Goal: Information Seeking & Learning: Learn about a topic

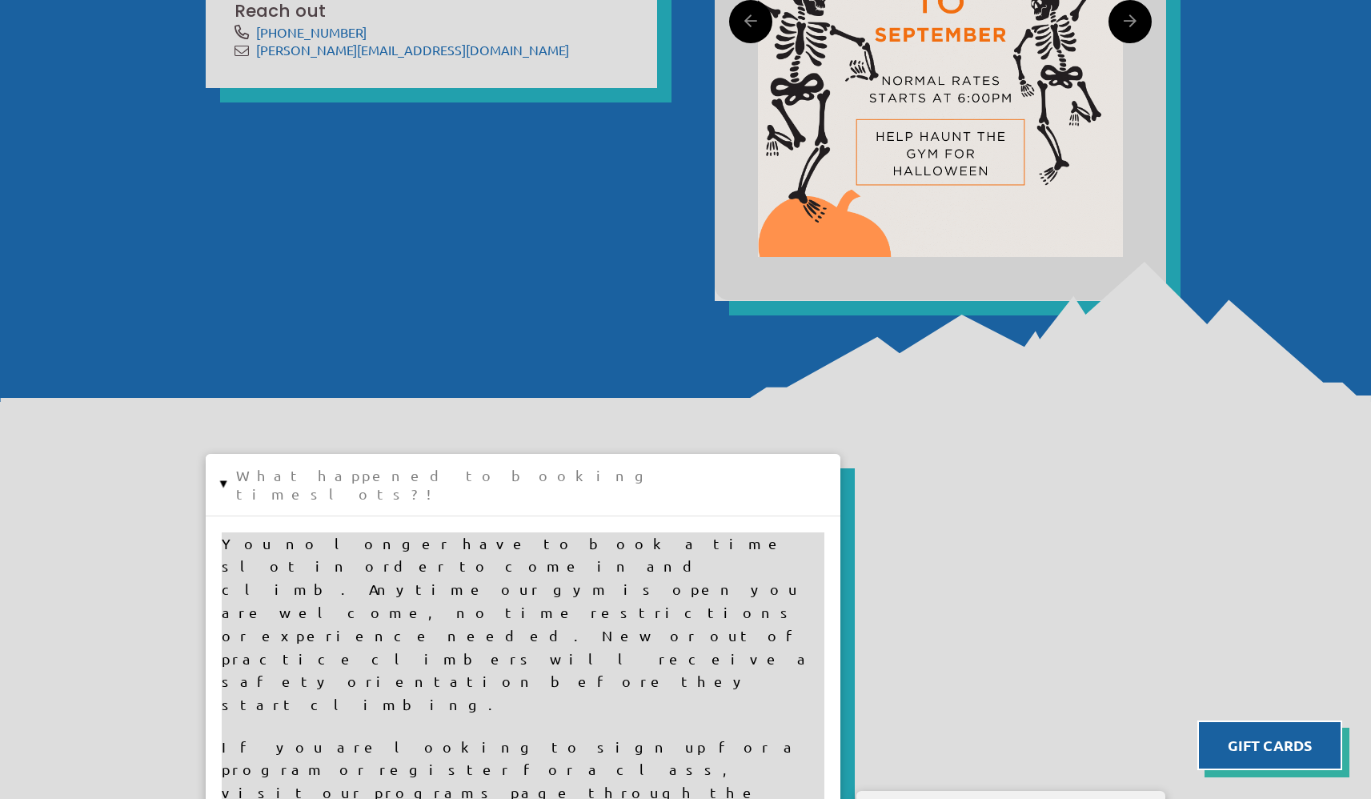
scroll to position [1295, 0]
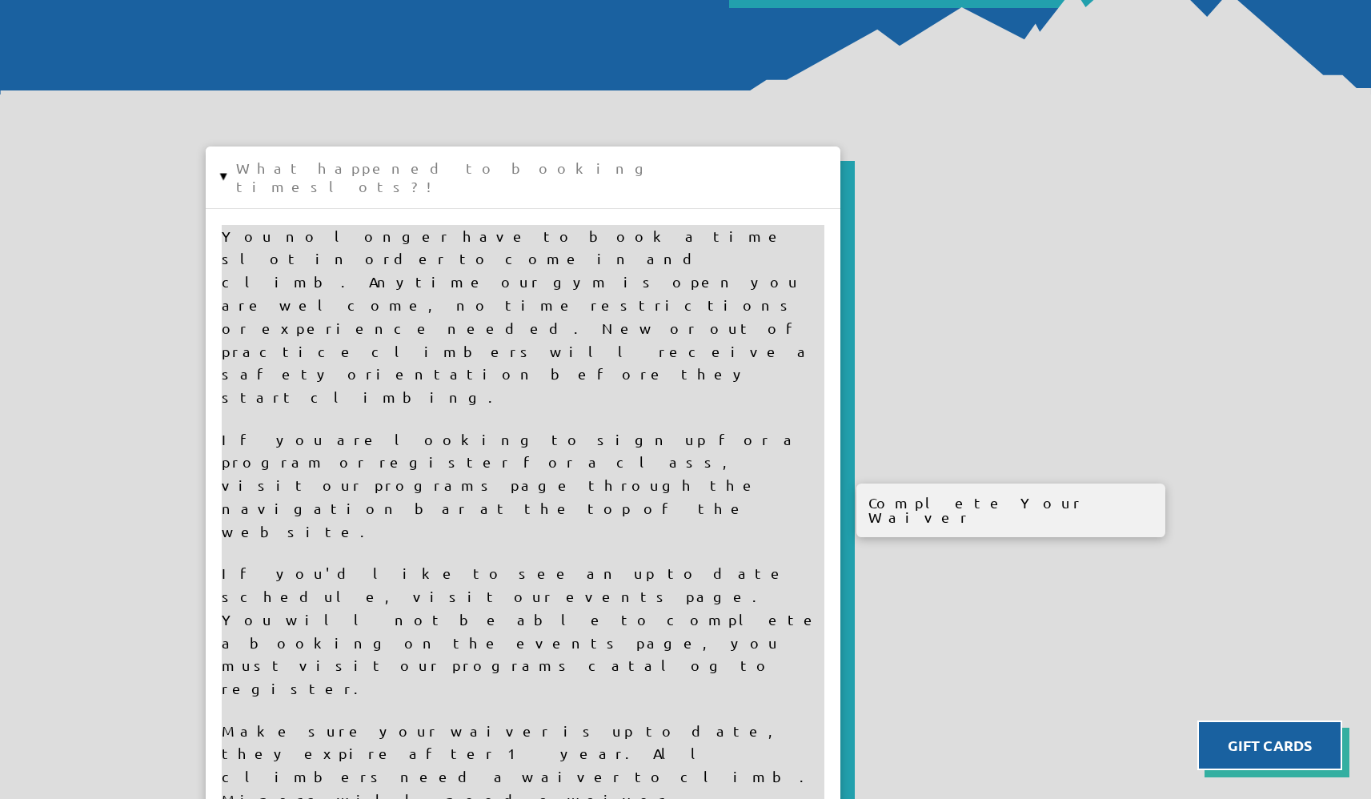
click at [257, 161] on button "▸ What happened to booking timeslots?!" at bounding box center [523, 178] width 635 height 62
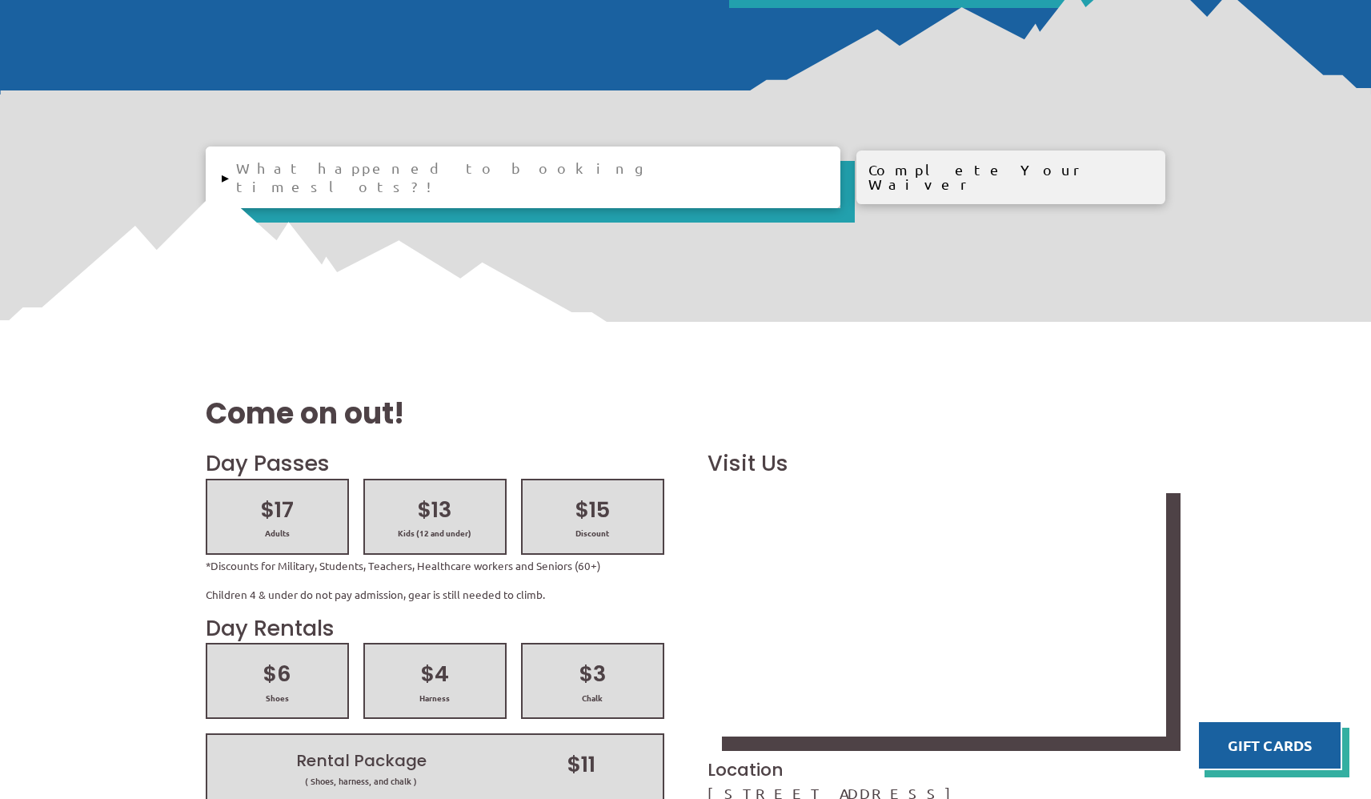
click at [241, 162] on button "▸ What happened to booking timeslots?!" at bounding box center [523, 178] width 635 height 62
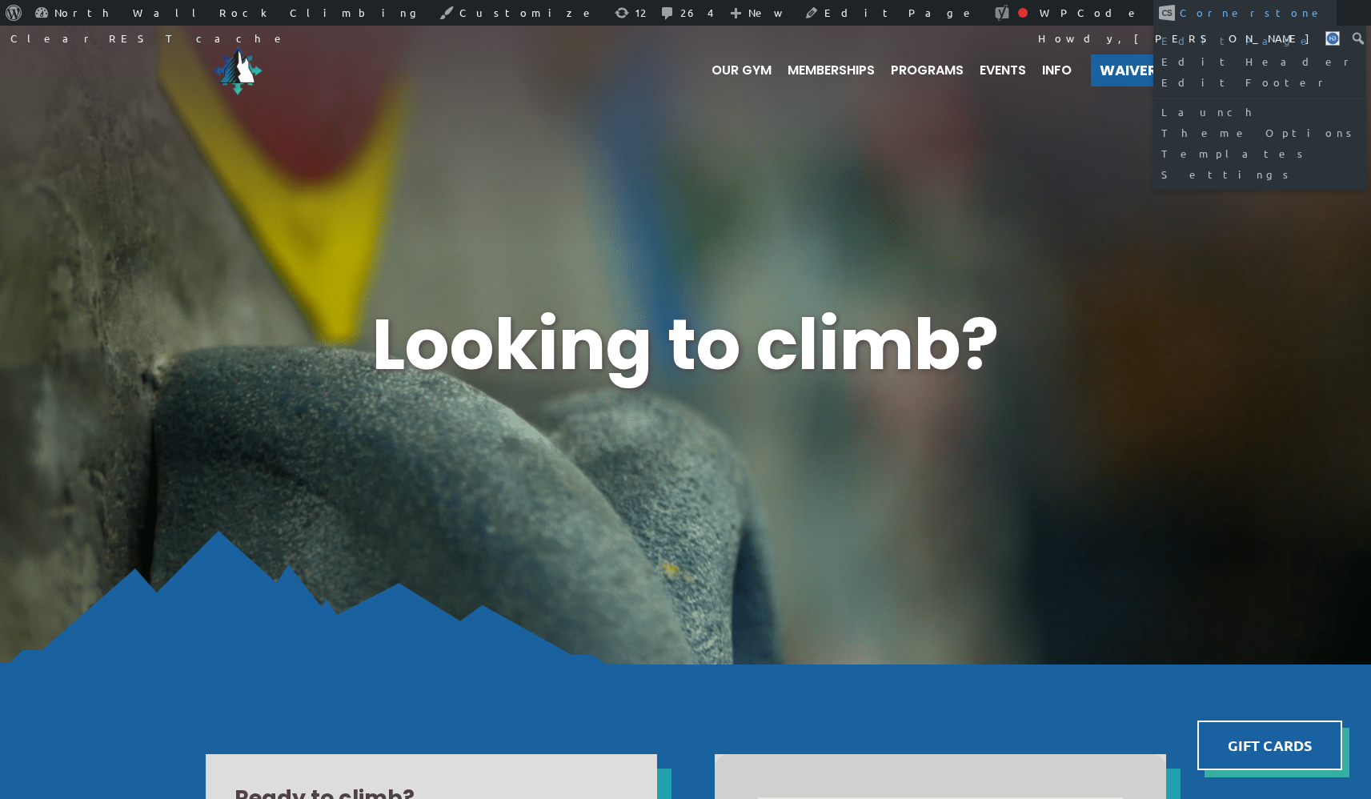
click at [1154, 48] on link "Edit Page" at bounding box center [1260, 40] width 213 height 21
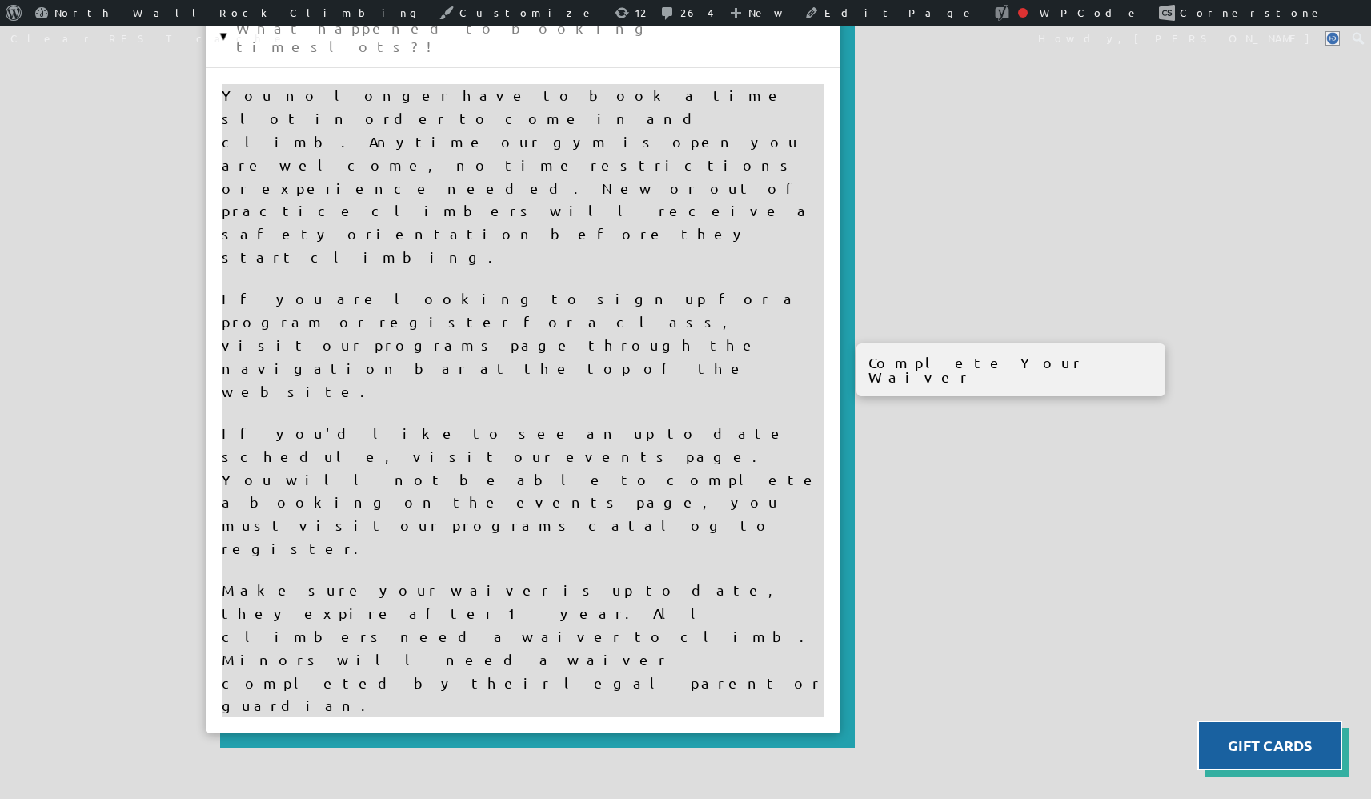
scroll to position [1517, 0]
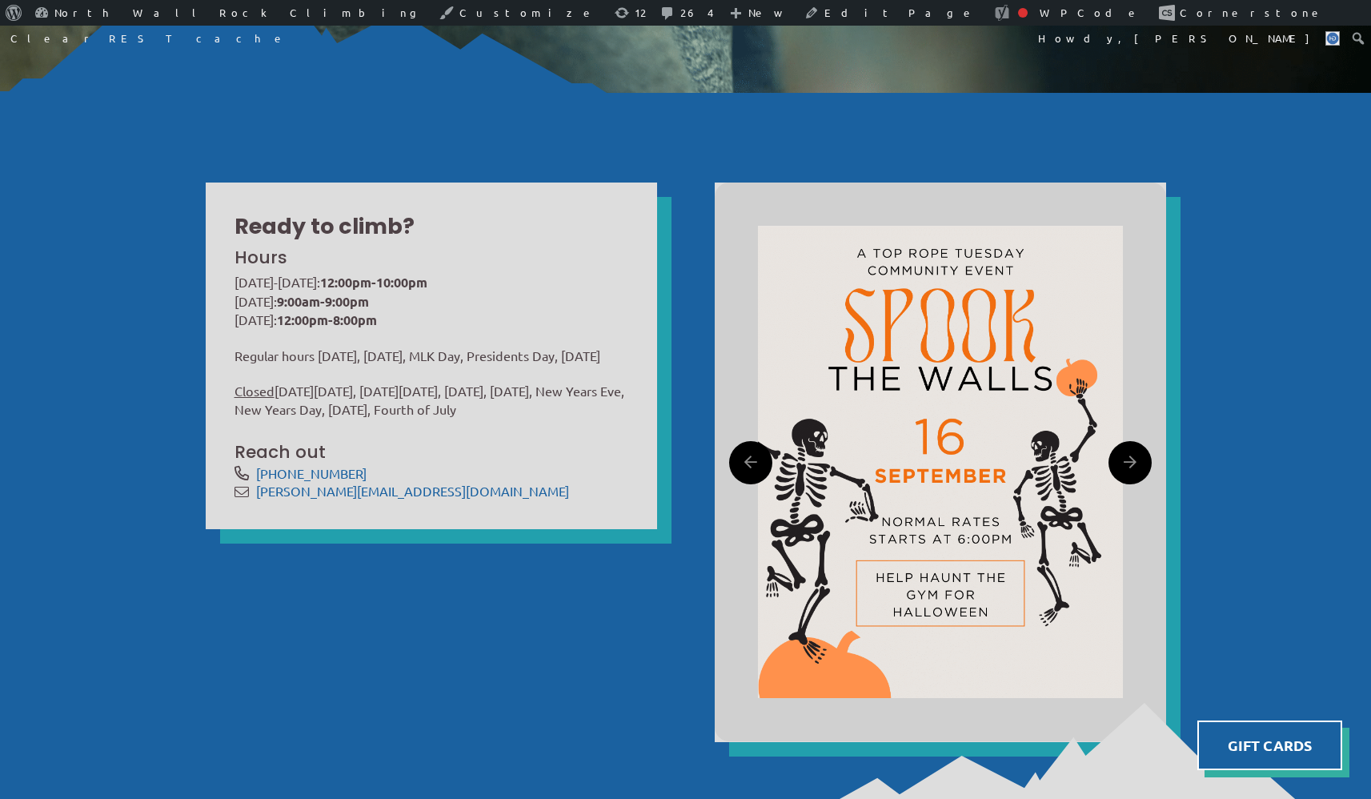
scroll to position [630, 0]
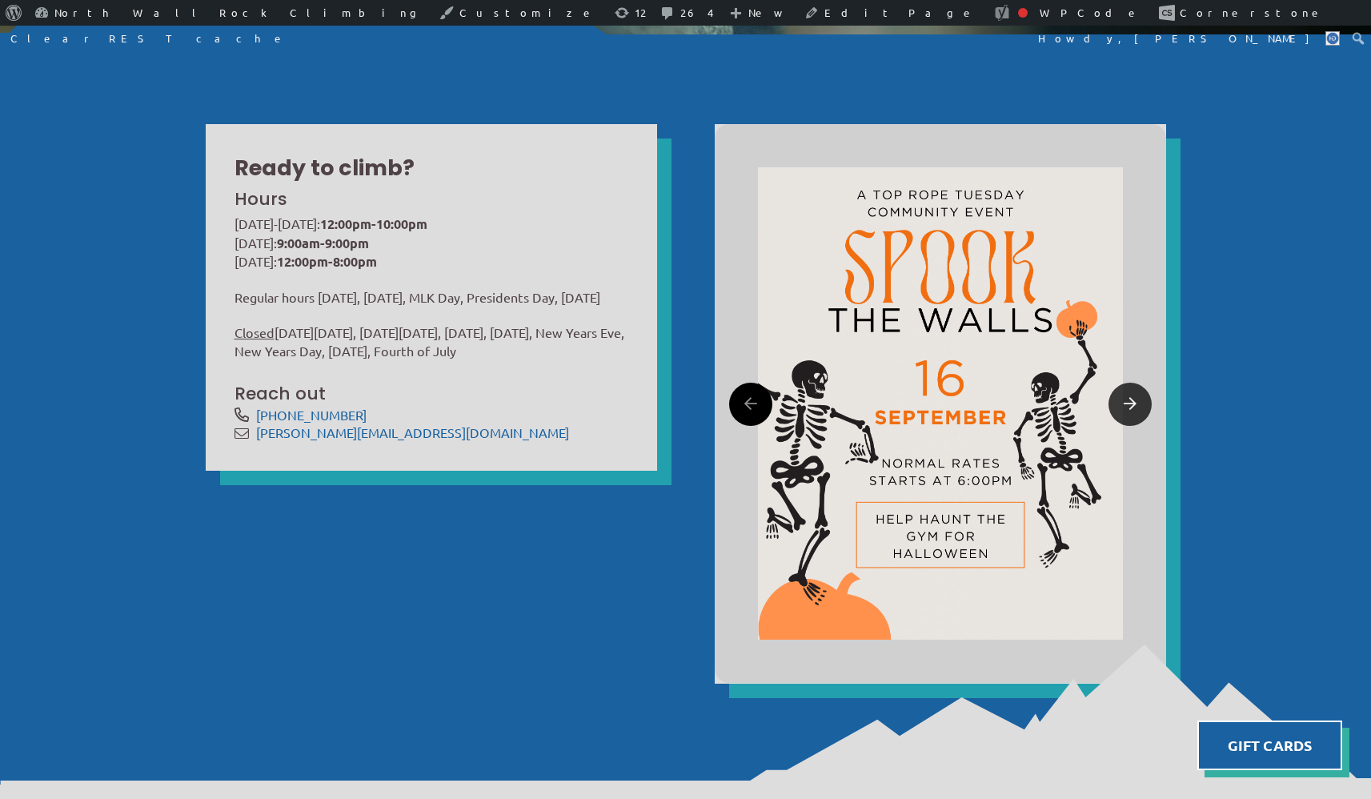
click at [1138, 415] on link at bounding box center [1130, 404] width 43 height 43
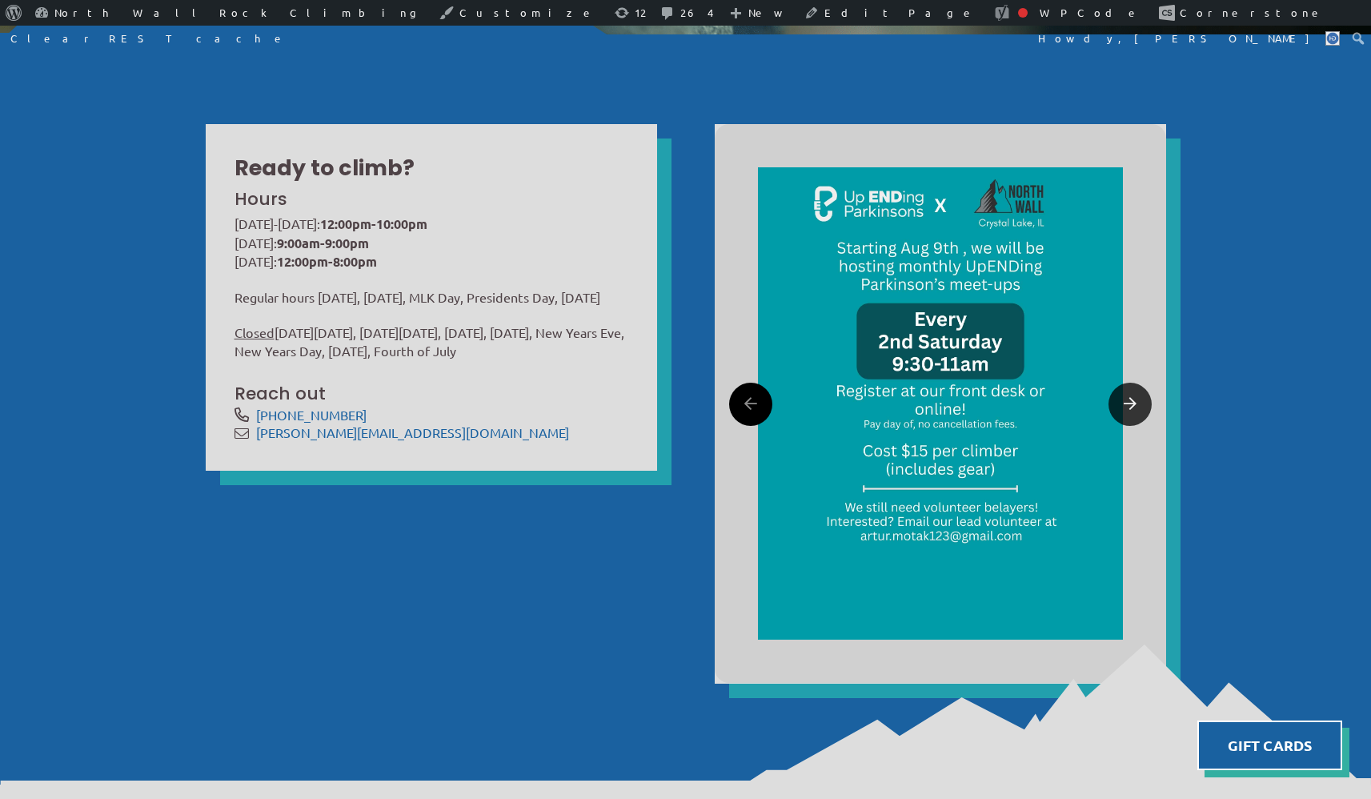
click at [1138, 415] on link at bounding box center [1130, 404] width 43 height 43
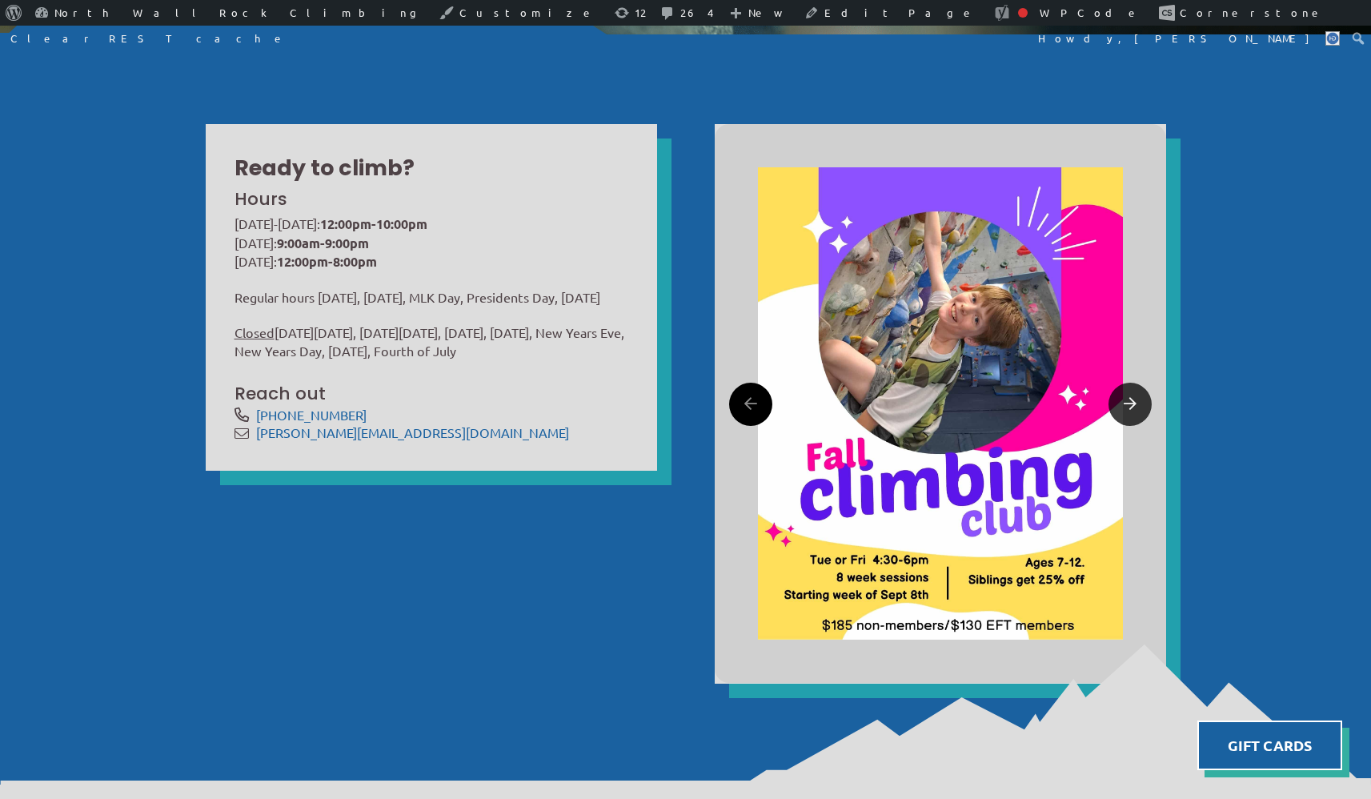
click at [1138, 415] on link at bounding box center [1130, 404] width 43 height 43
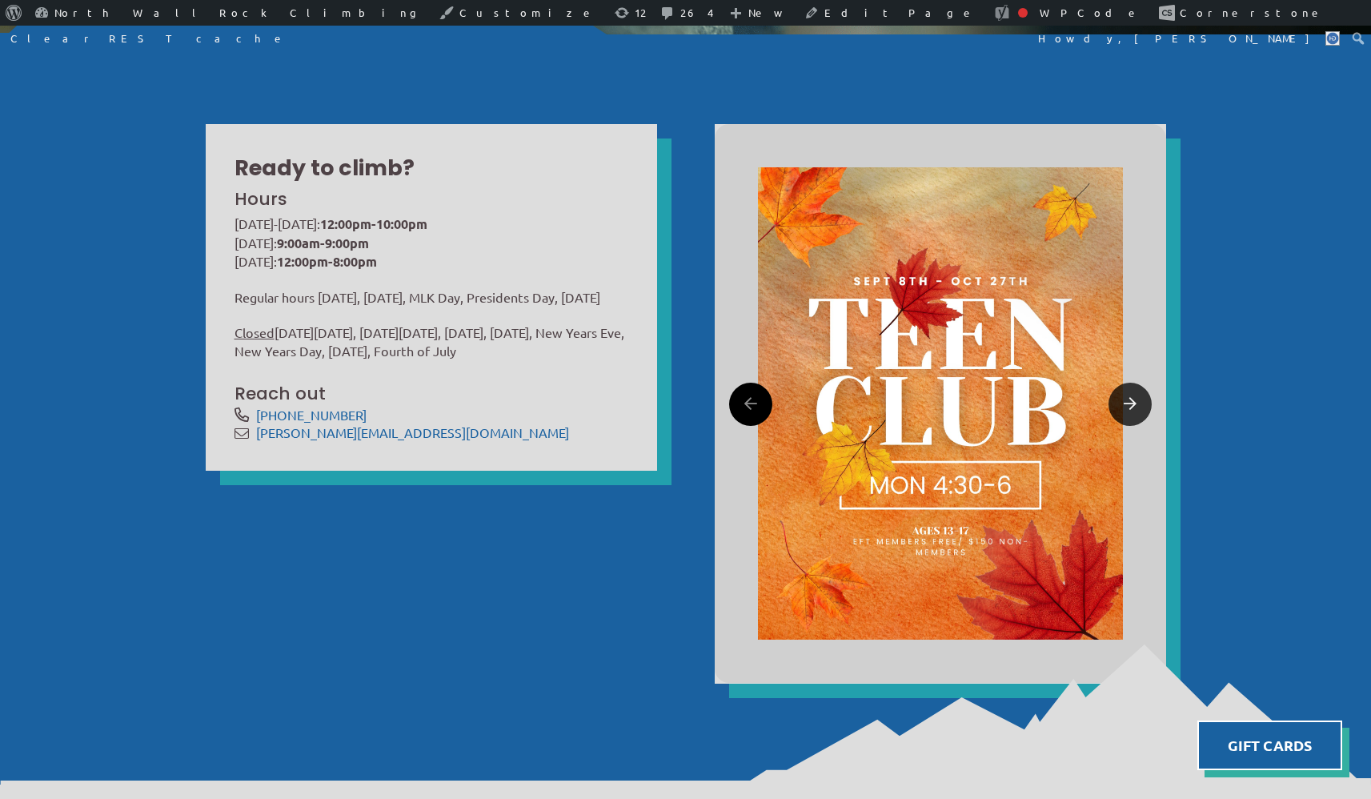
click at [1138, 415] on link at bounding box center [1130, 404] width 43 height 43
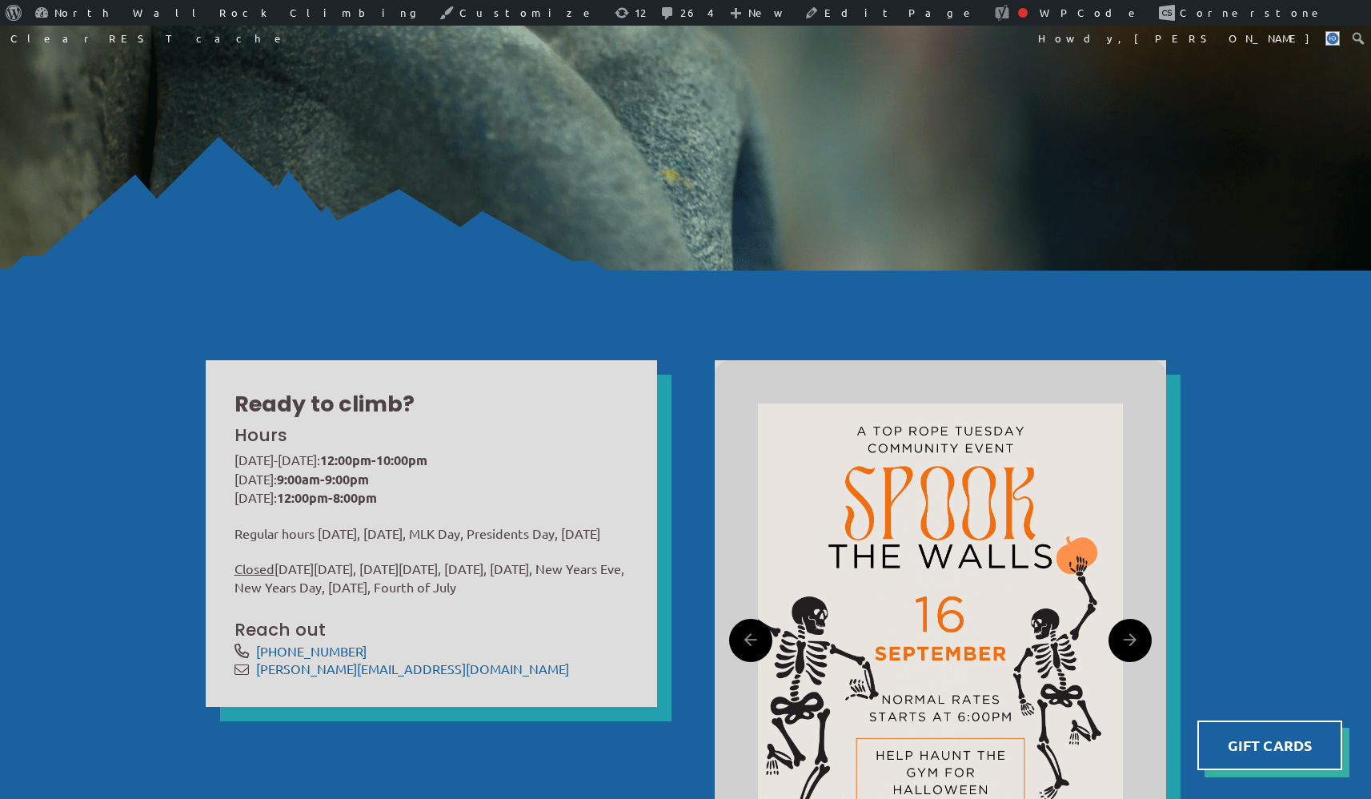
scroll to position [438, 0]
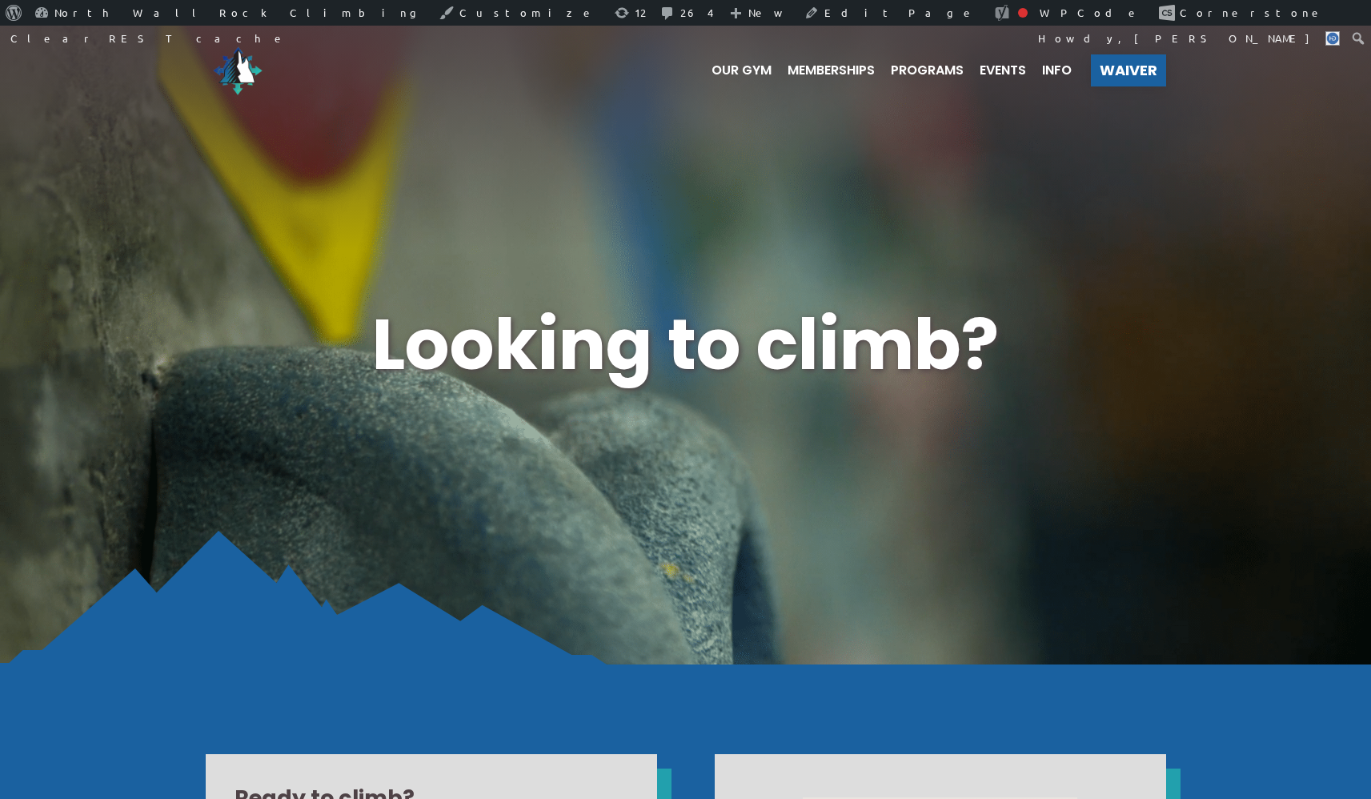
scroll to position [560, 0]
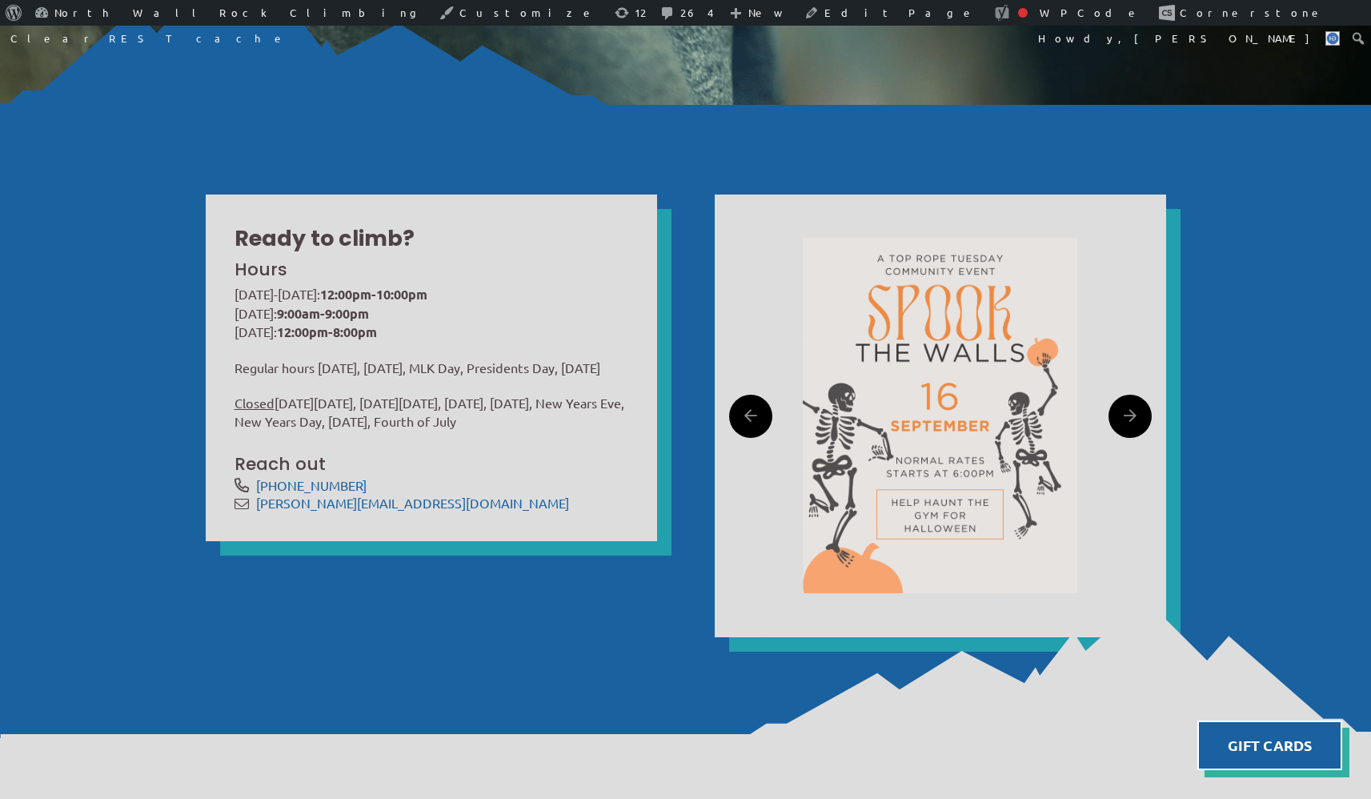
click at [946, 435] on img at bounding box center [940, 415] width 275 height 355
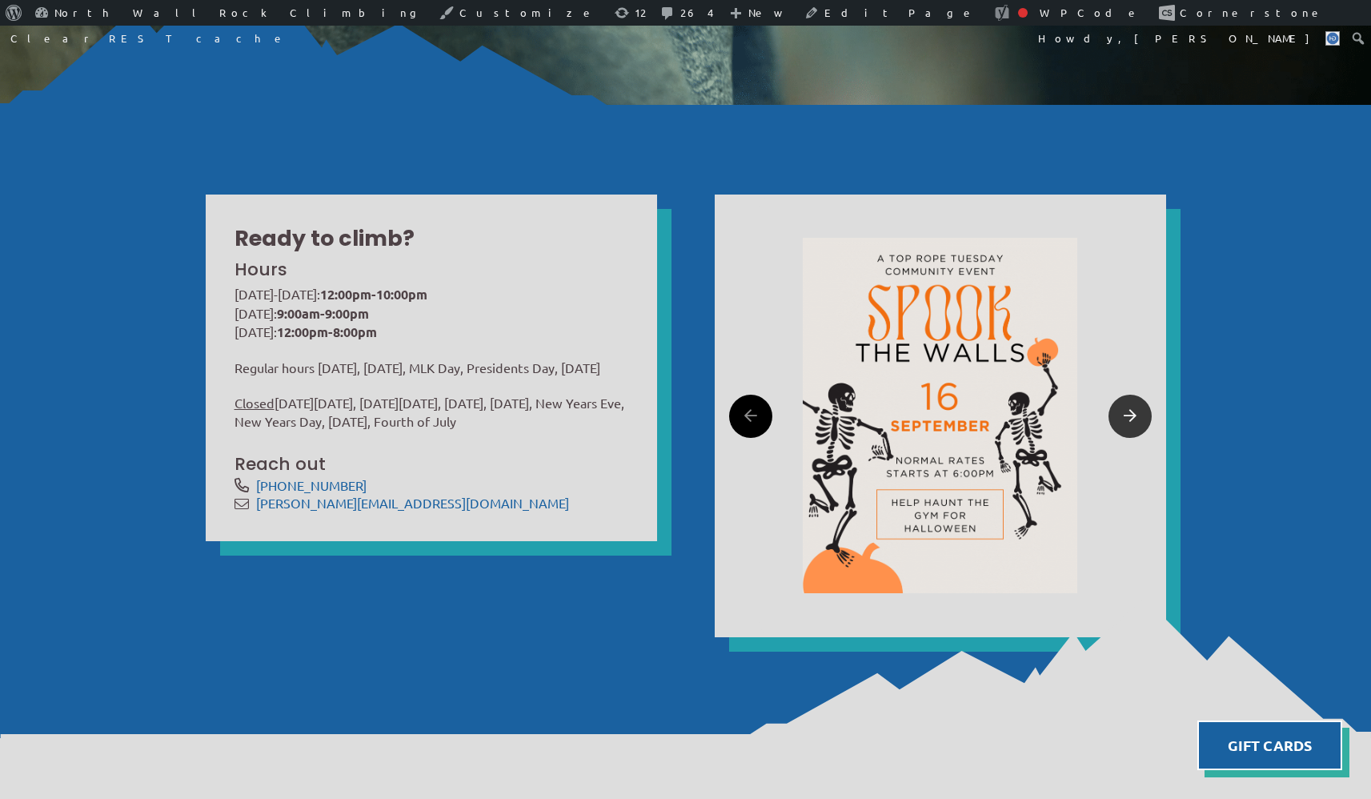
click at [1130, 417] on icon at bounding box center [1130, 416] width 13 height 25
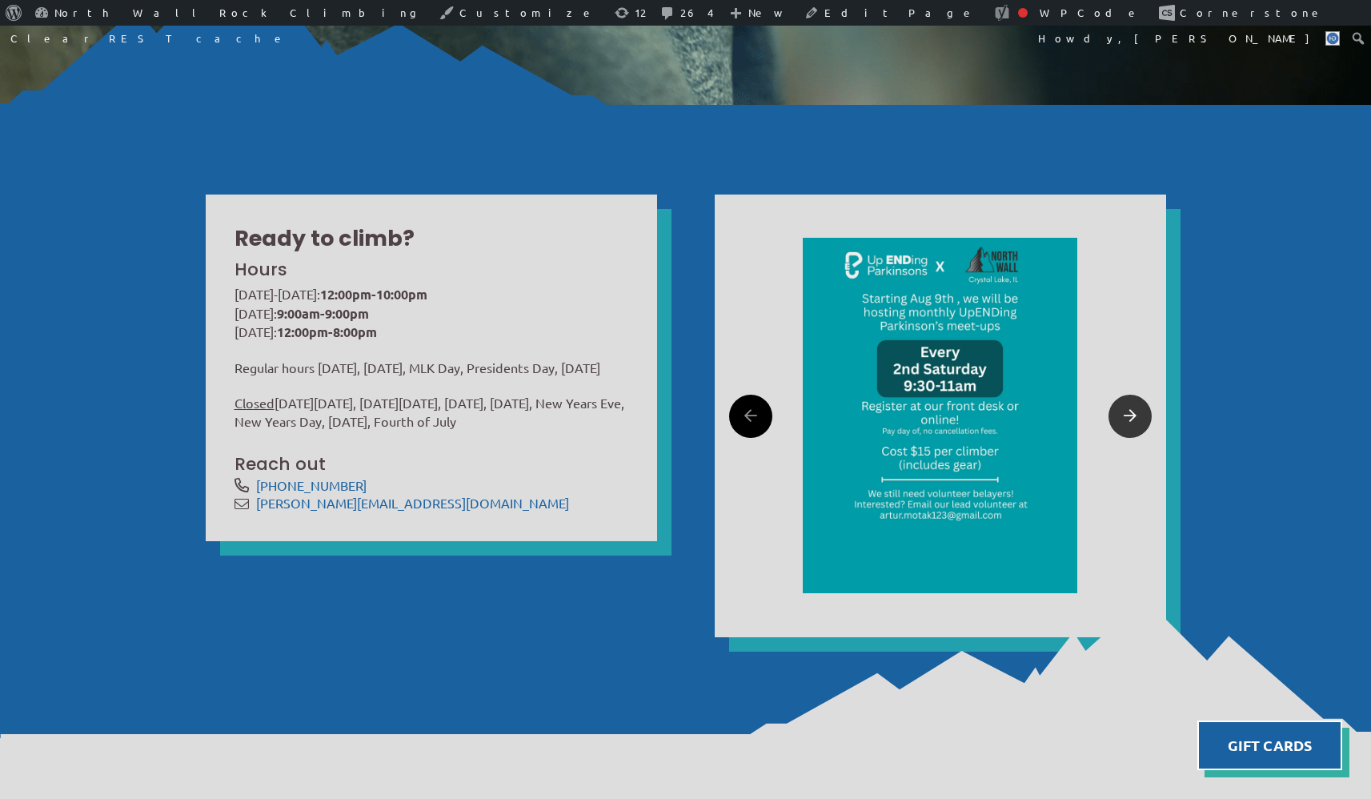
click at [1130, 417] on icon at bounding box center [1130, 416] width 13 height 25
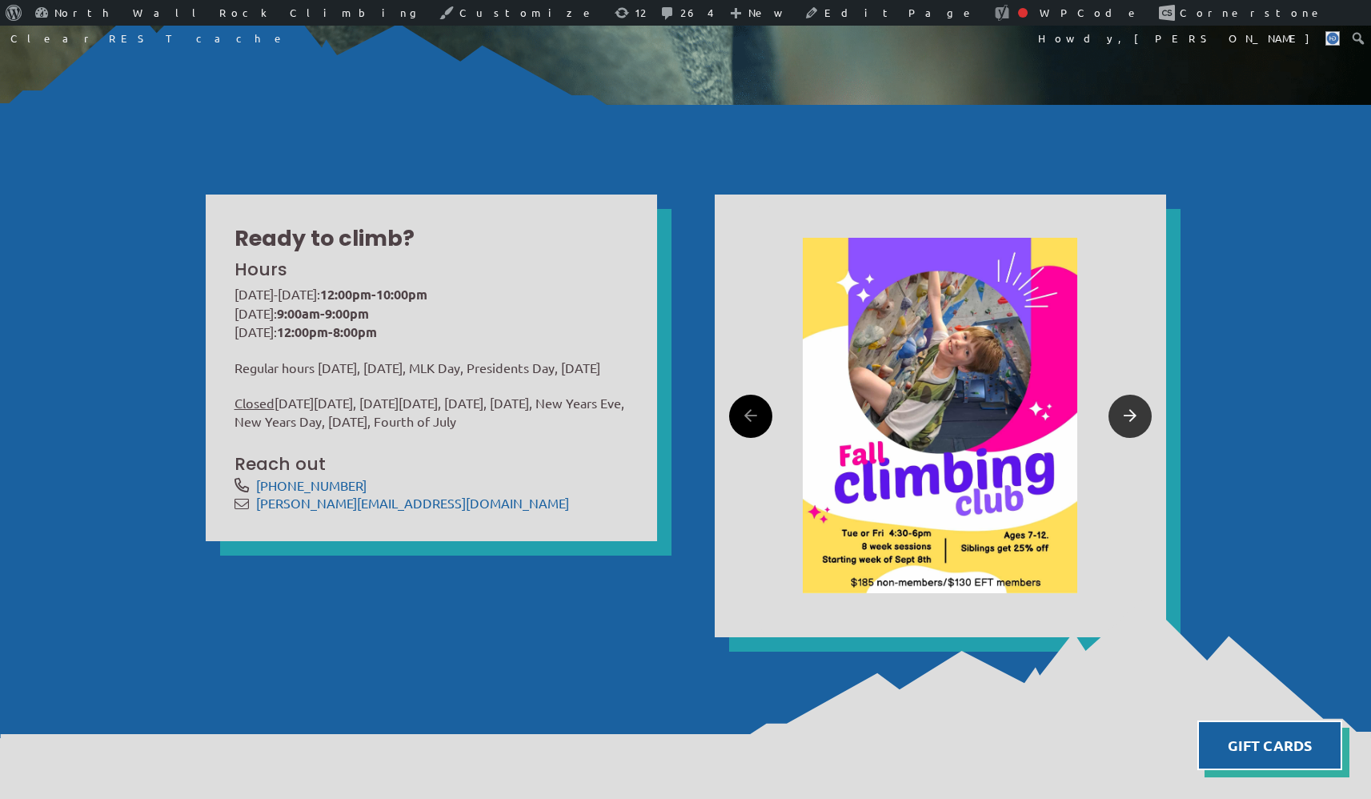
click at [1130, 417] on icon at bounding box center [1130, 416] width 13 height 25
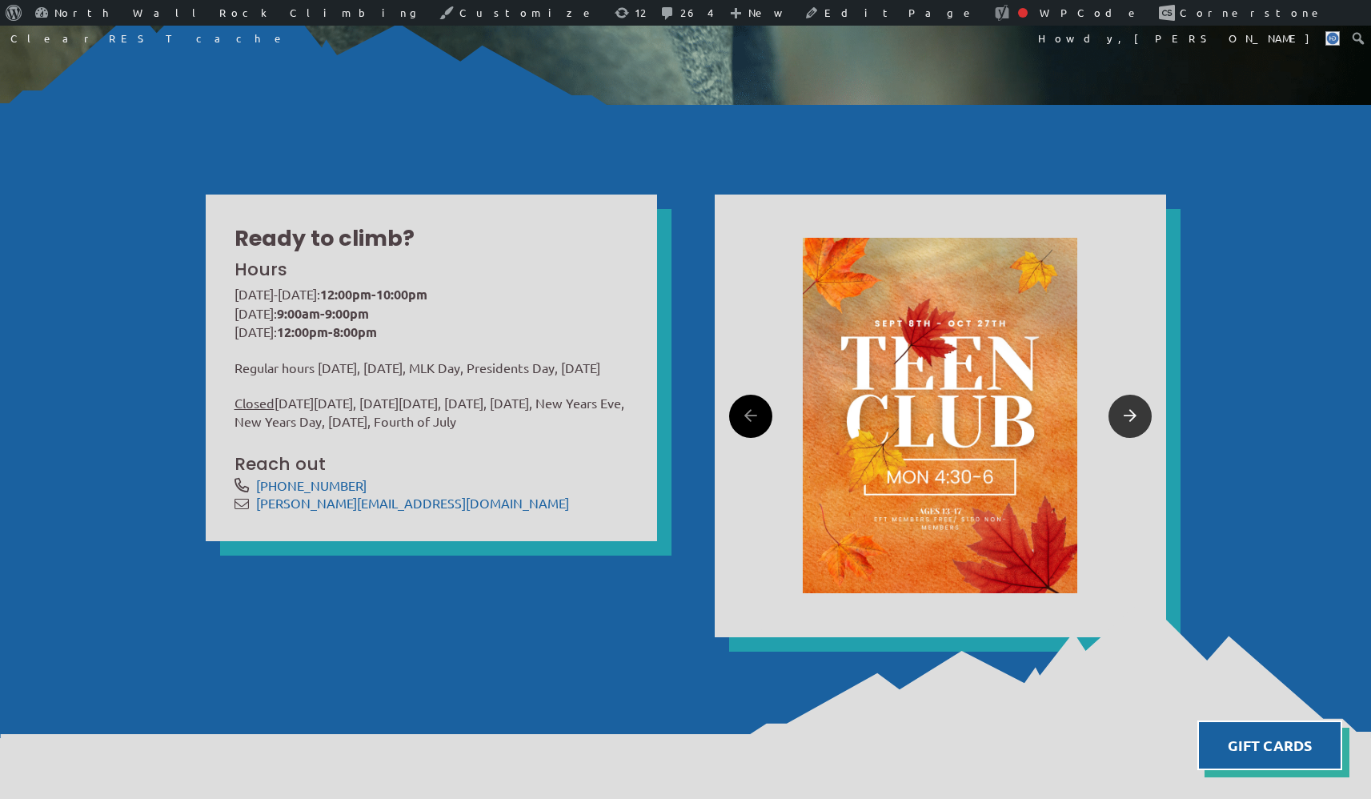
click at [1130, 417] on icon at bounding box center [1130, 416] width 13 height 25
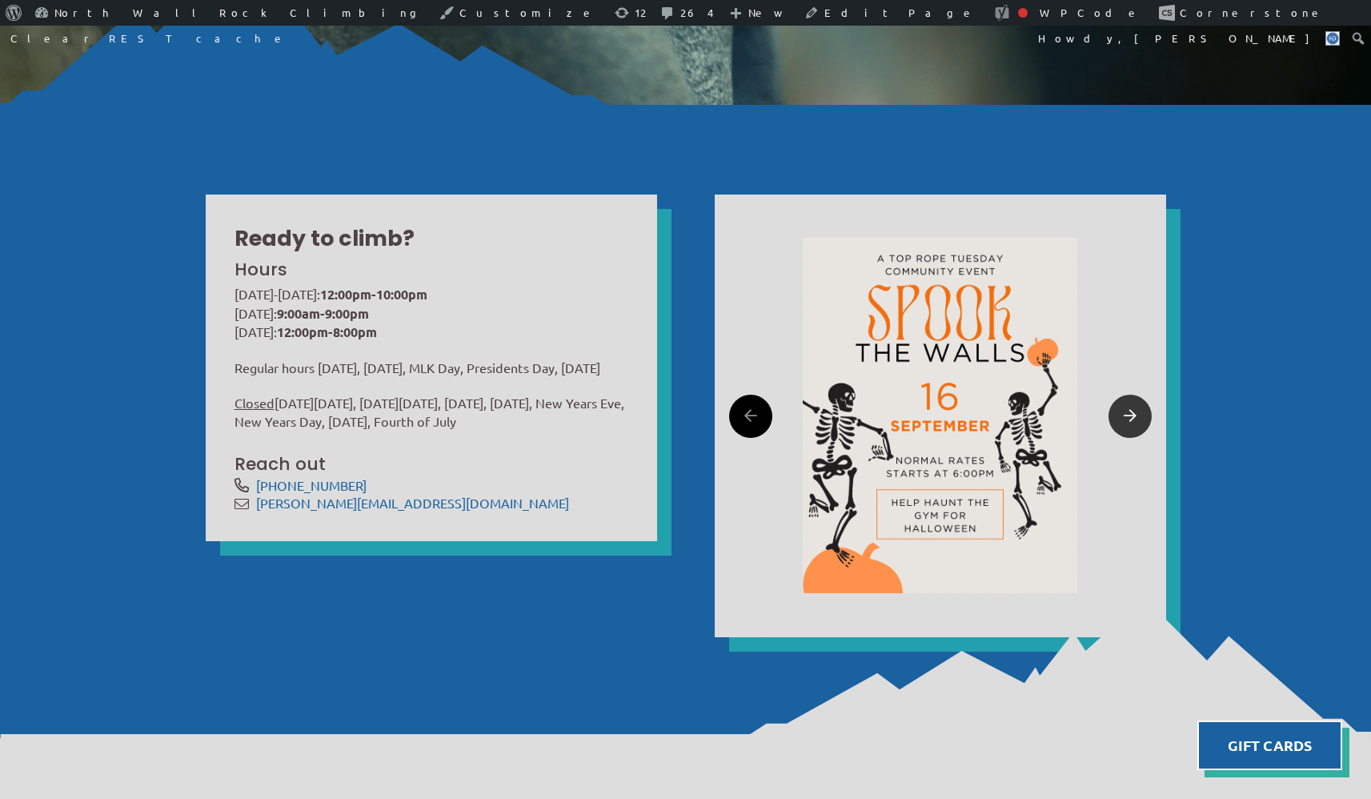
click at [1130, 417] on icon at bounding box center [1130, 416] width 13 height 25
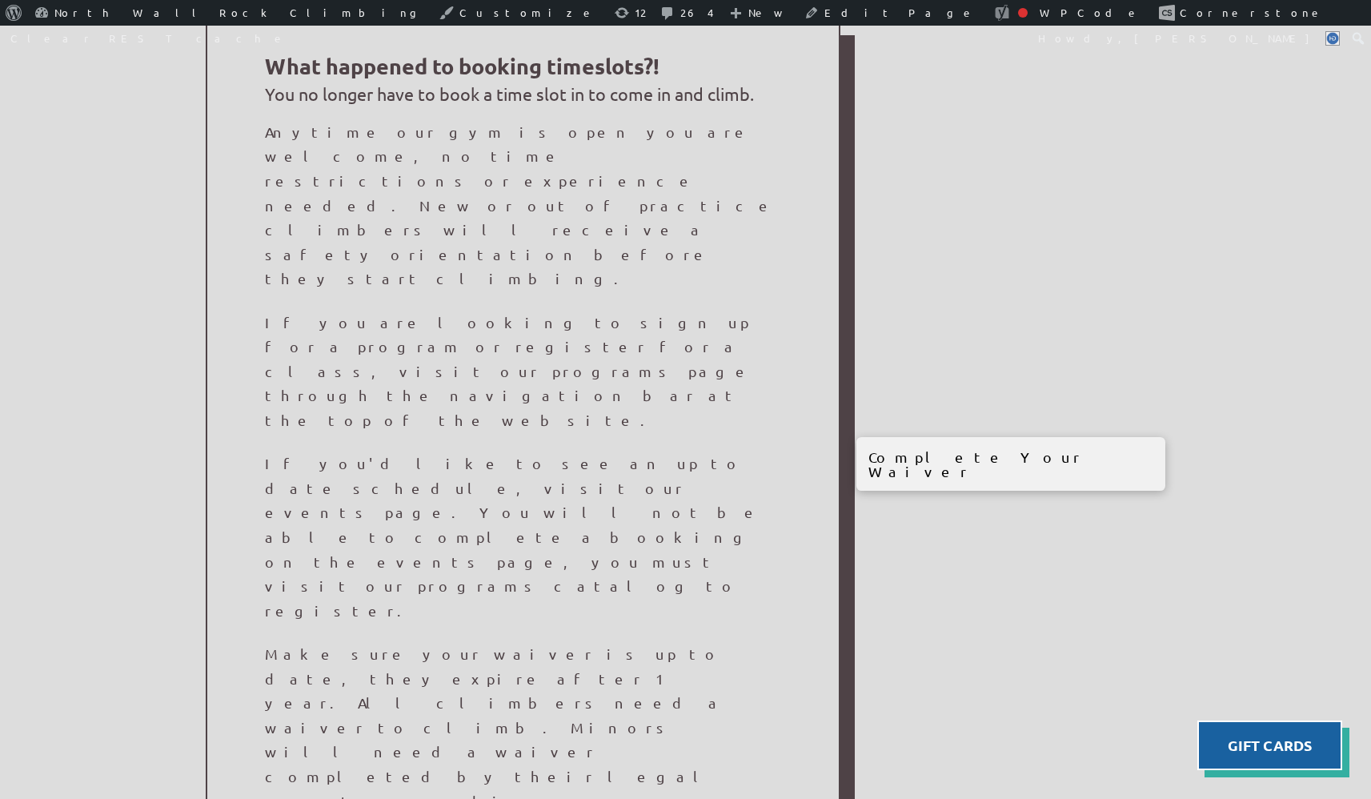
scroll to position [1186, 0]
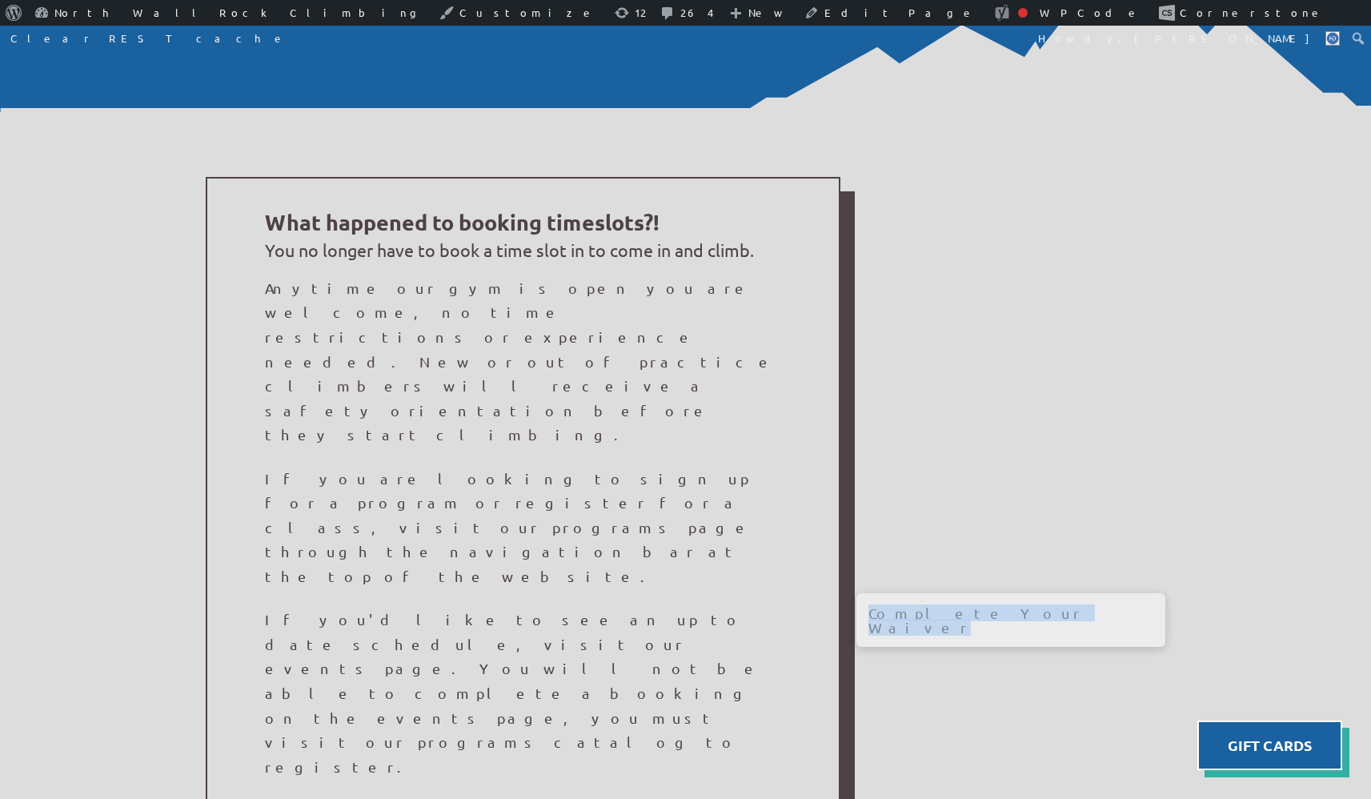
drag, startPoint x: 907, startPoint y: 428, endPoint x: 1090, endPoint y: 434, distance: 182.7
click at [1090, 434] on div "Complete Your Waiver" at bounding box center [1012, 612] width 310 height 929
copy span "Complete Your Waiver"
click at [971, 593] on div "Complete Your Waiver" at bounding box center [1012, 620] width 310 height 54
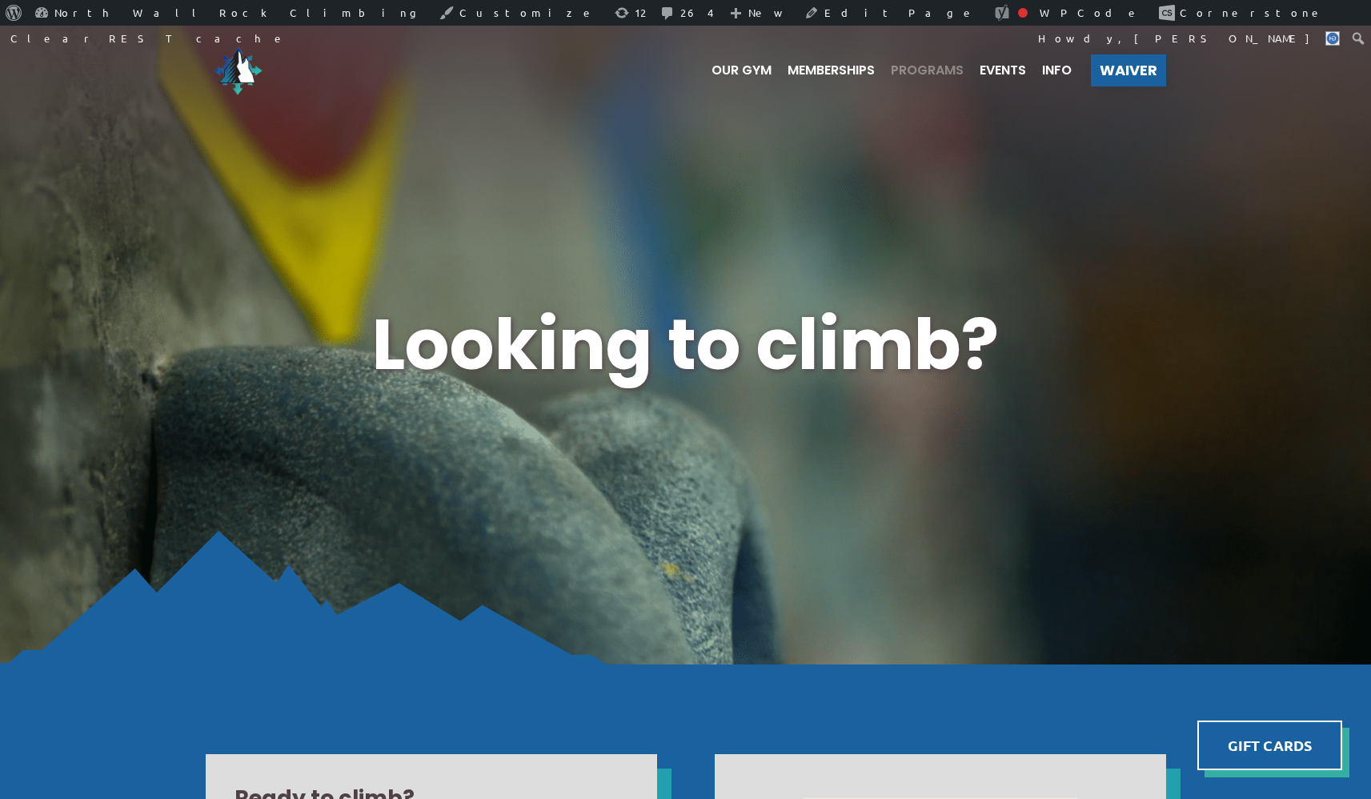
click at [923, 68] on span "Programs" at bounding box center [927, 70] width 73 height 13
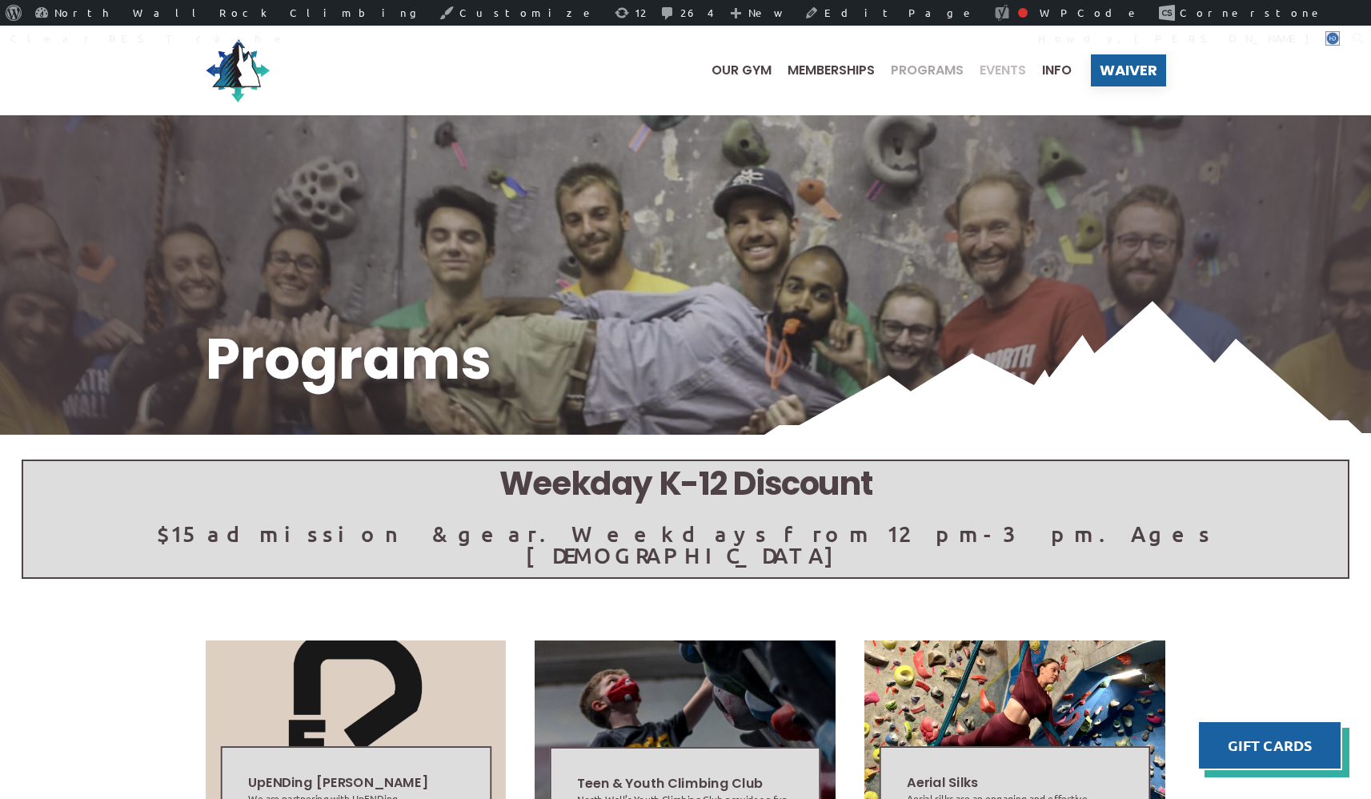
click at [1001, 69] on span "Events" at bounding box center [1003, 70] width 46 height 13
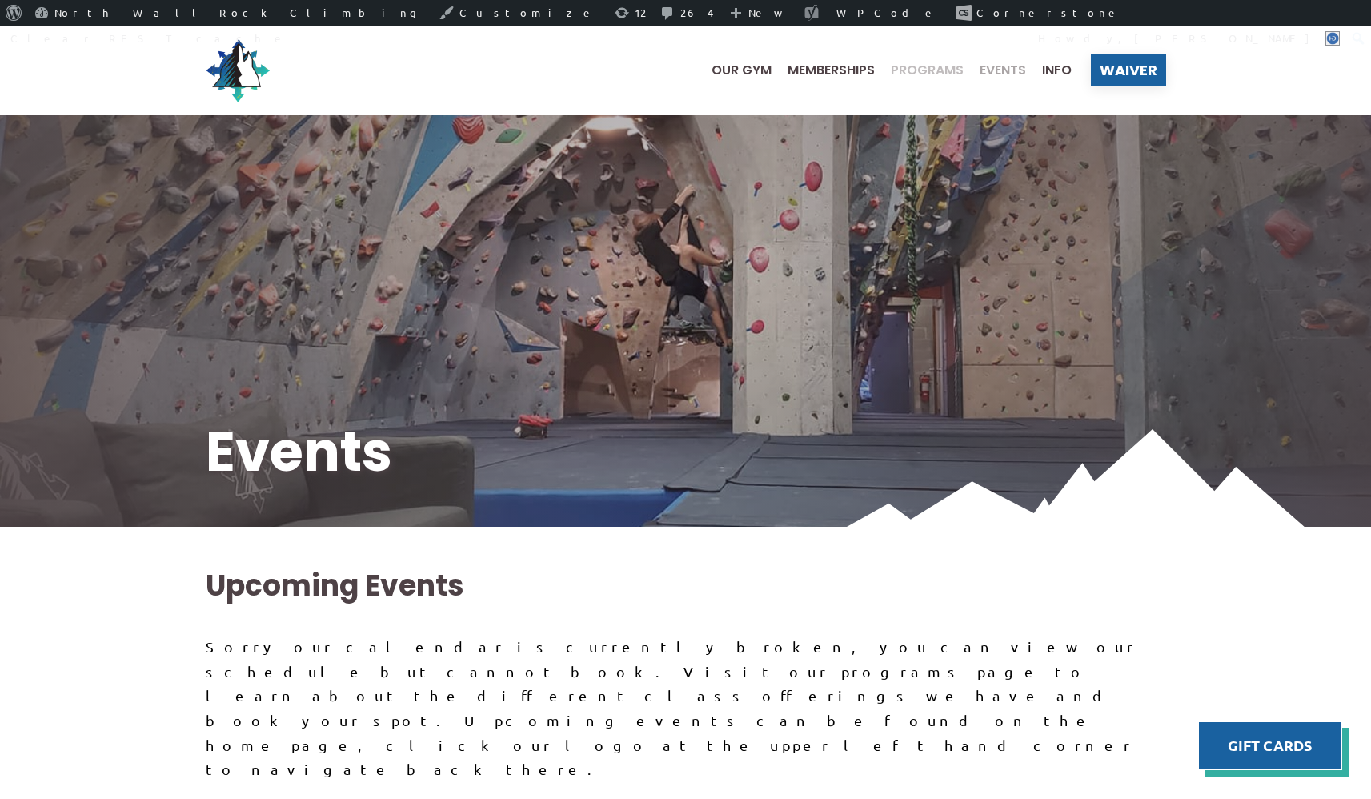
click at [947, 67] on span "Programs" at bounding box center [927, 70] width 73 height 13
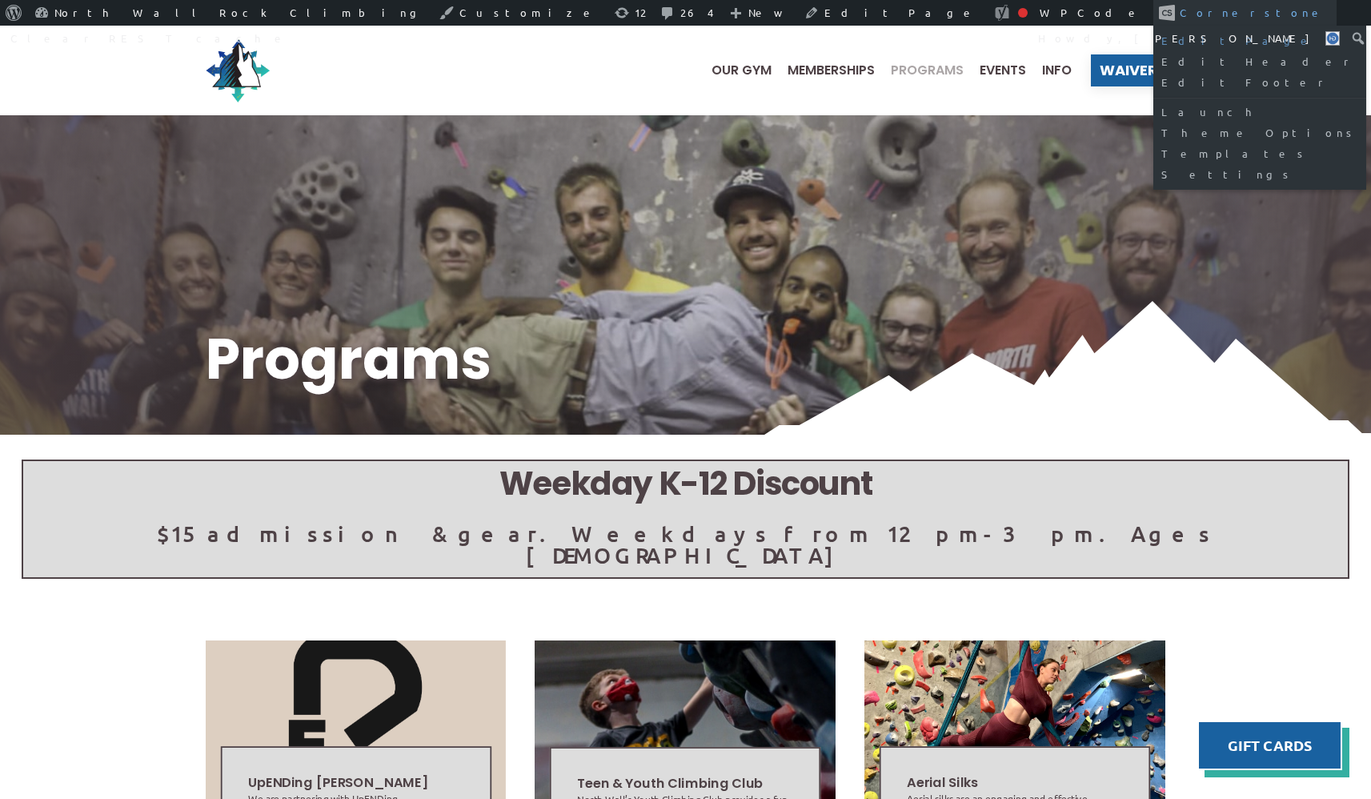
click at [1154, 44] on link "Edit Page" at bounding box center [1260, 40] width 213 height 21
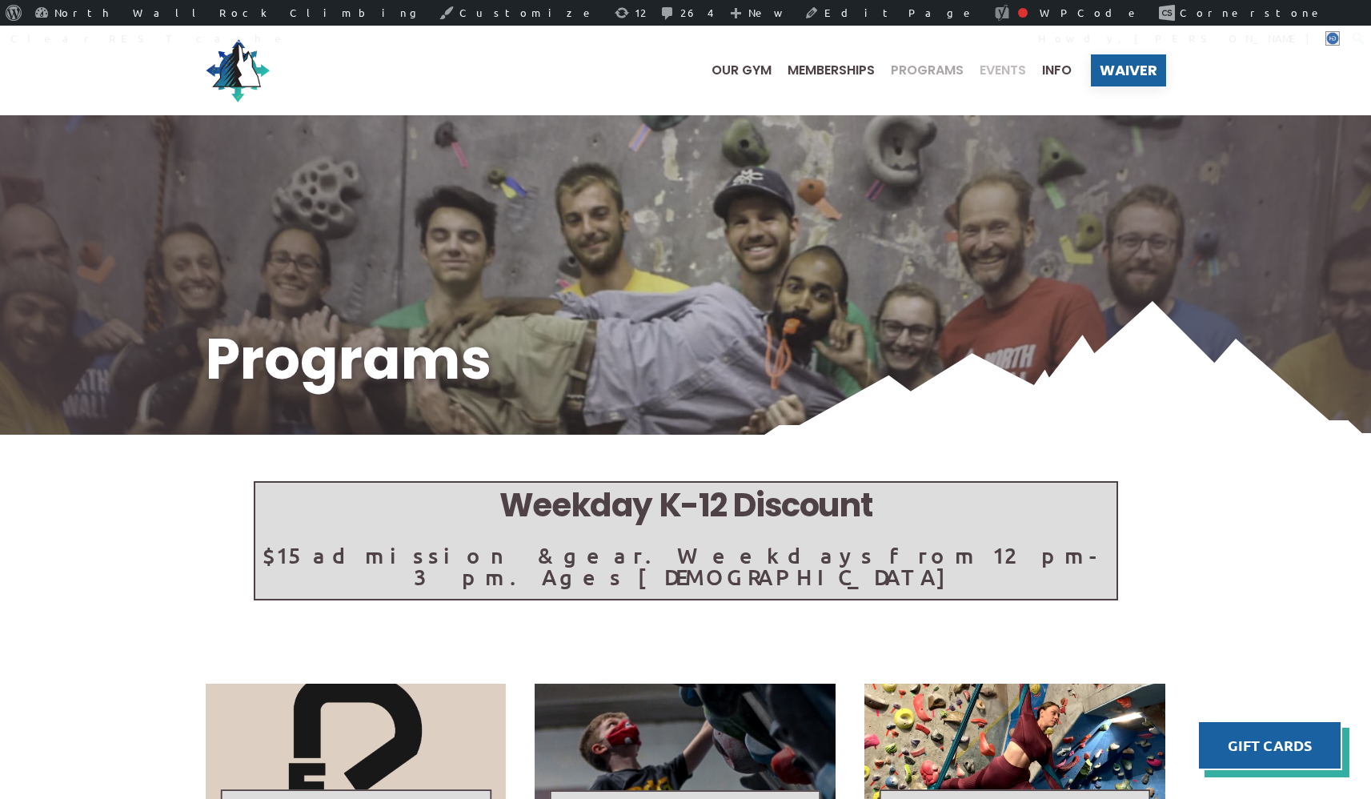
click at [998, 74] on span "Events" at bounding box center [1003, 70] width 46 height 13
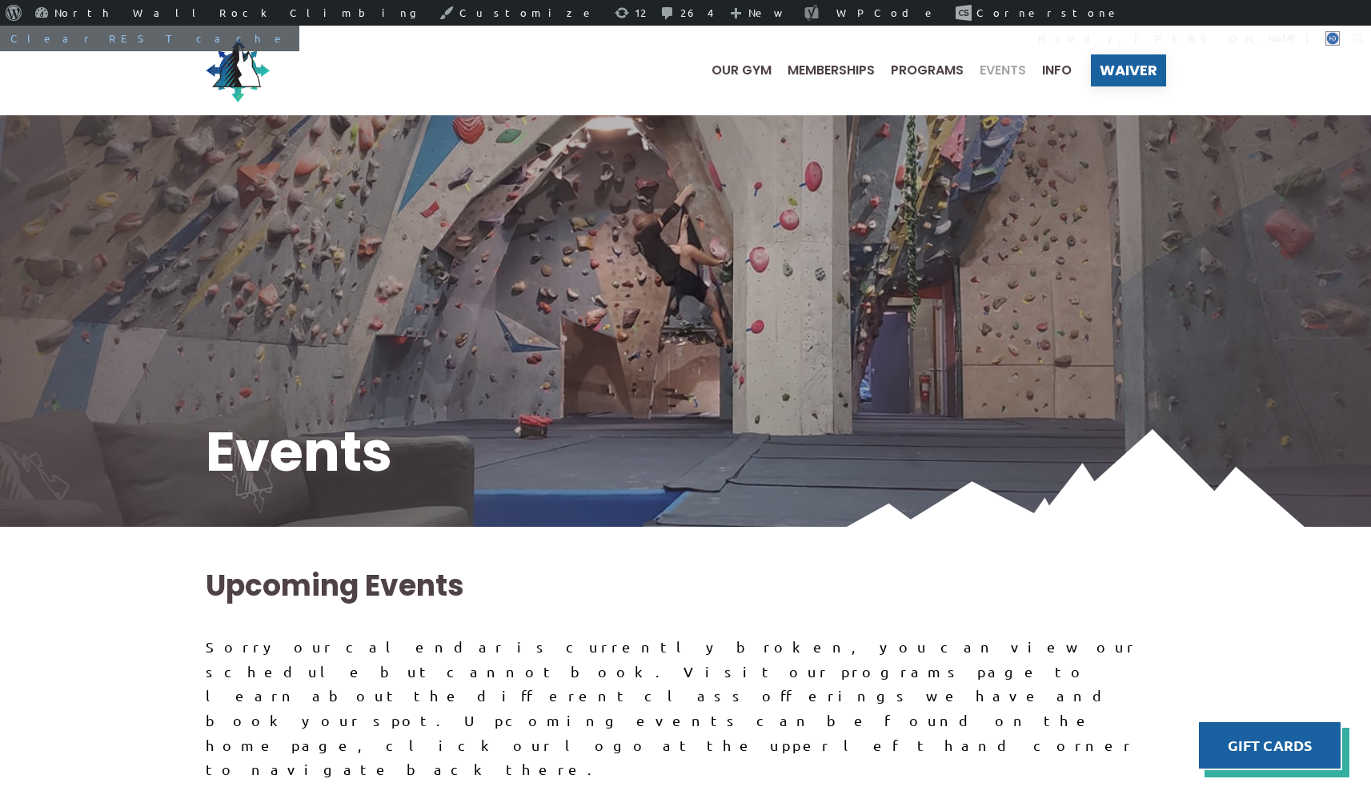
click at [299, 26] on link "Clear REST cache" at bounding box center [149, 39] width 299 height 26
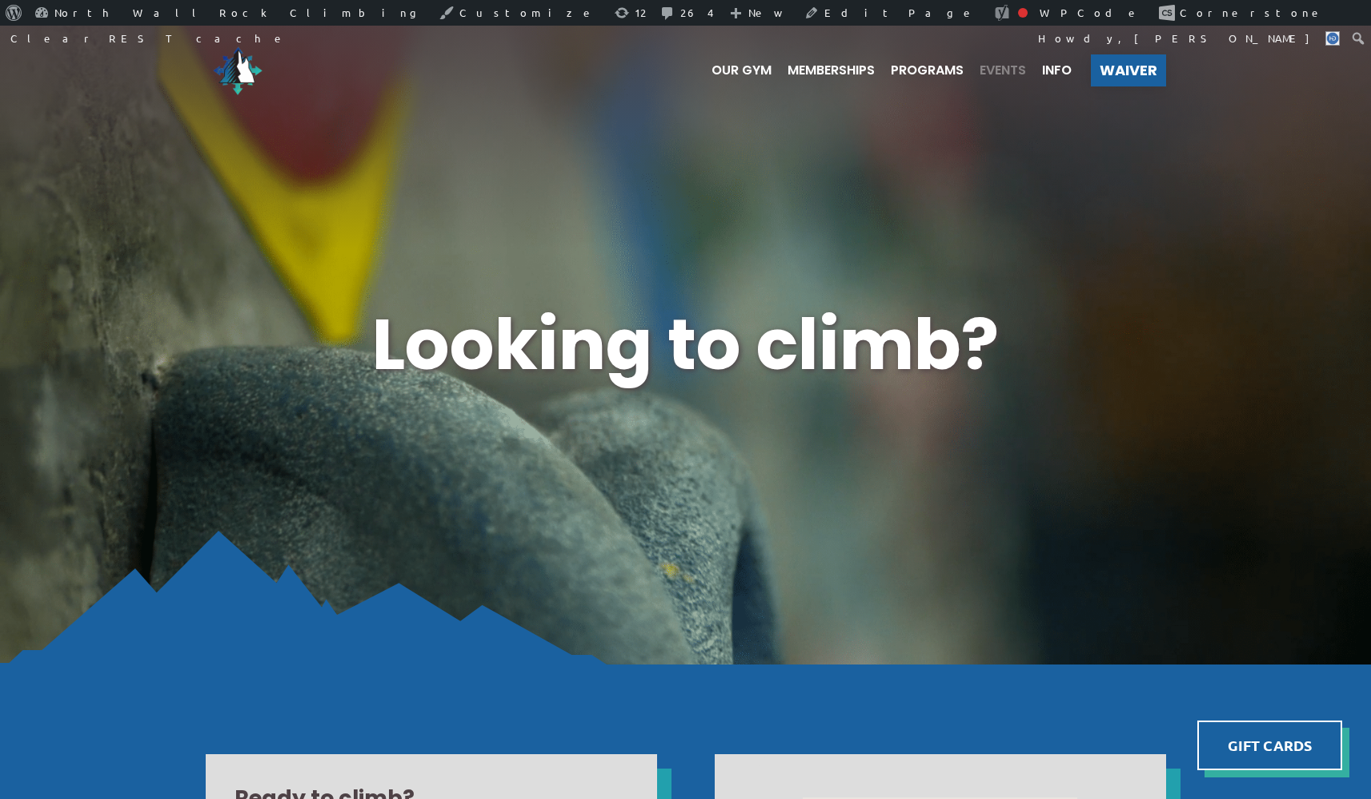
click at [1012, 68] on span "Events" at bounding box center [1003, 70] width 46 height 13
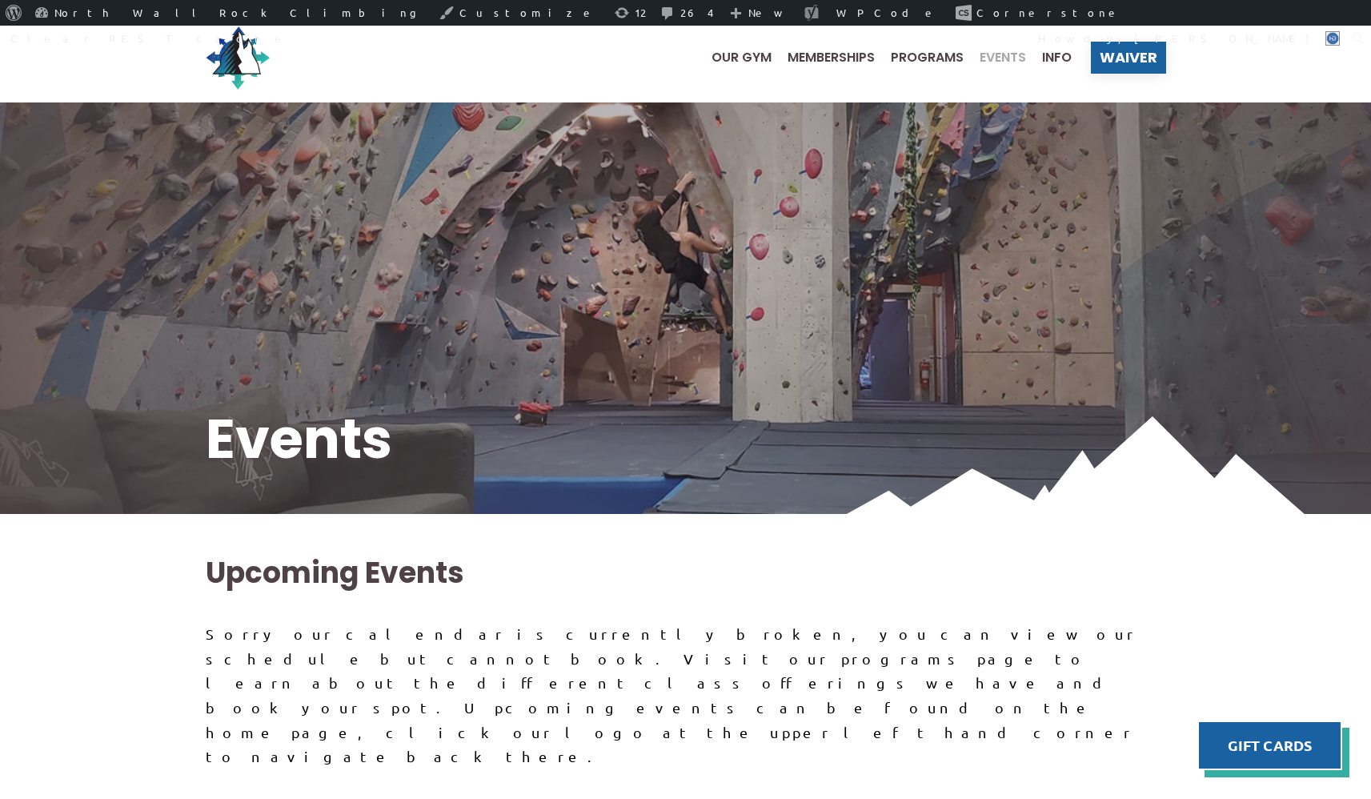
scroll to position [14, 0]
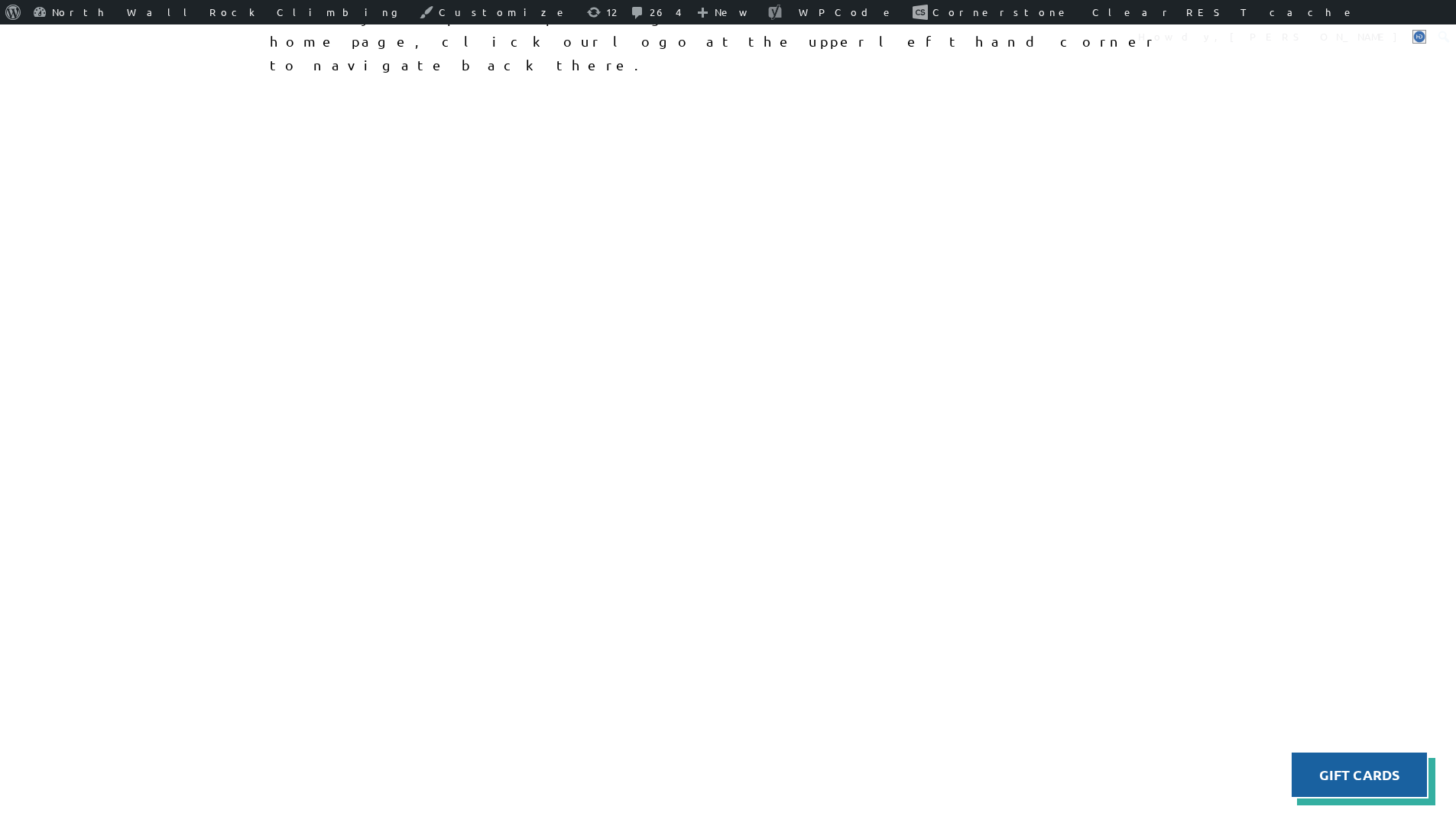
scroll to position [727, 0]
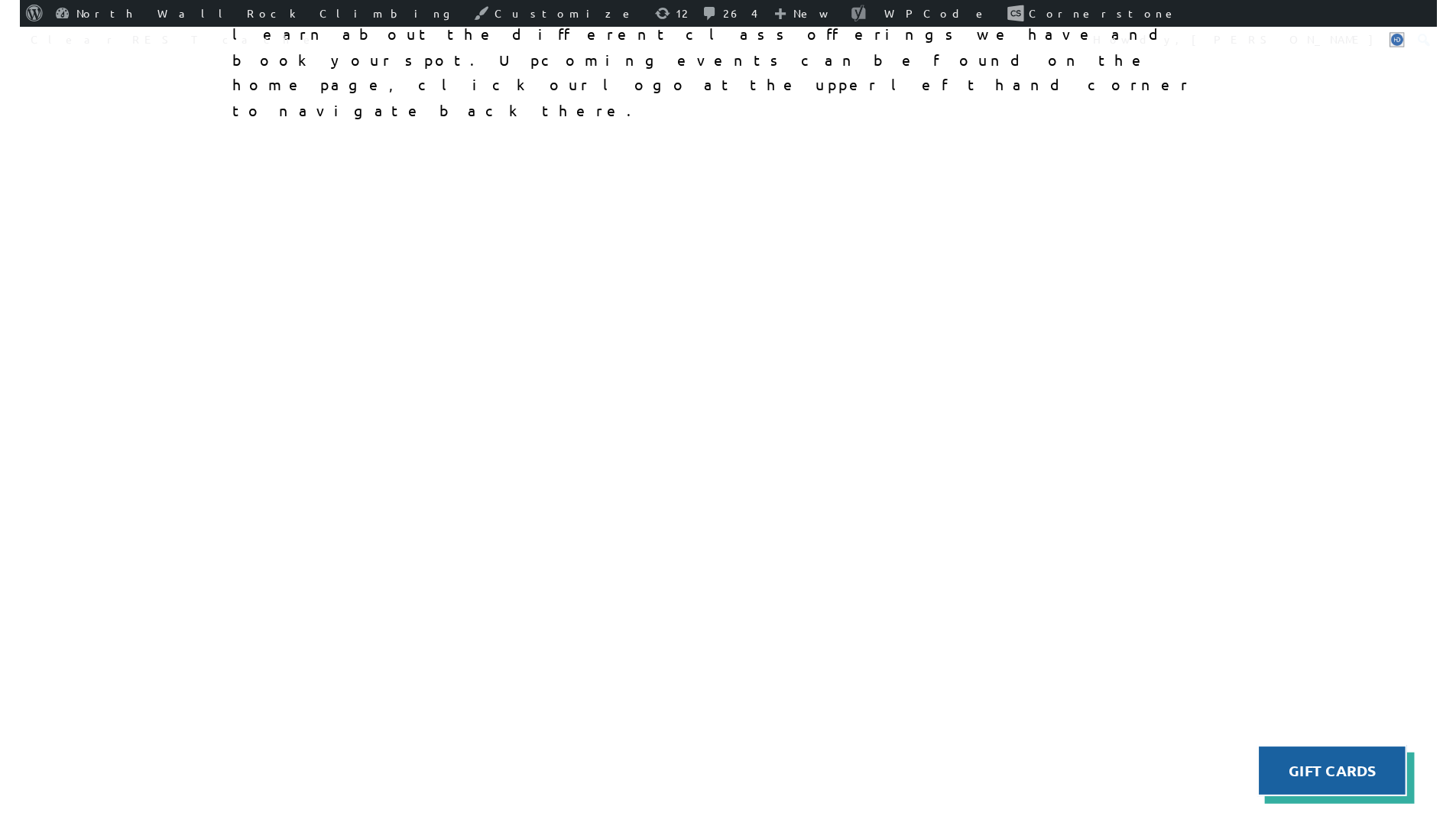
scroll to position [526, 0]
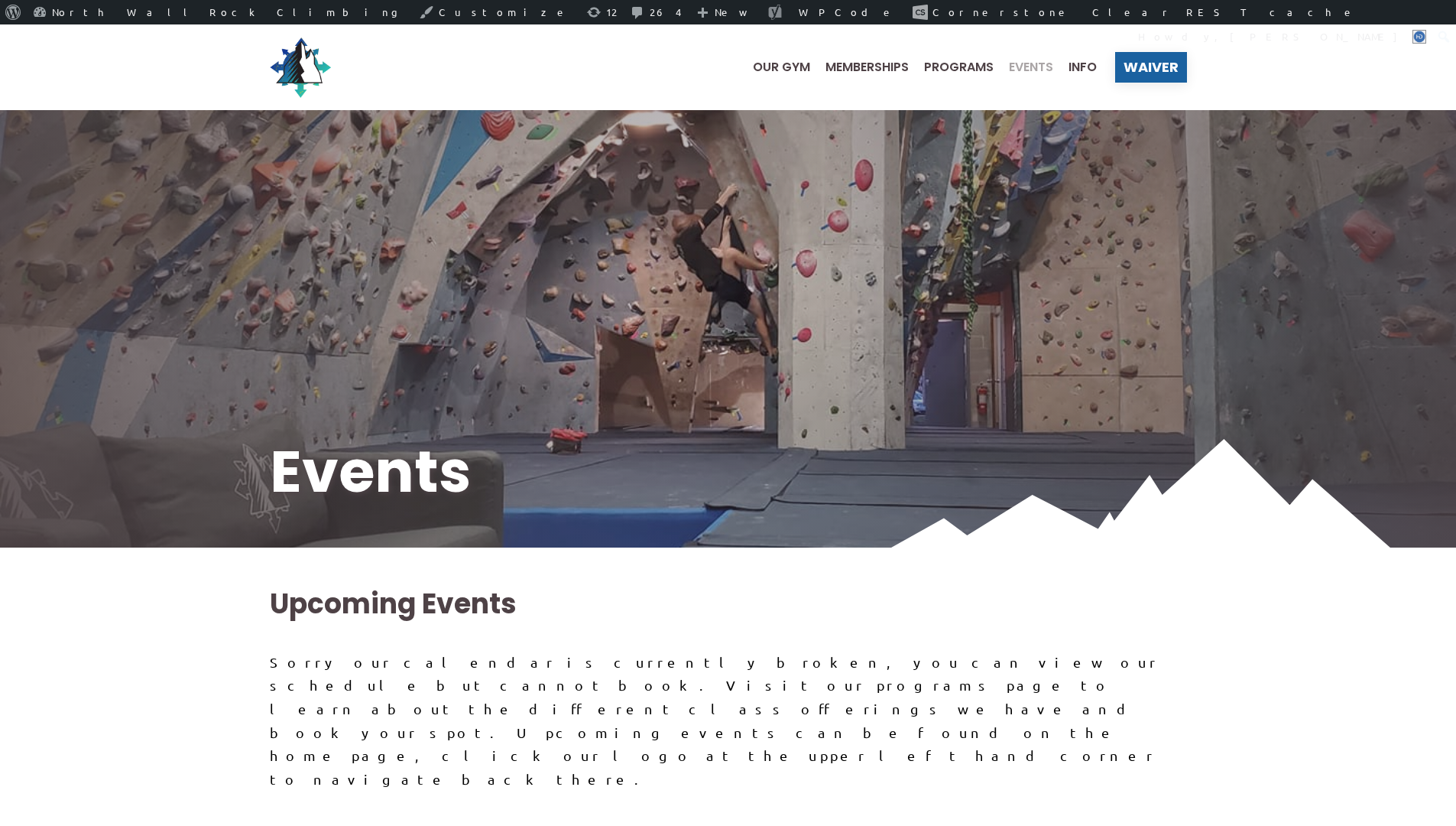
scroll to position [668, 0]
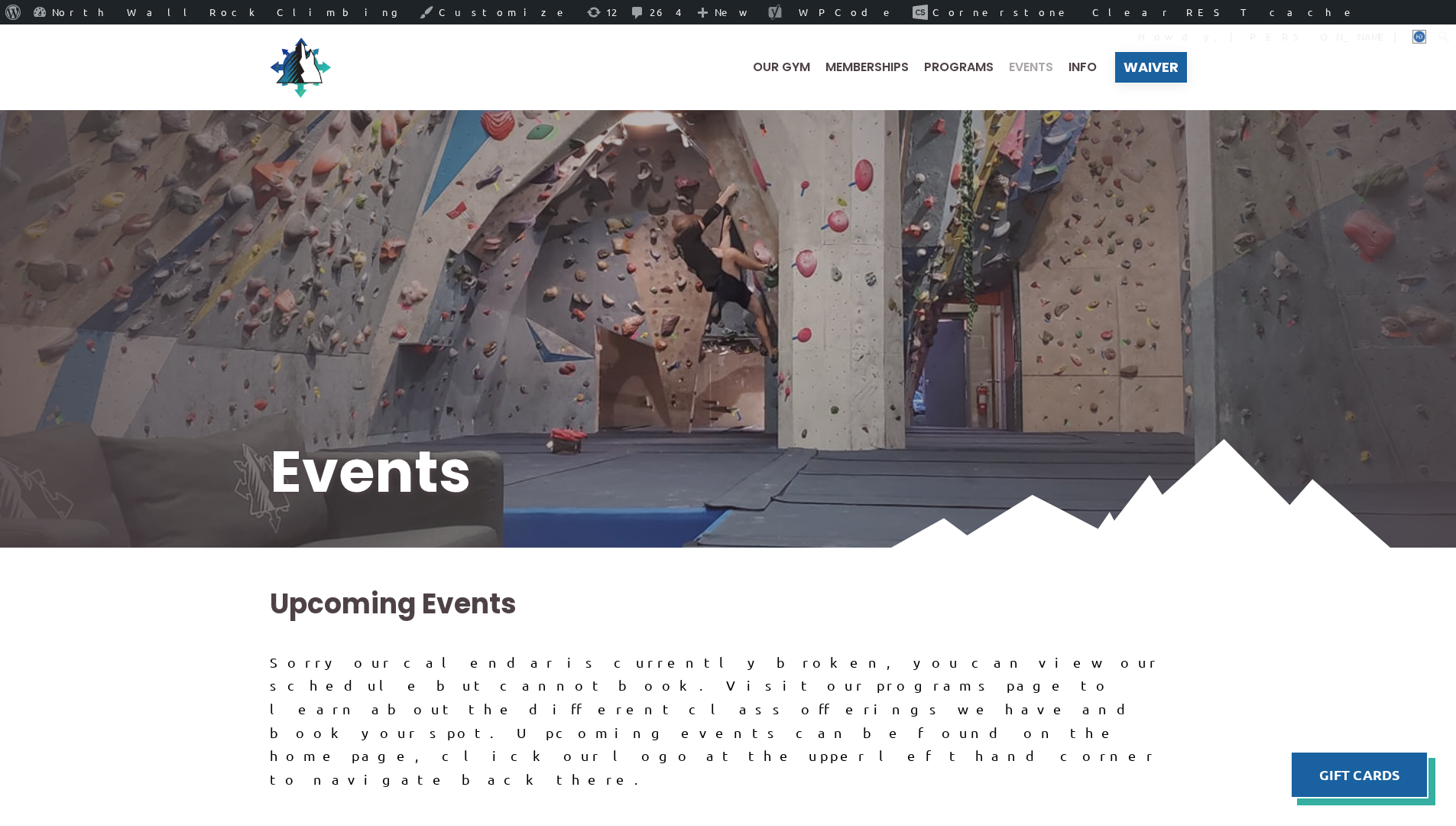
scroll to position [384, 0]
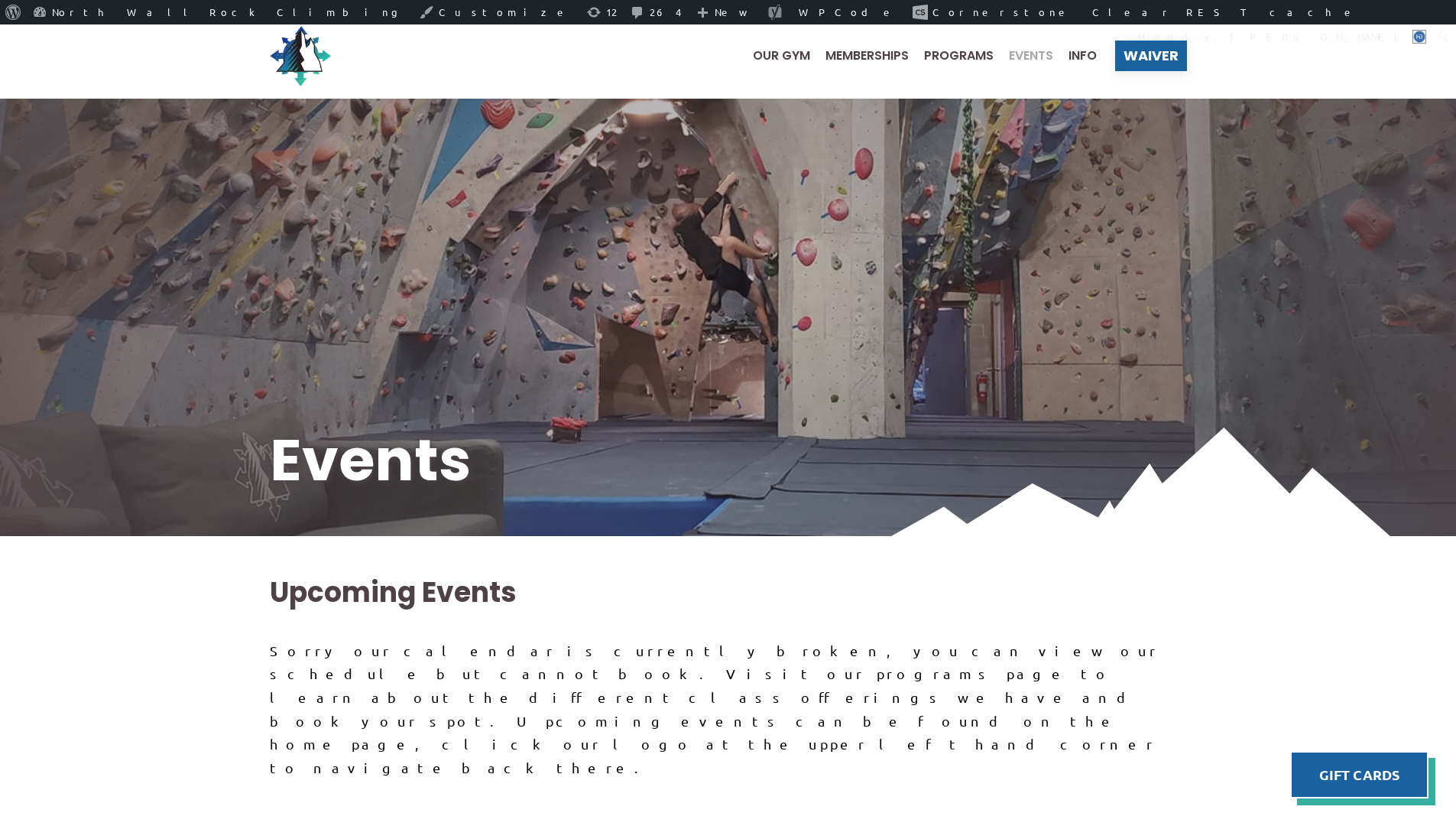
scroll to position [0, 0]
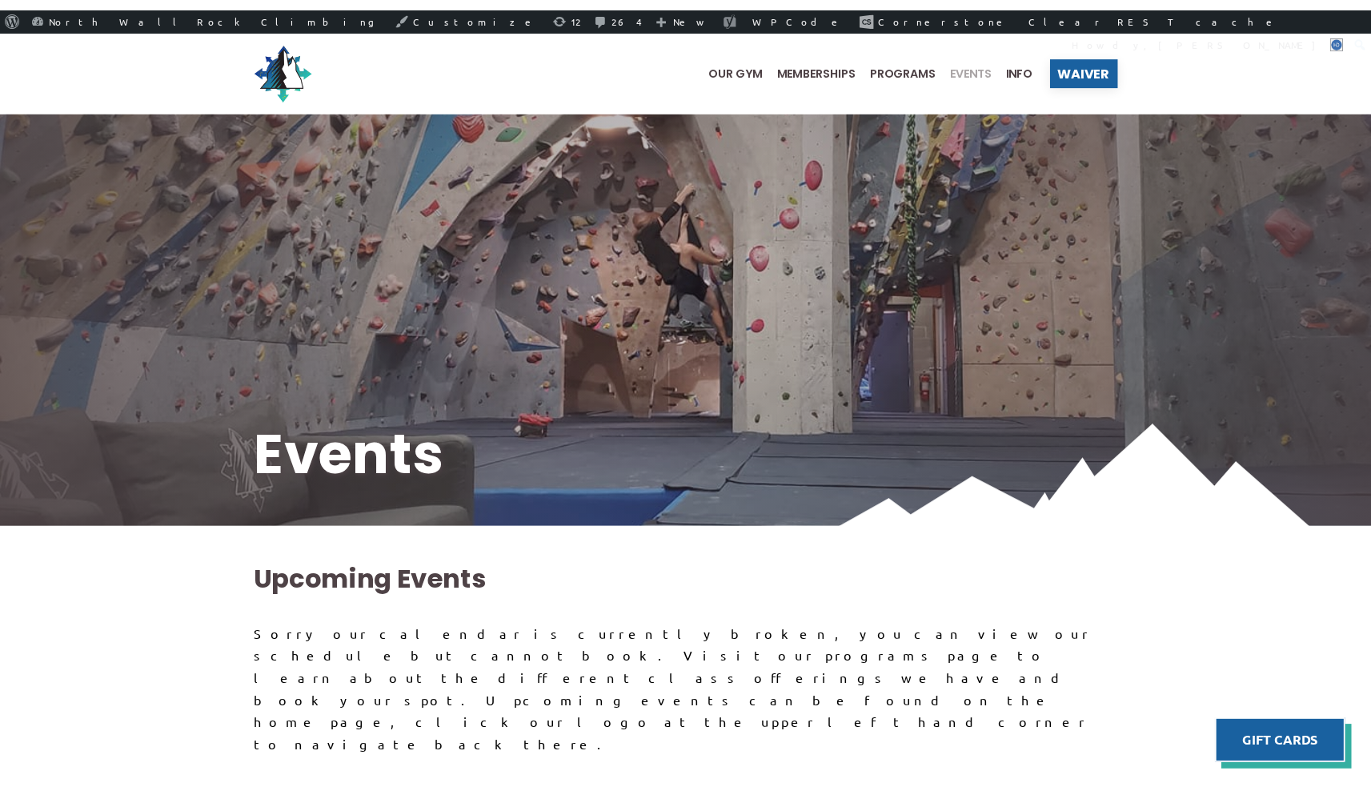
scroll to position [219, 0]
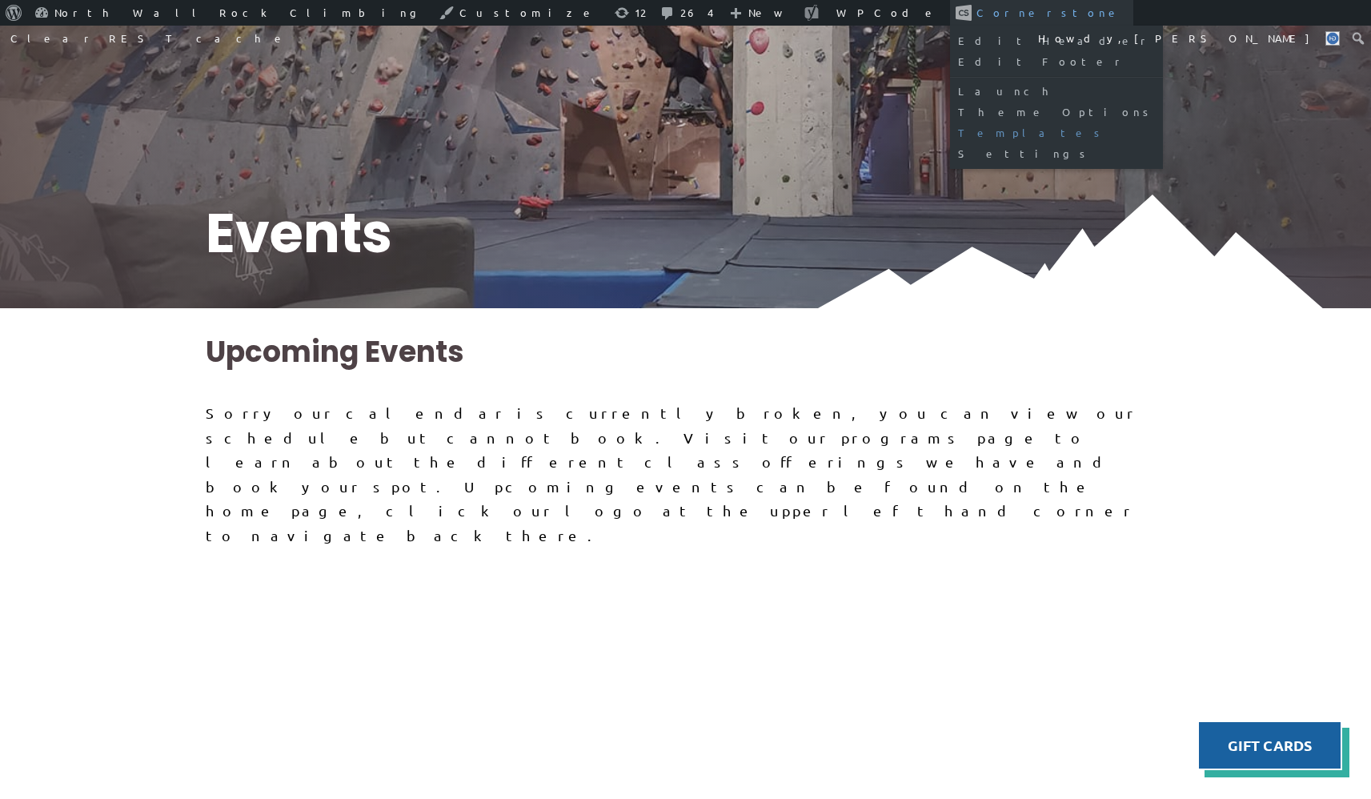
click at [950, 131] on link "Templates" at bounding box center [1056, 132] width 213 height 21
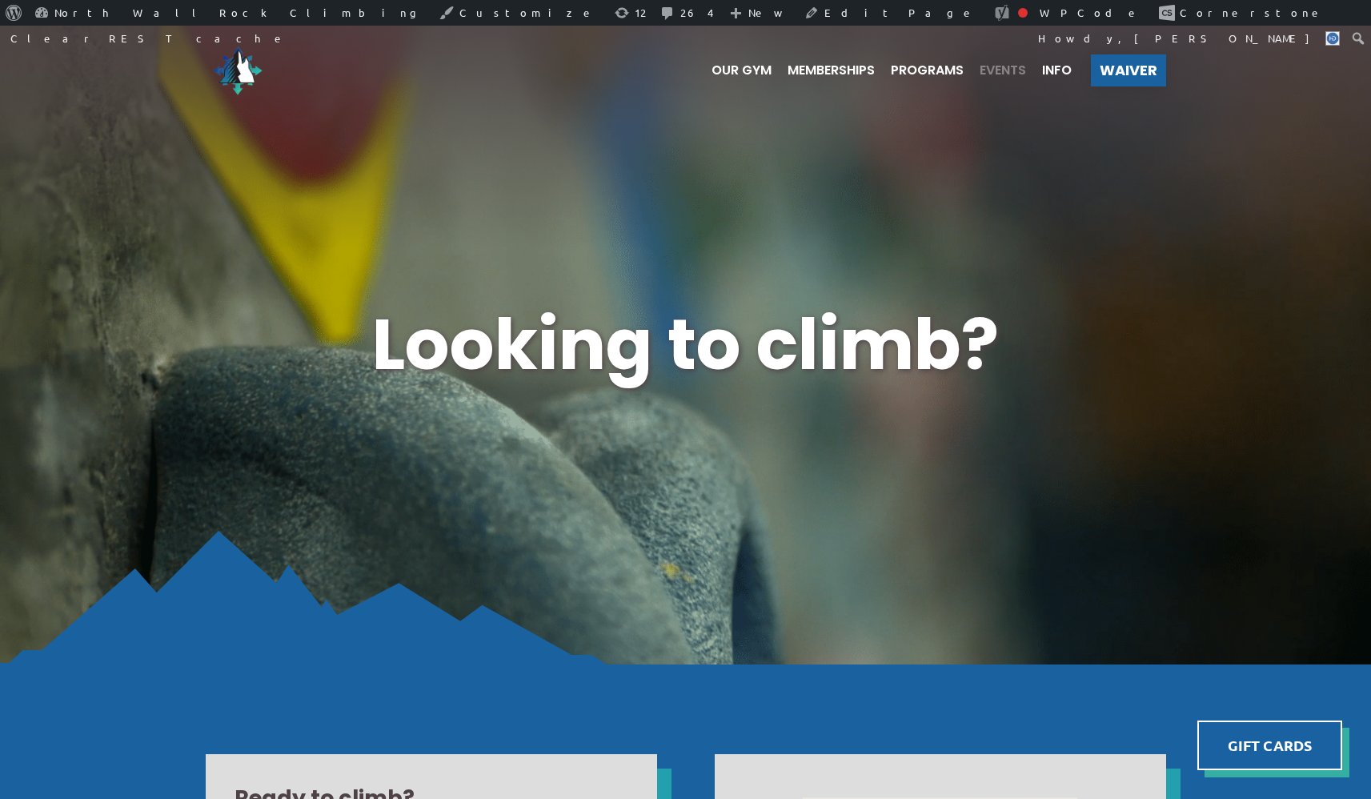
click at [991, 71] on span "Events" at bounding box center [1003, 70] width 46 height 13
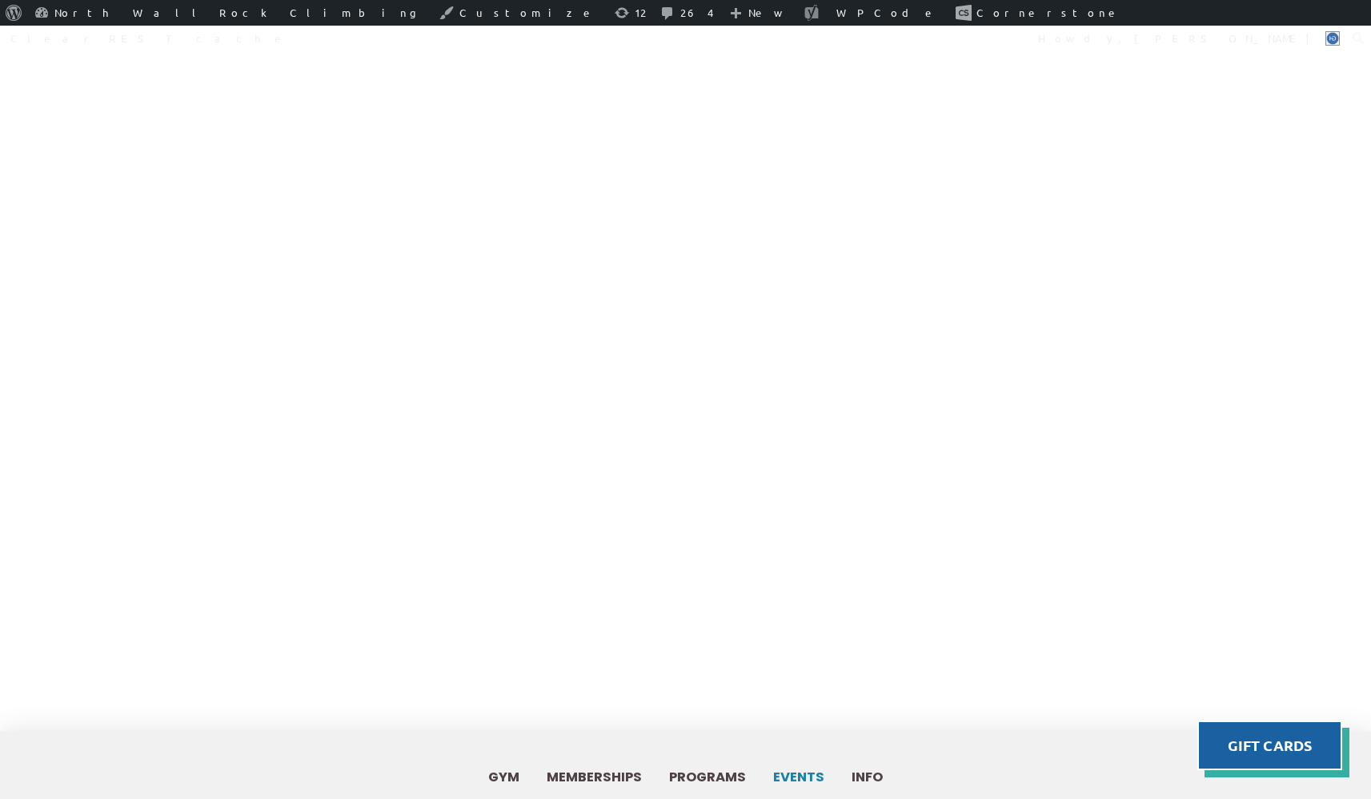
scroll to position [2138, 0]
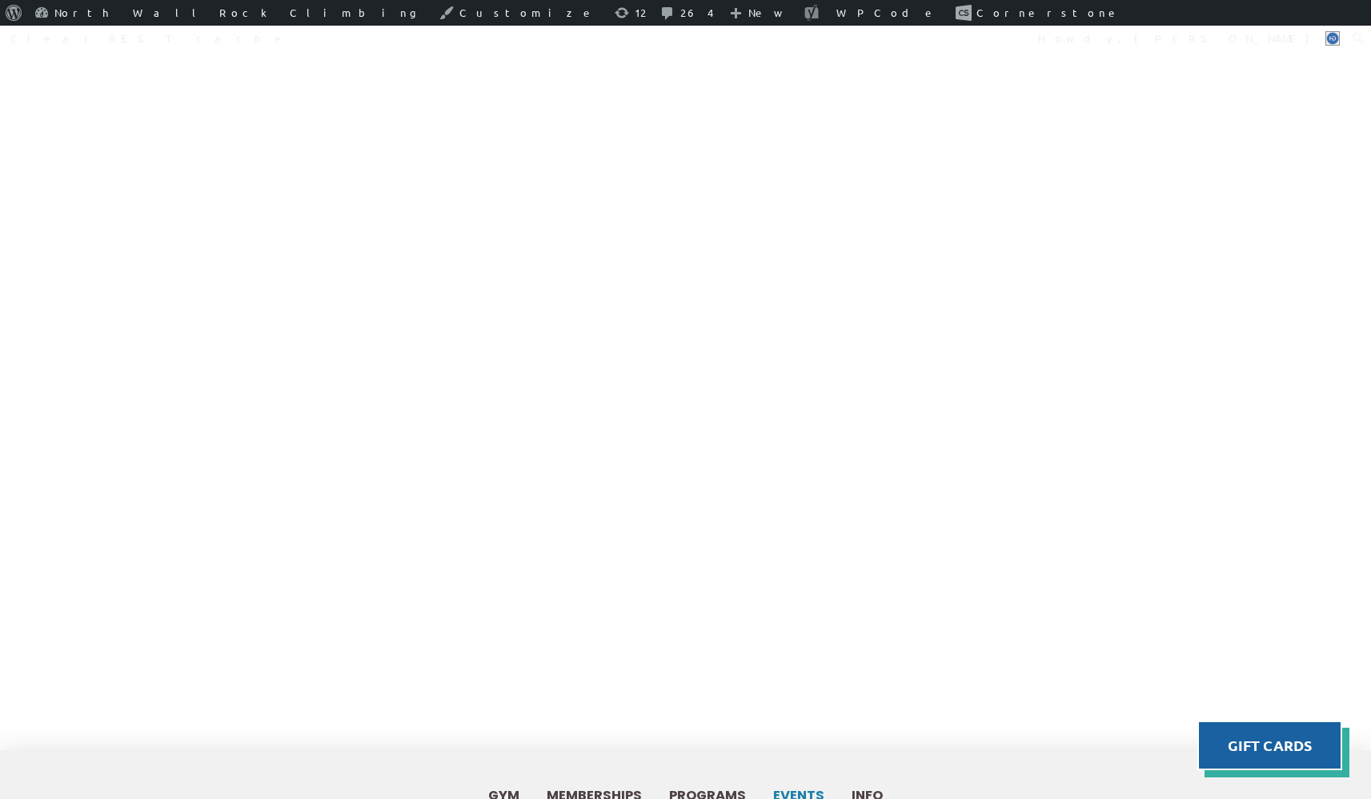
drag, startPoint x: 665, startPoint y: 620, endPoint x: 403, endPoint y: 576, distance: 266.4
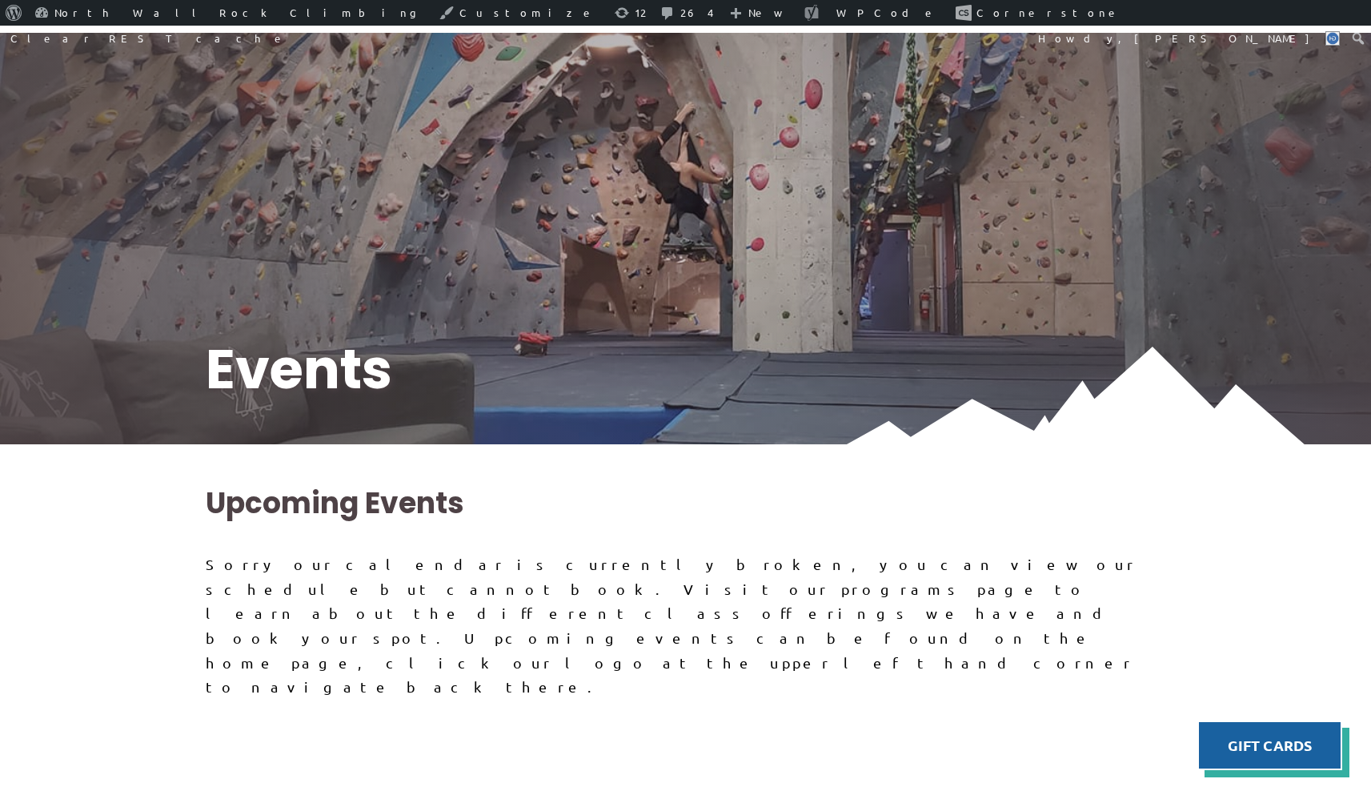
scroll to position [0, 0]
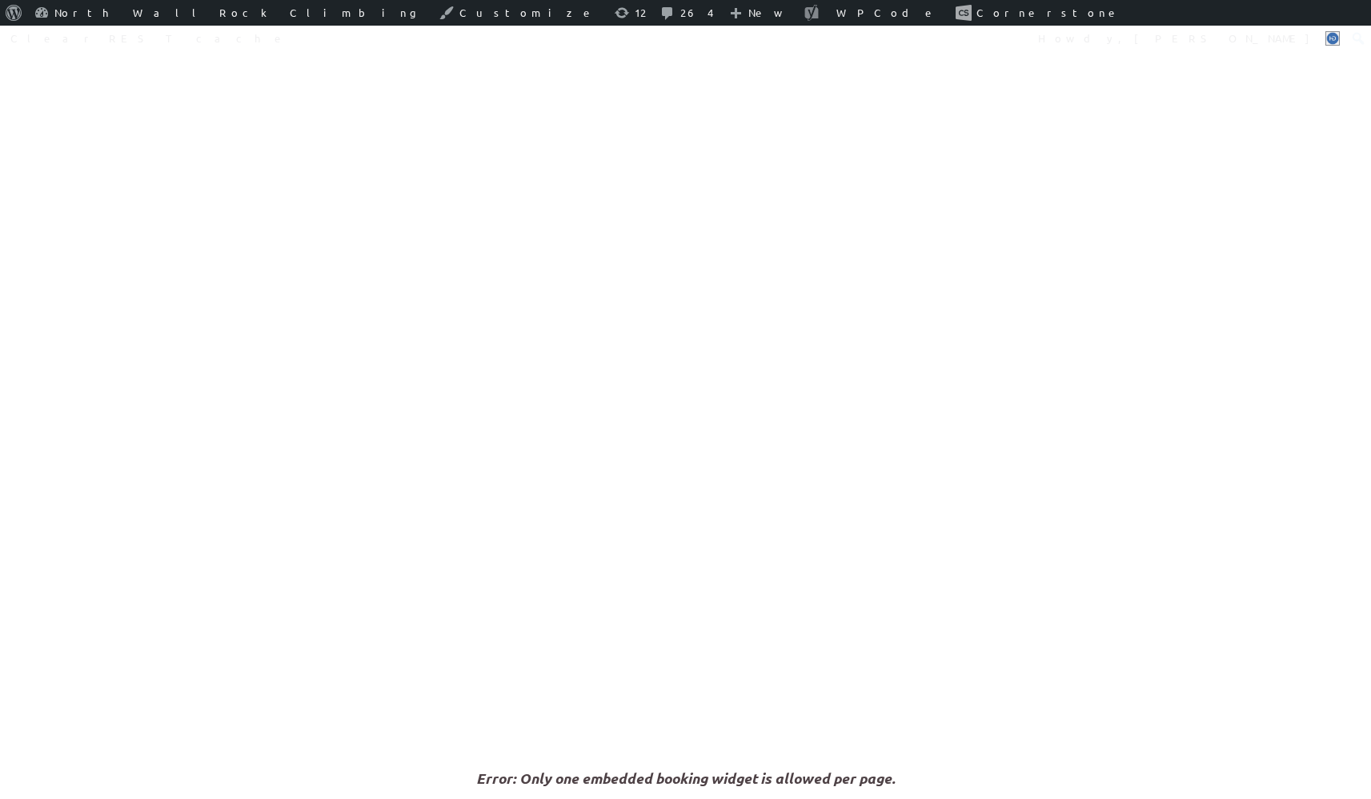
scroll to position [2435, 0]
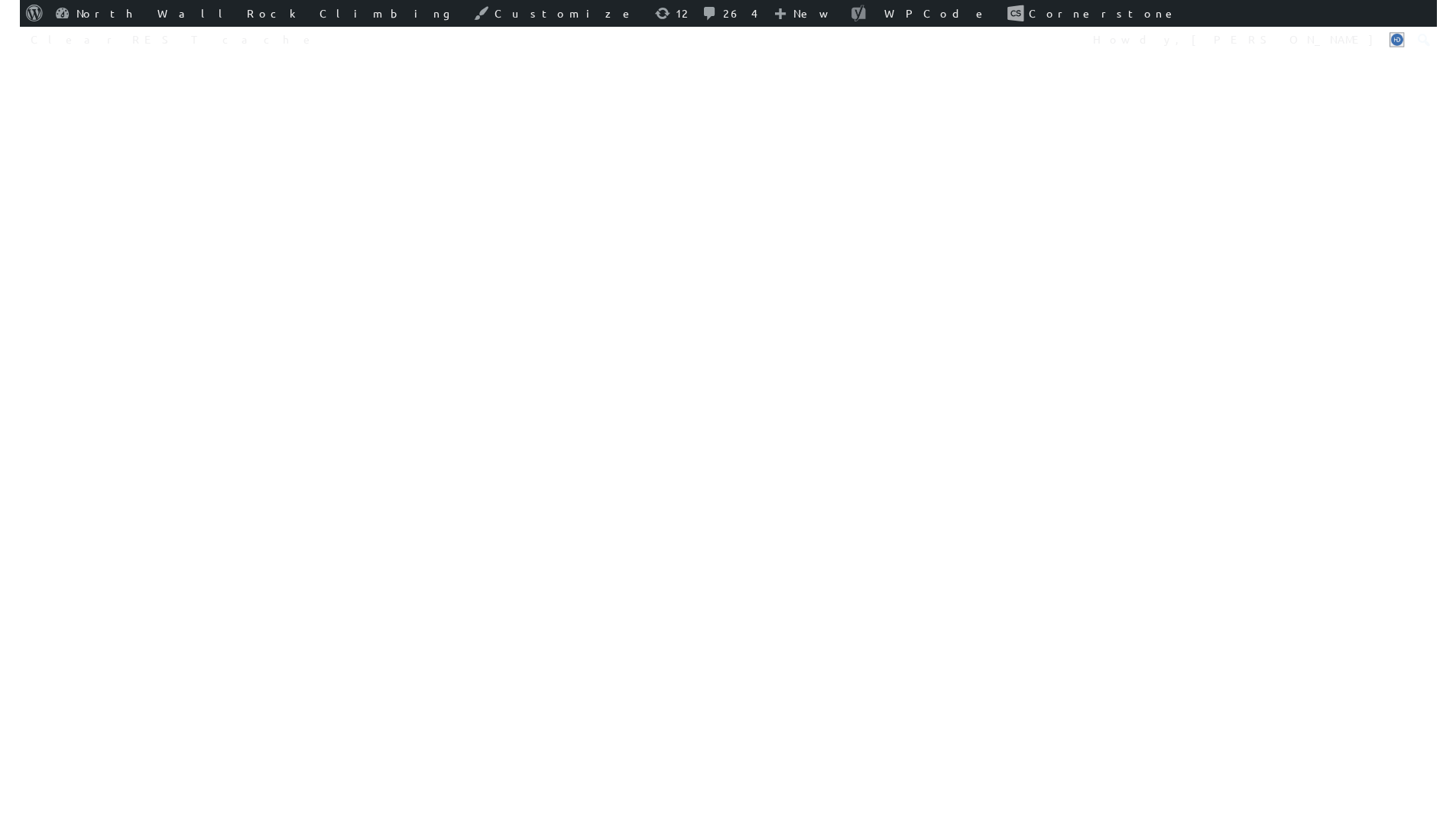
scroll to position [1781, 0]
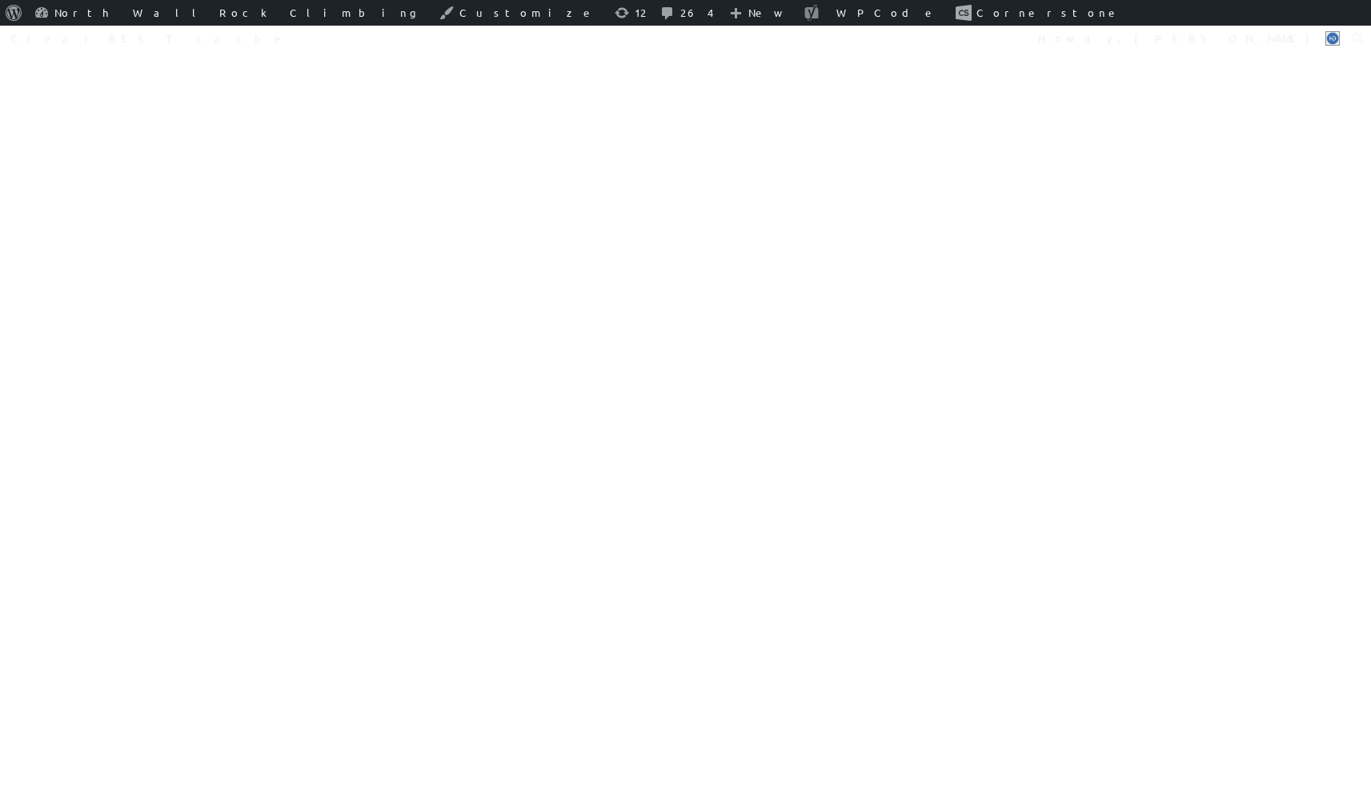
click at [700, 330] on div at bounding box center [686, 59] width 360 height 2018
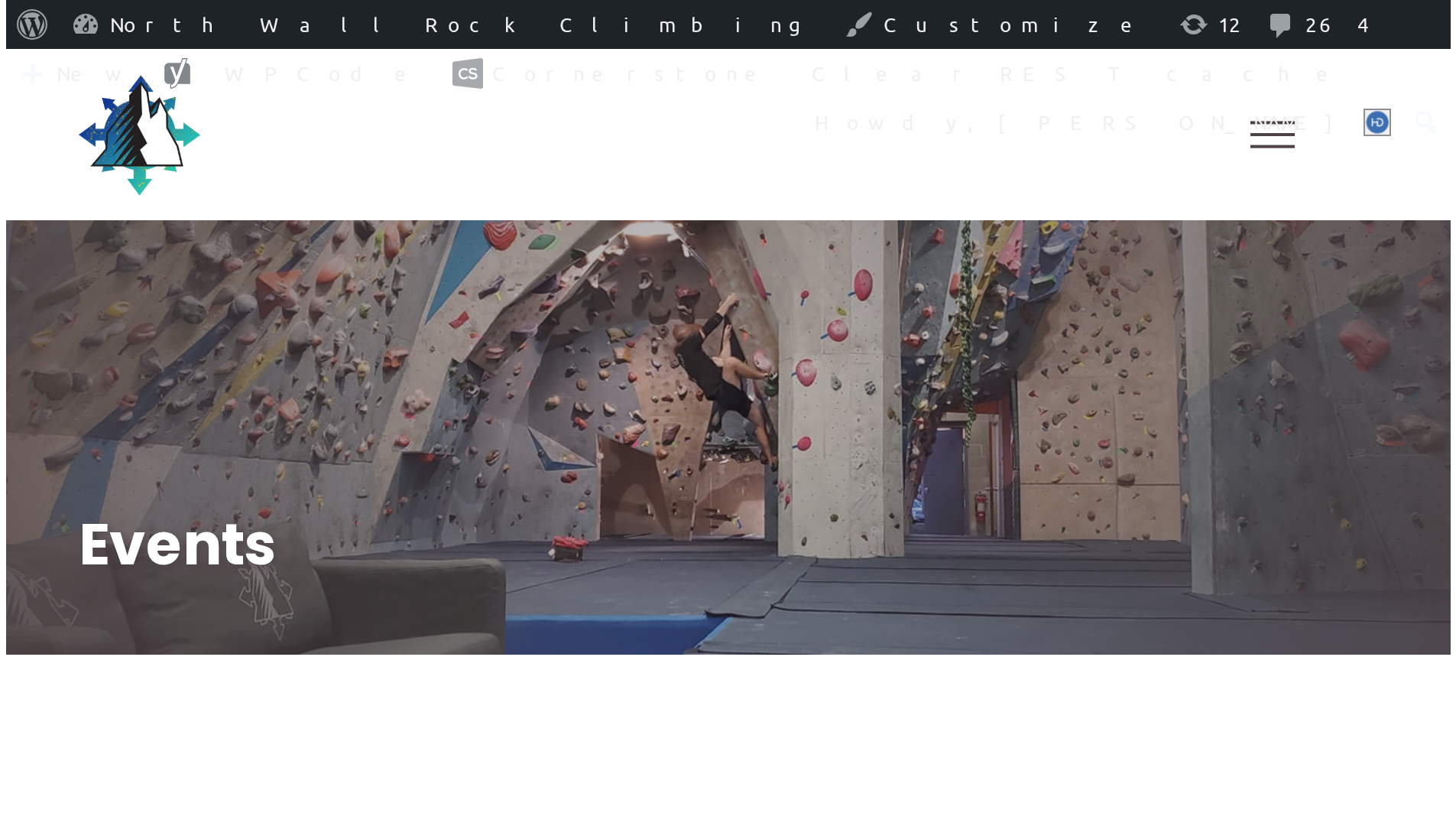
scroll to position [350, 0]
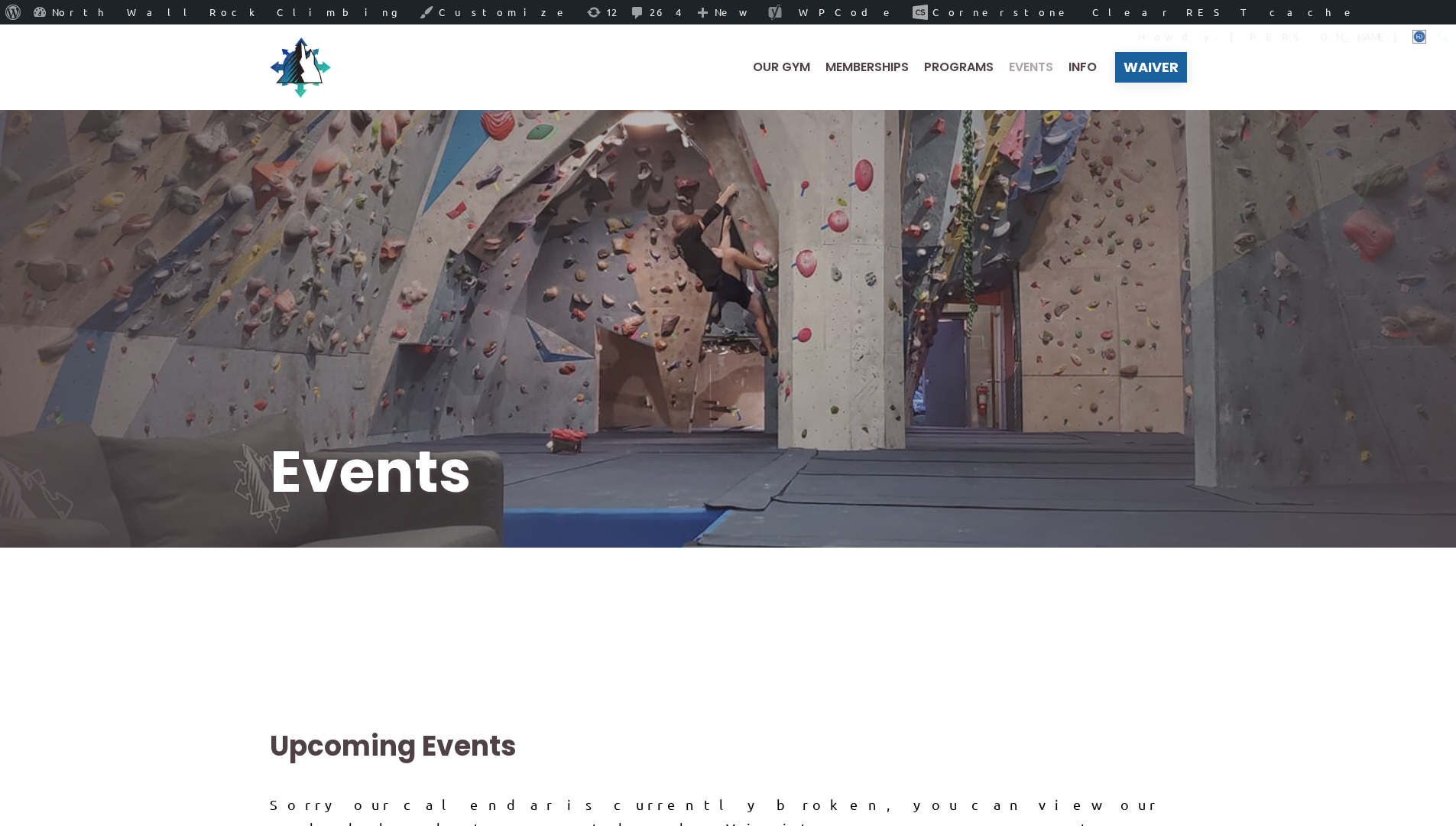
scroll to position [350, 0]
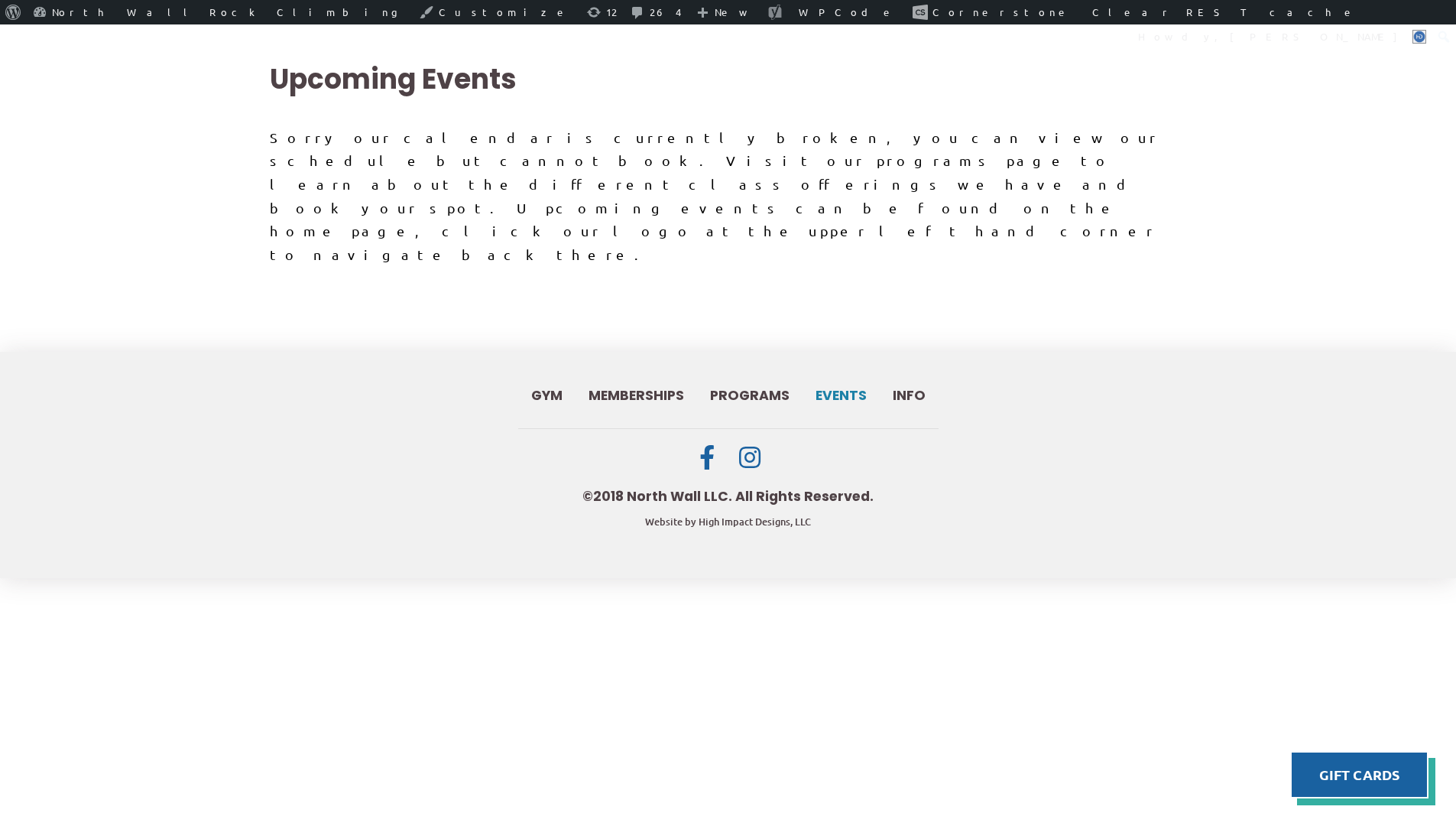
scroll to position [283, 0]
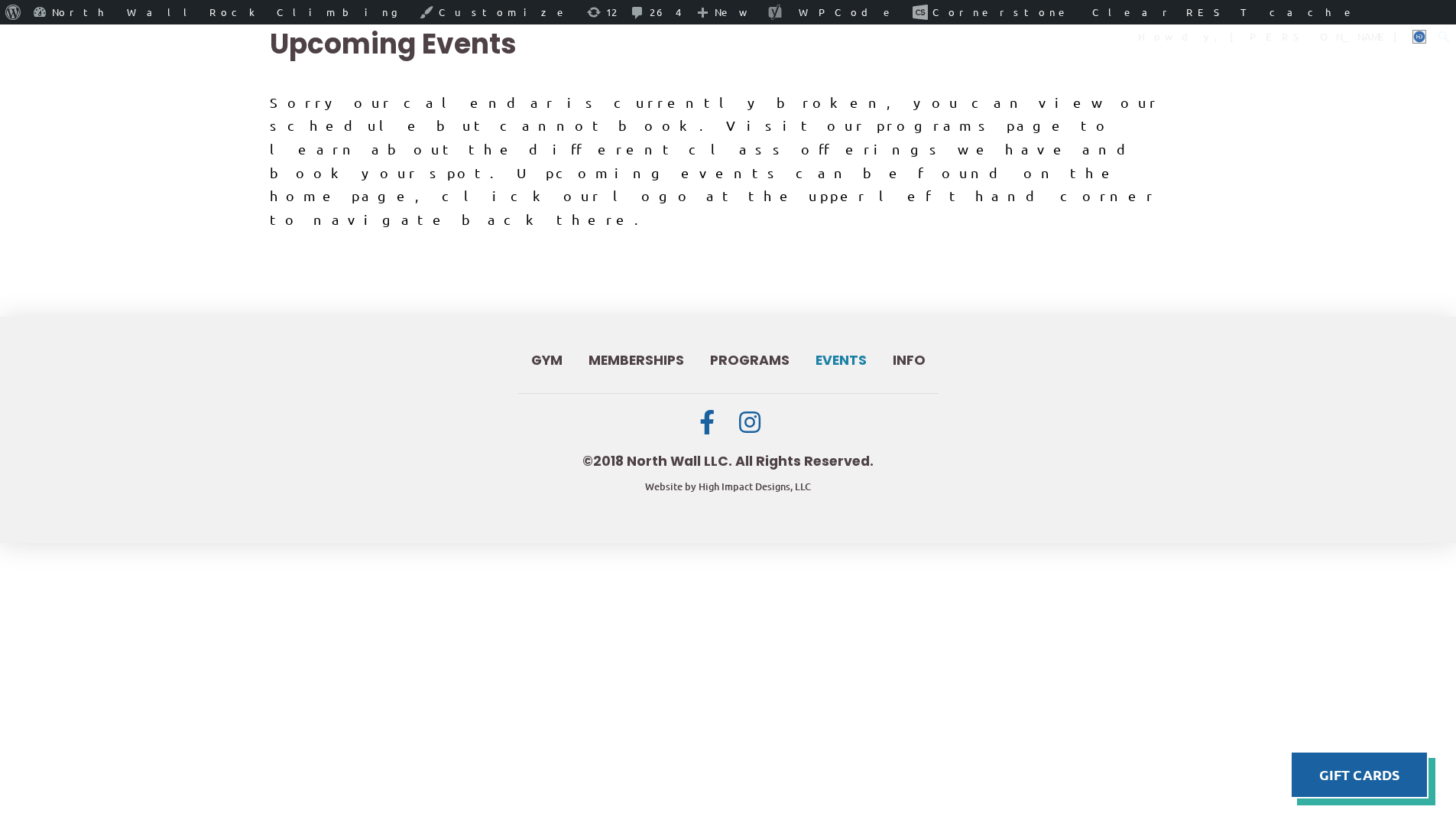
click at [688, 257] on iframe at bounding box center [728, 681] width 918 height 900
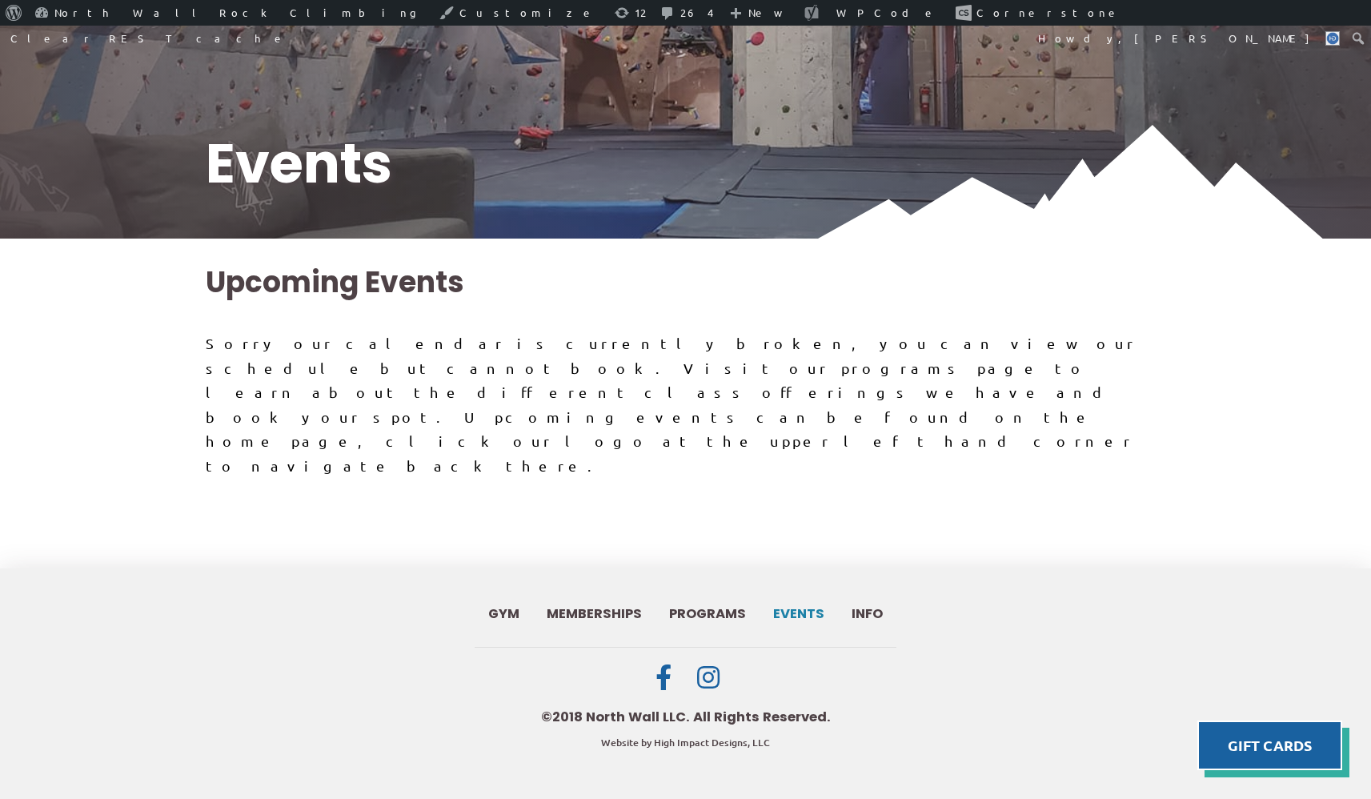
scroll to position [172, 0]
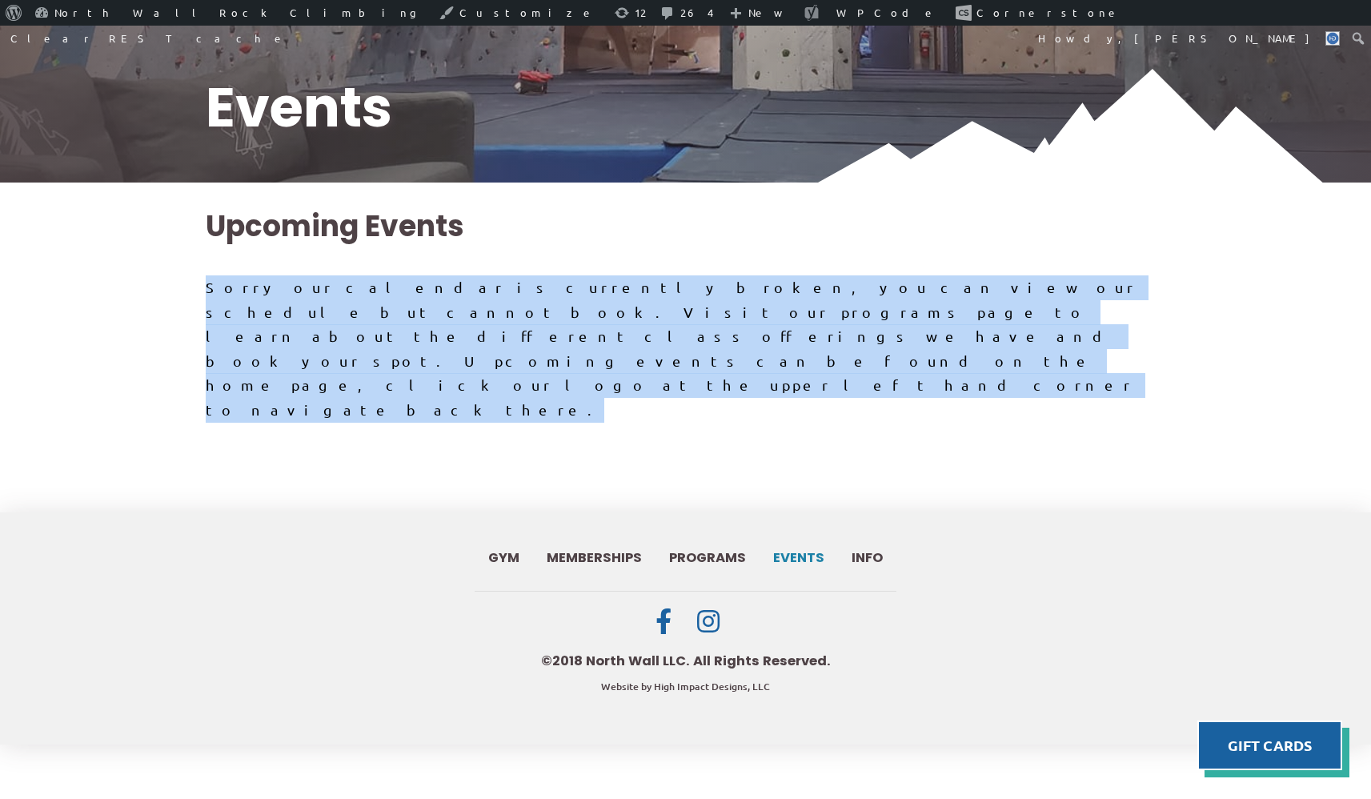
click at [492, 216] on div "Upcoming Events" at bounding box center [686, 241] width 961 height 69
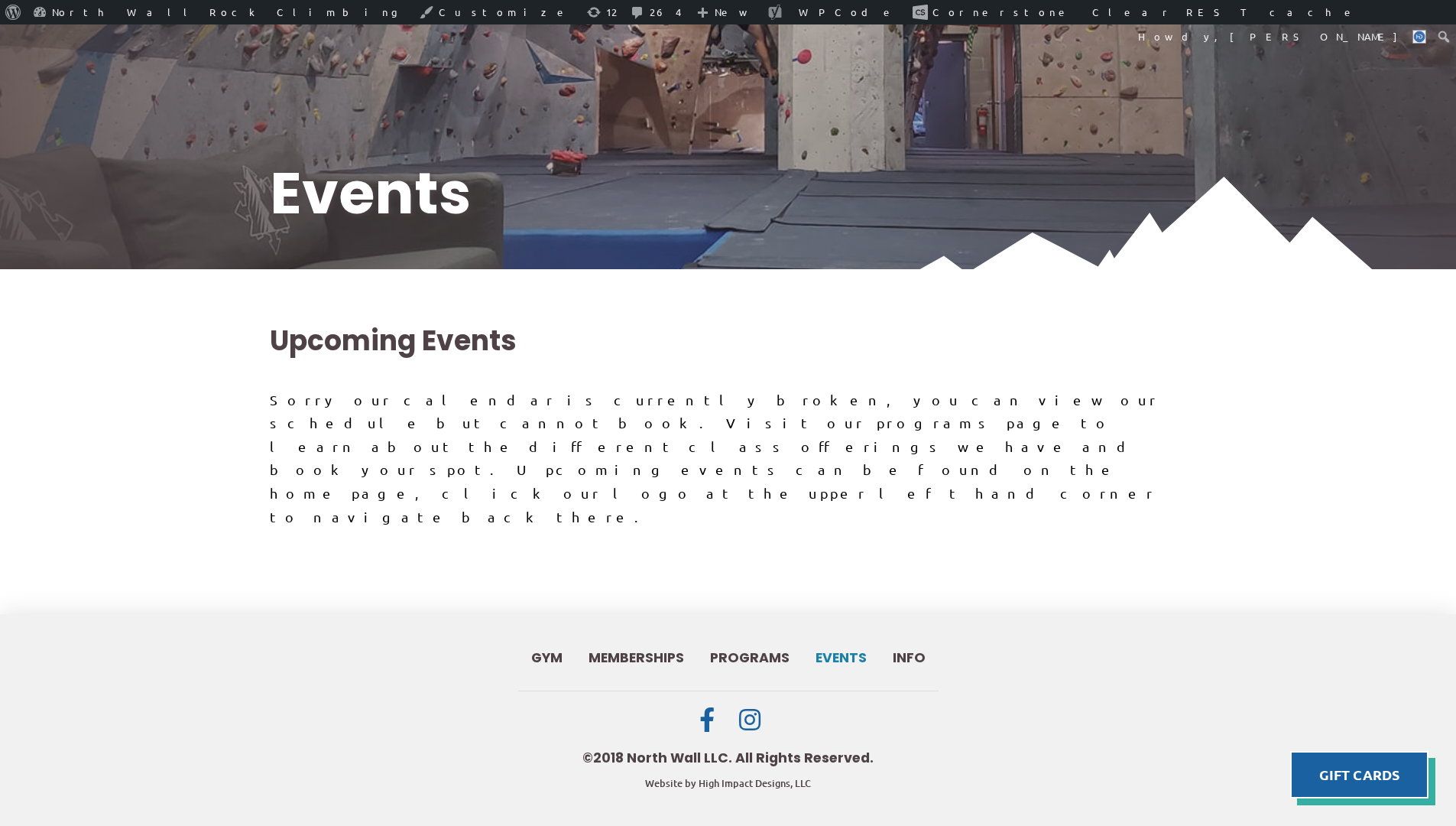
scroll to position [225, 0]
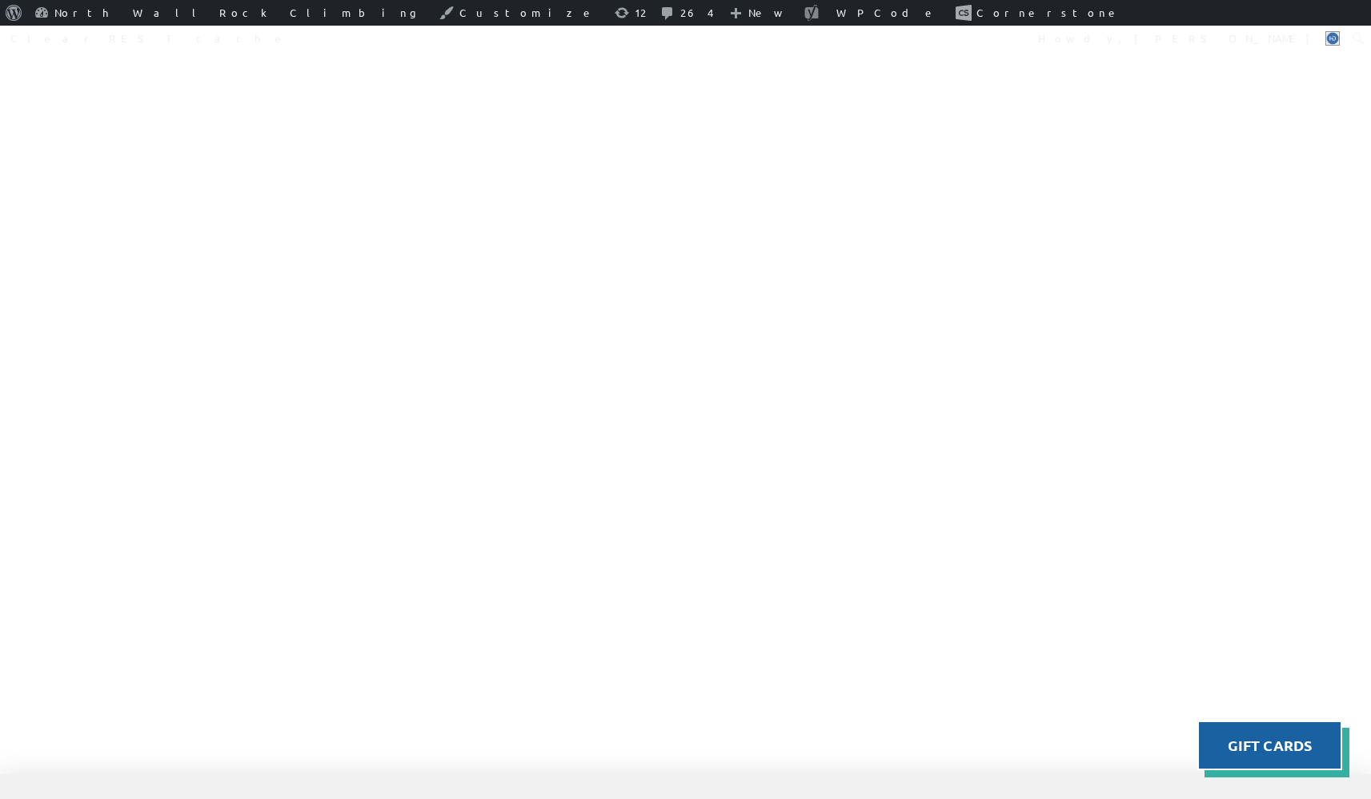
scroll to position [1062, 0]
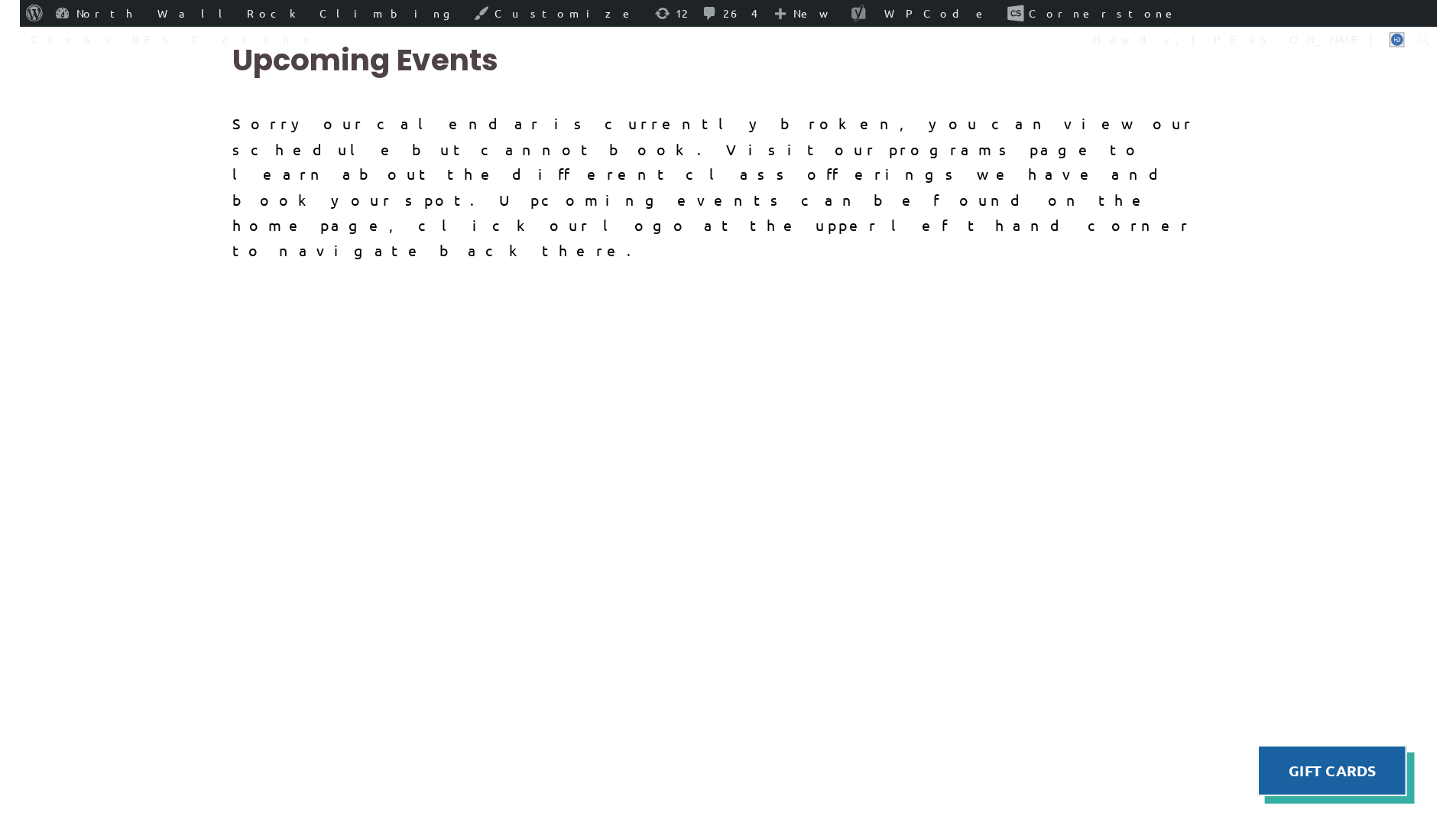
scroll to position [519, 0]
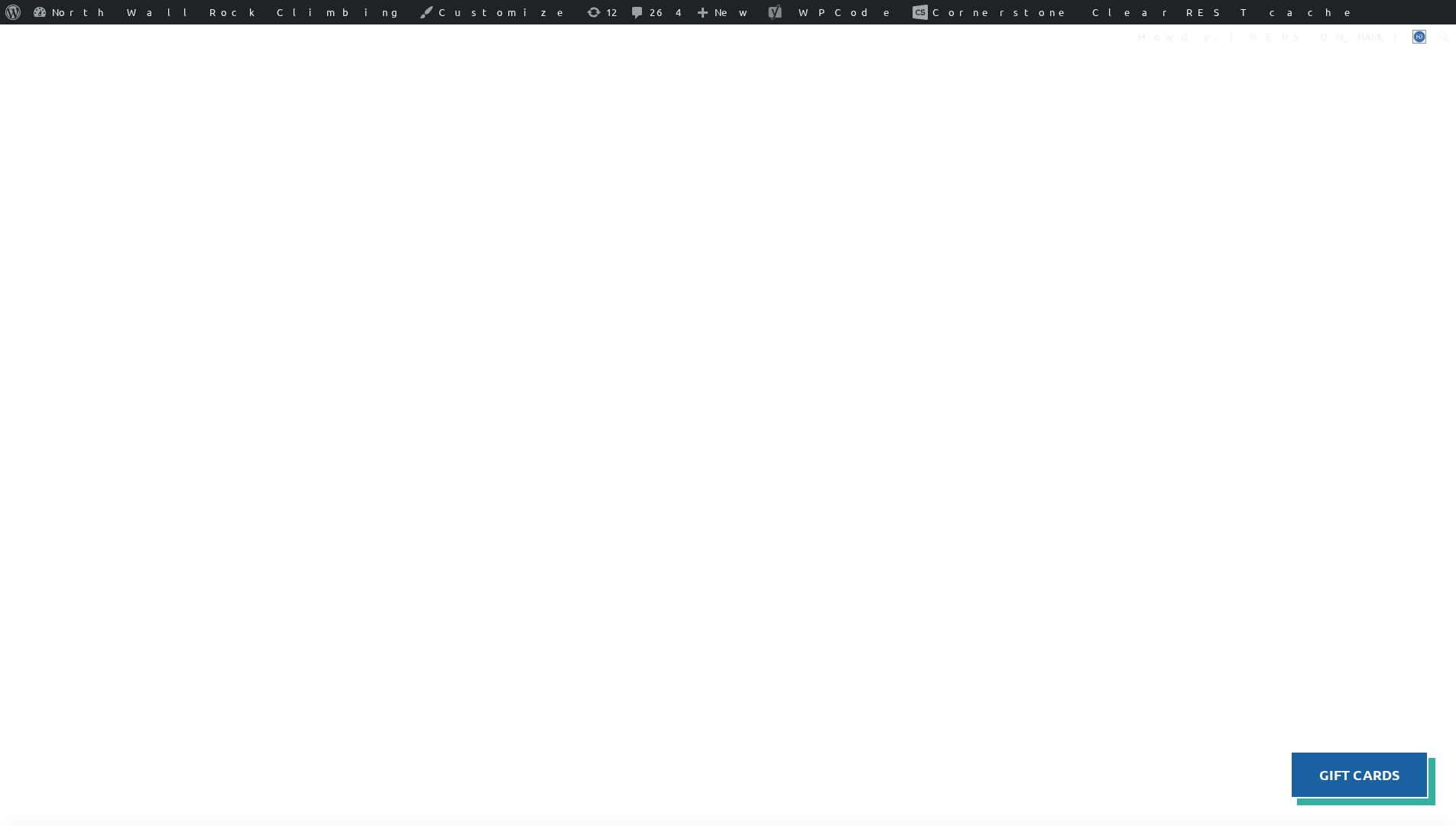
scroll to position [1109, 0]
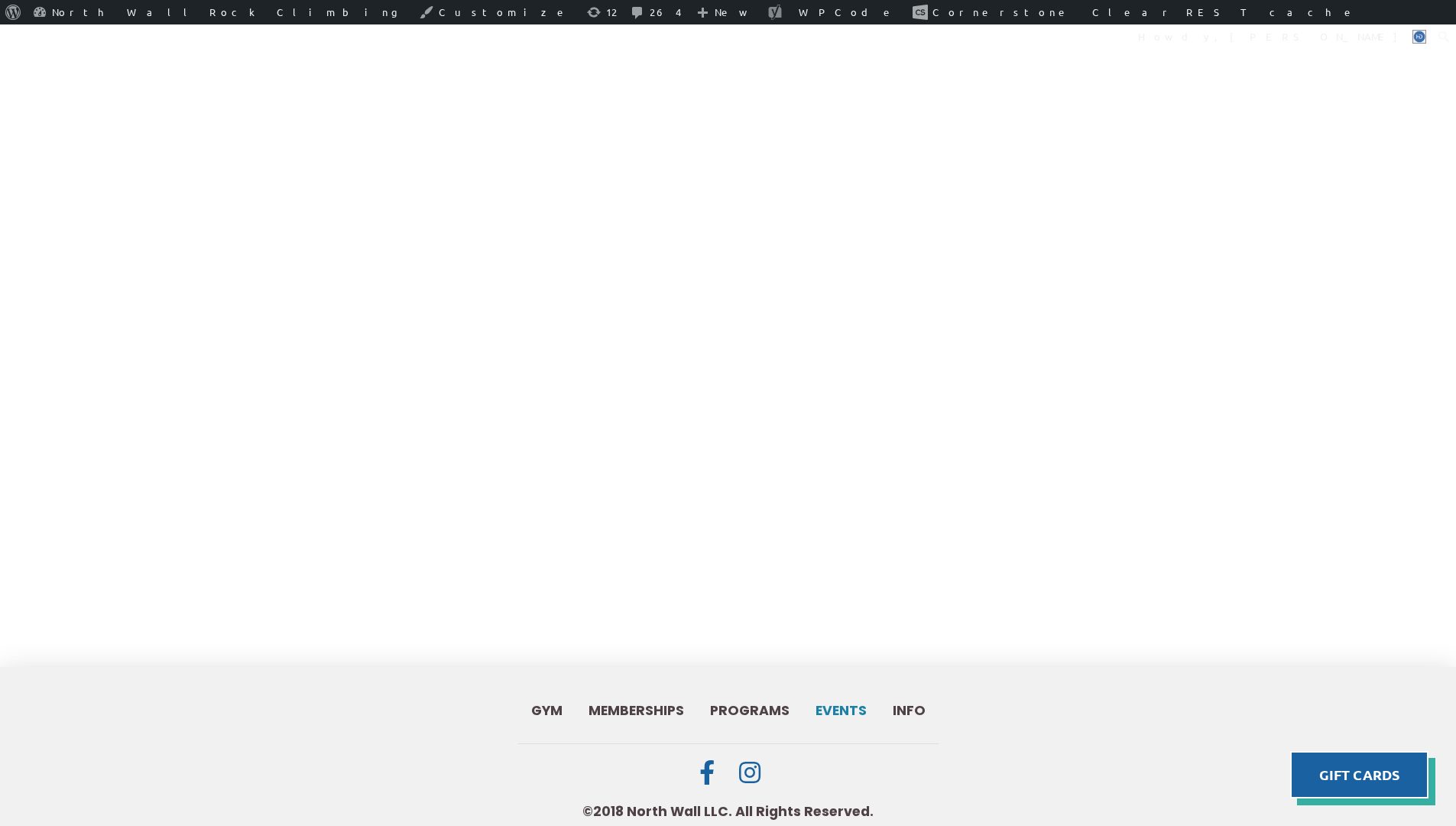
click at [731, 540] on div "Upcoming Events Sorry our calendar is currently broken, you can view our schedu…" at bounding box center [728, 53] width 1456 height 1229
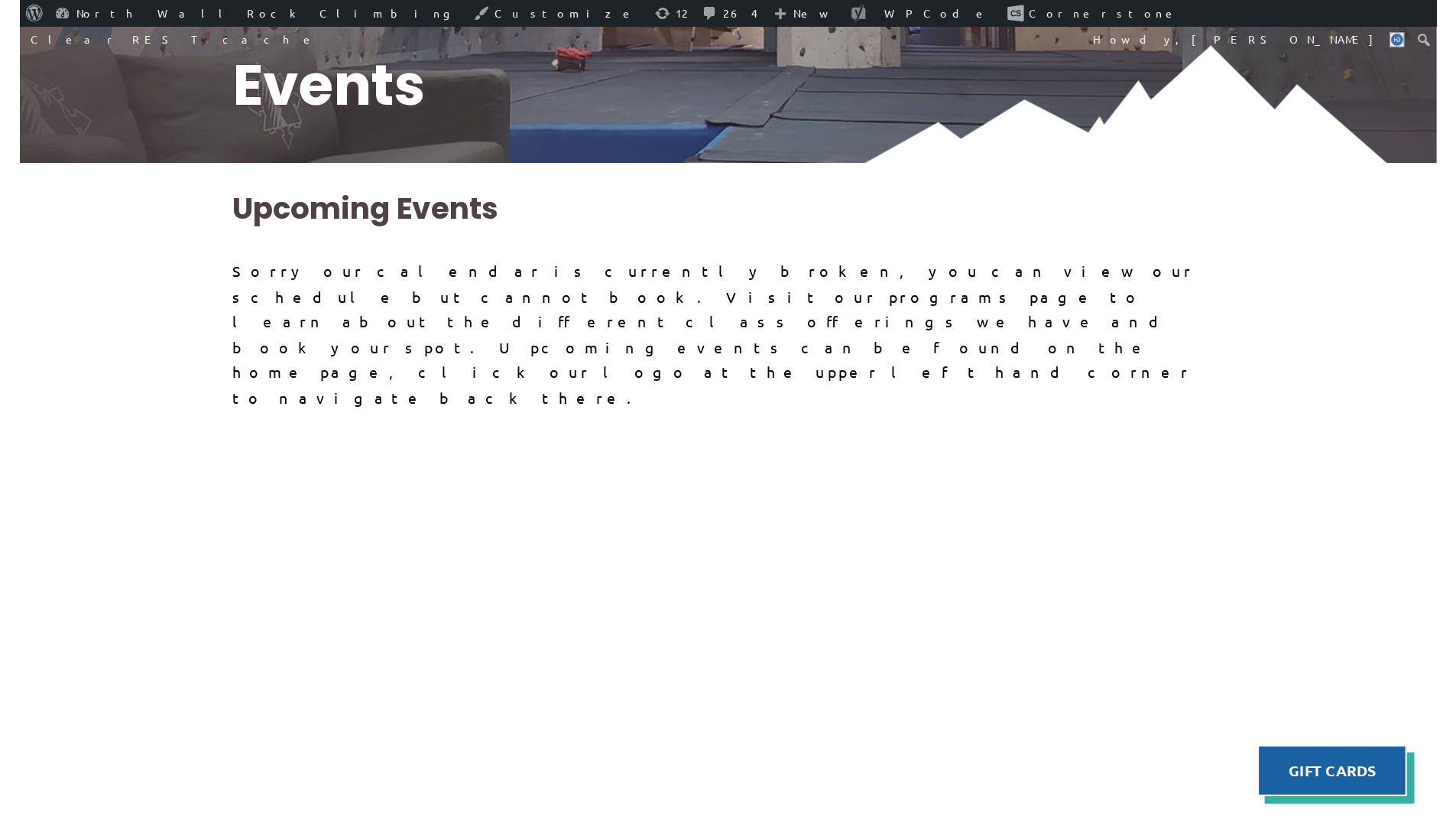
scroll to position [307, 0]
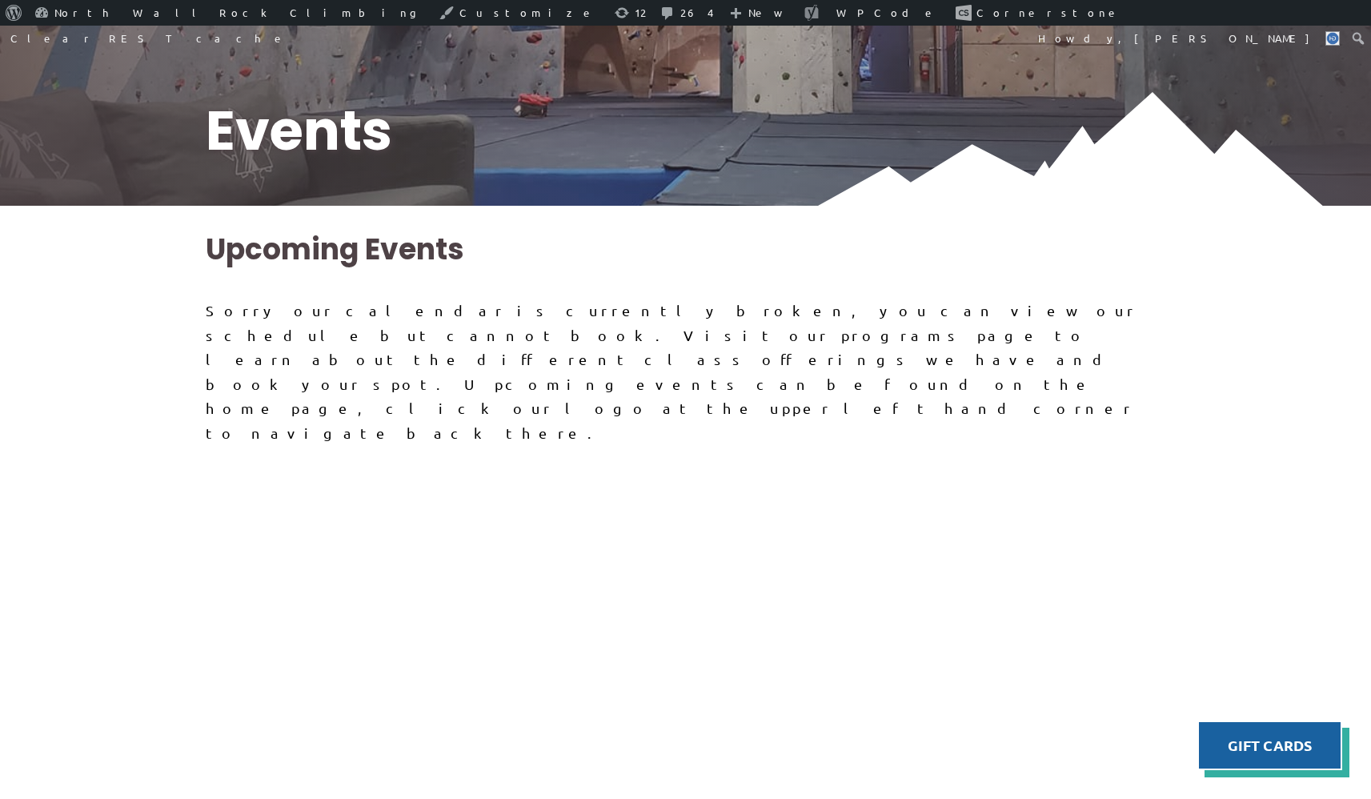
click at [462, 289] on div "Upcoming Events" at bounding box center [686, 264] width 961 height 69
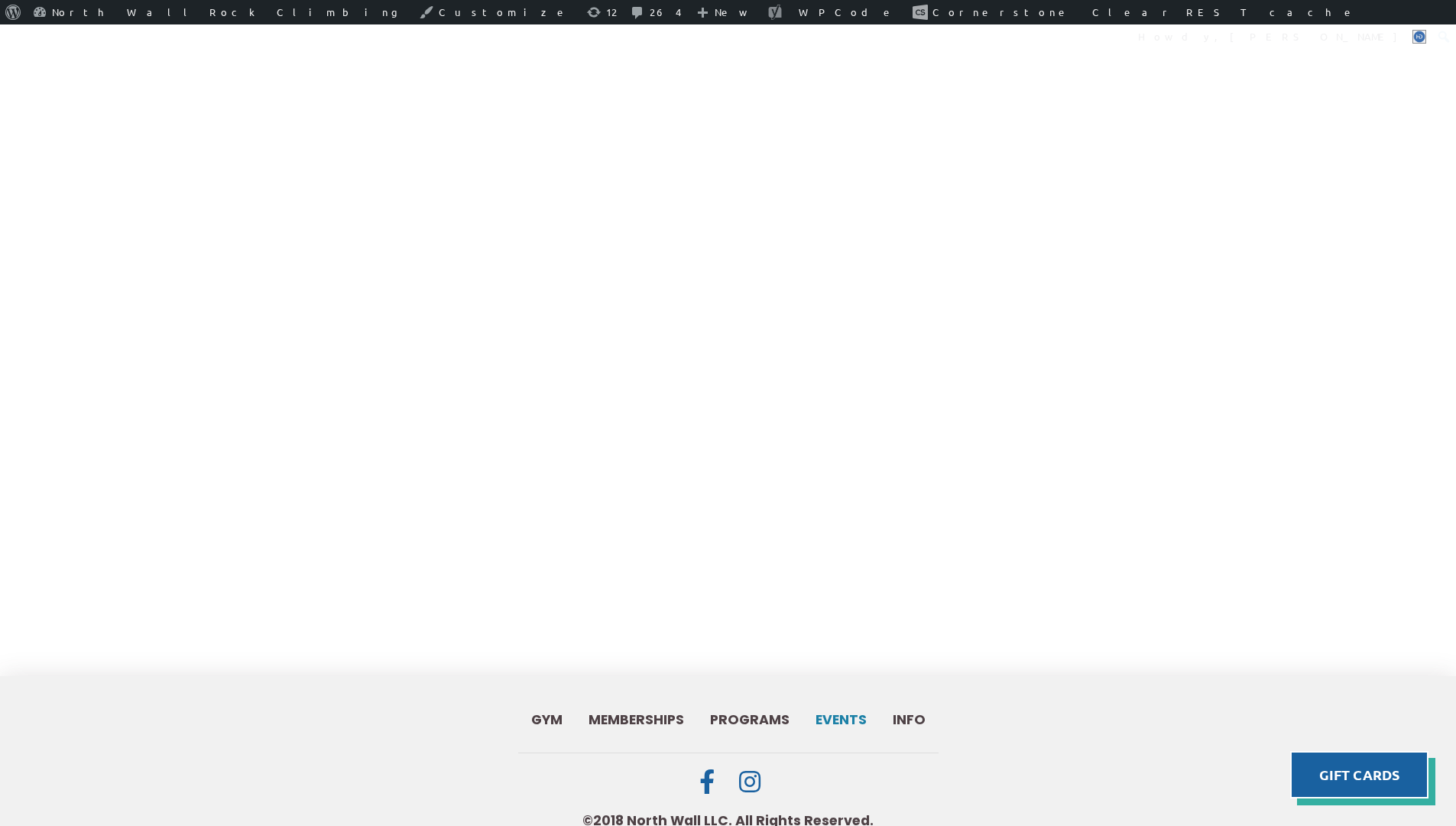
scroll to position [1096, 0]
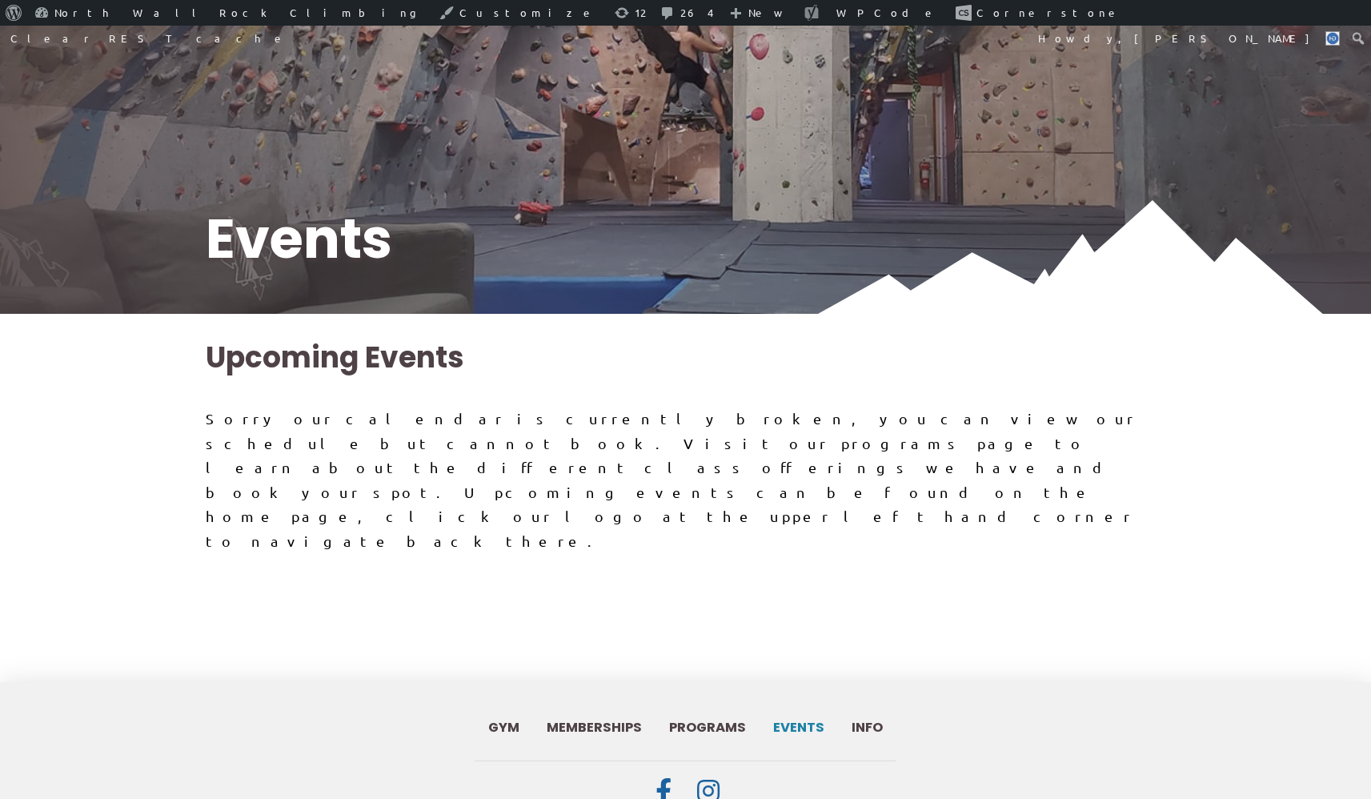
scroll to position [259, 0]
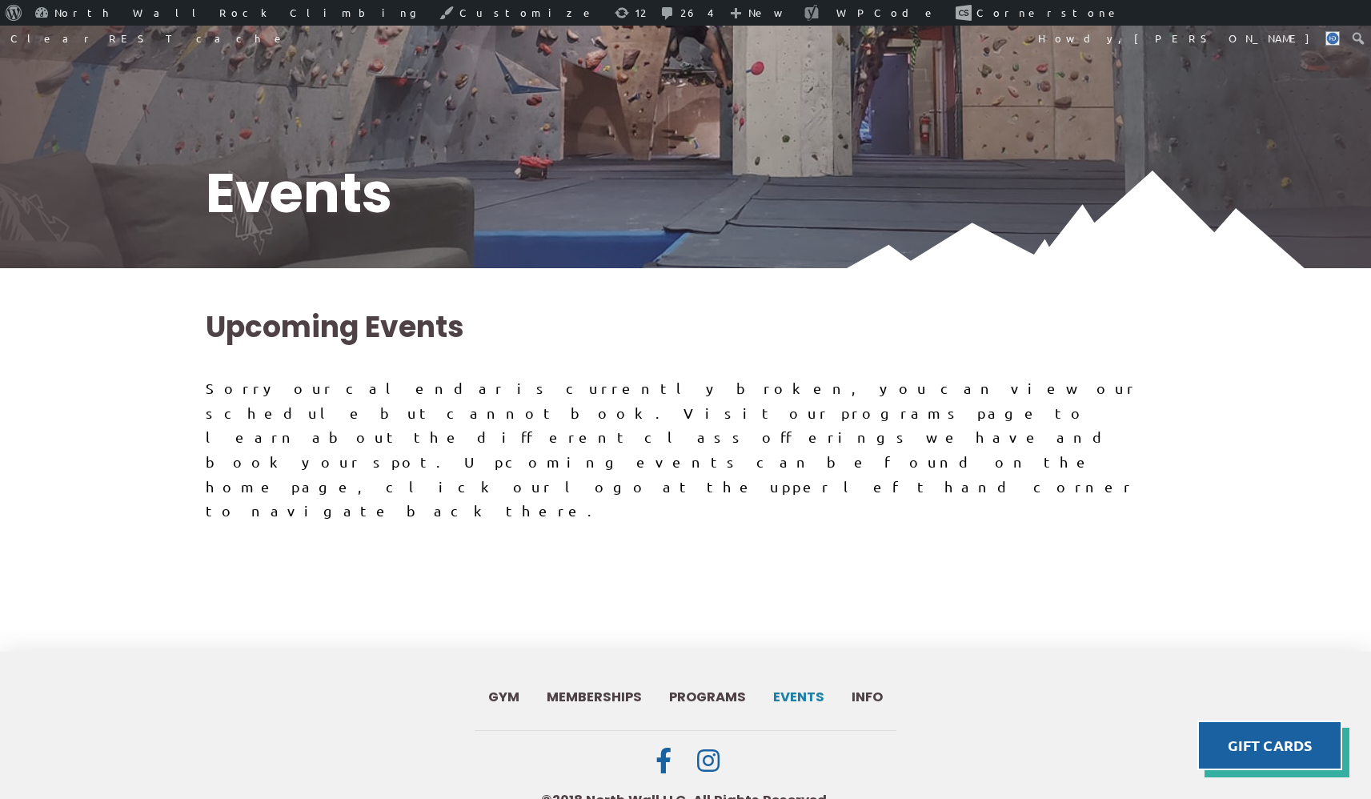
scroll to position [274, 0]
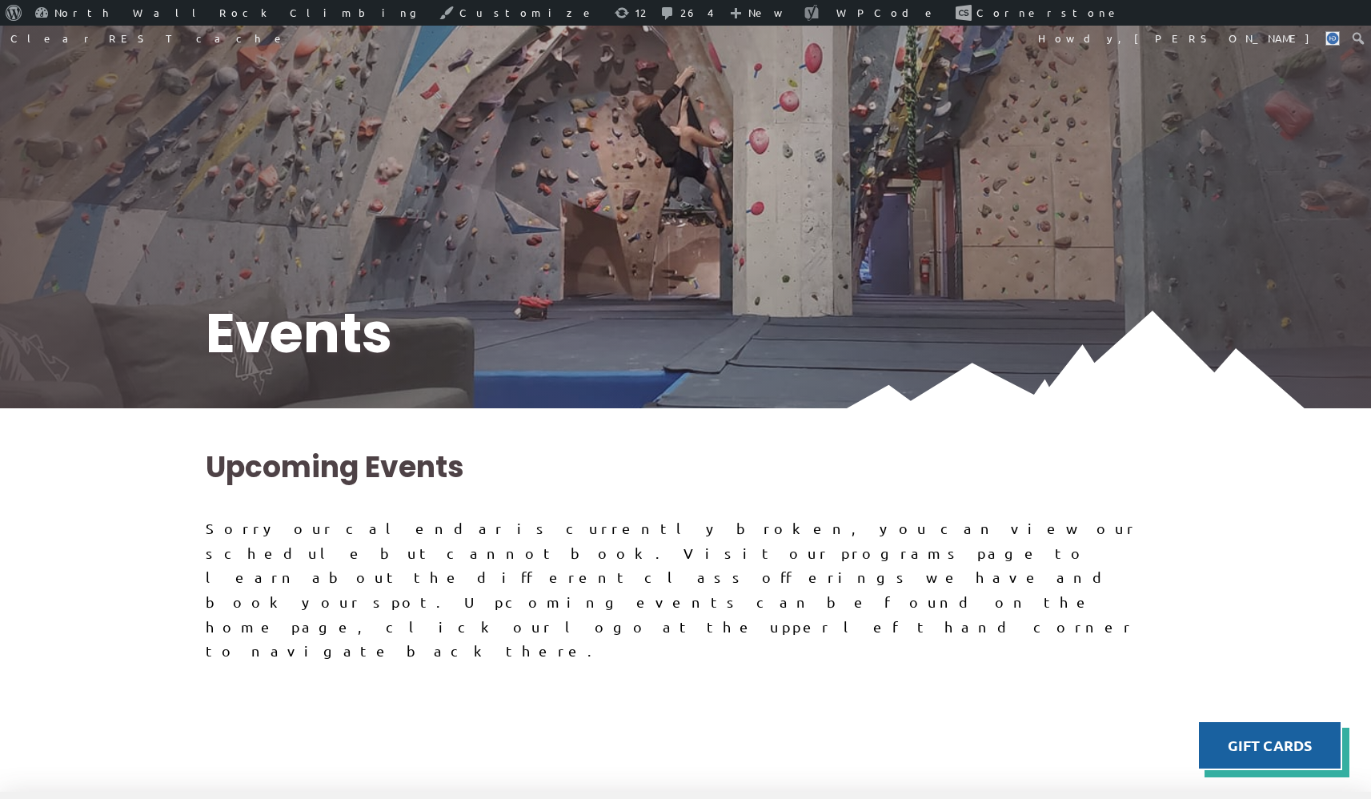
scroll to position [115, 0]
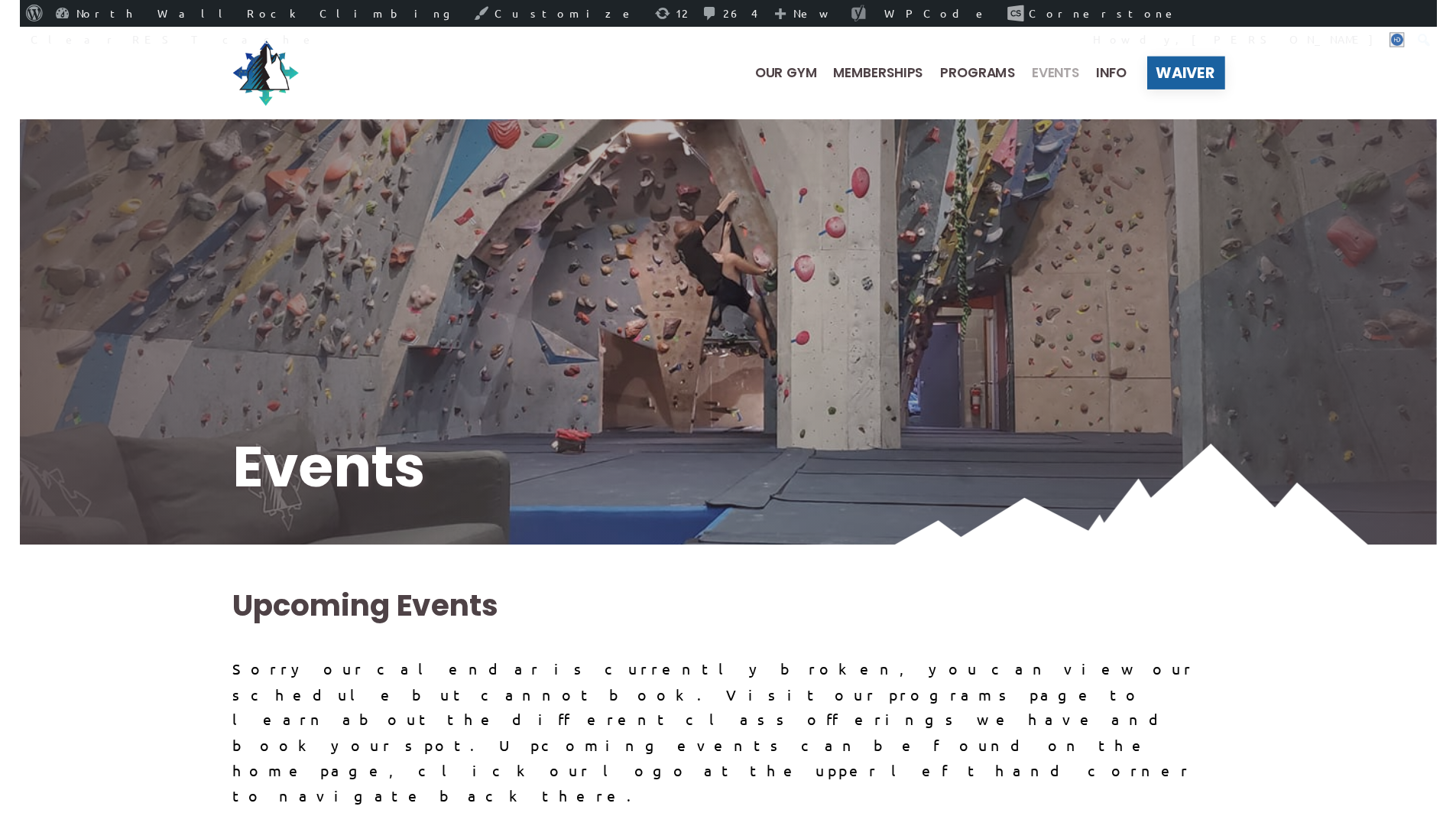
scroll to position [110, 0]
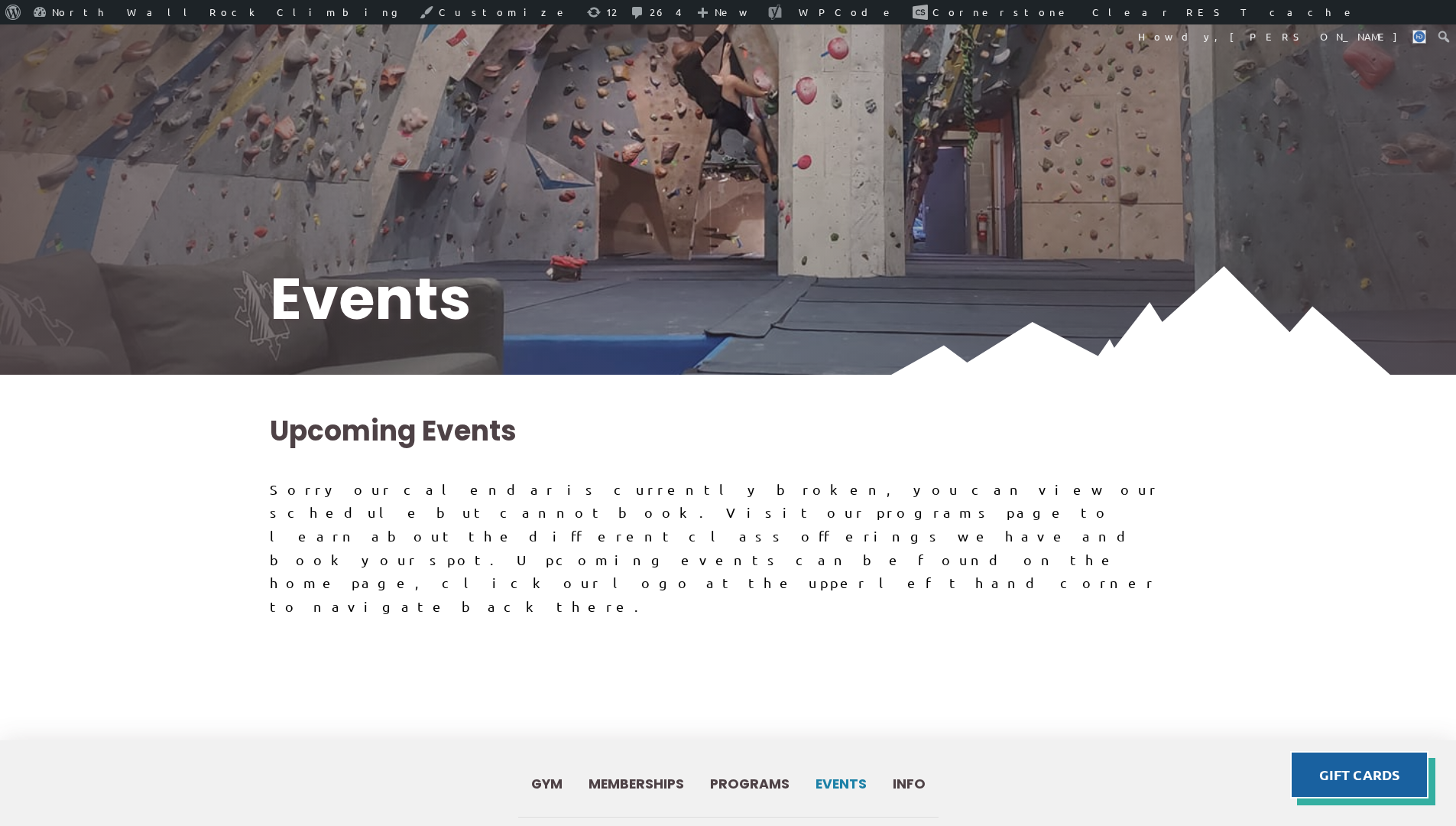
scroll to position [246, 0]
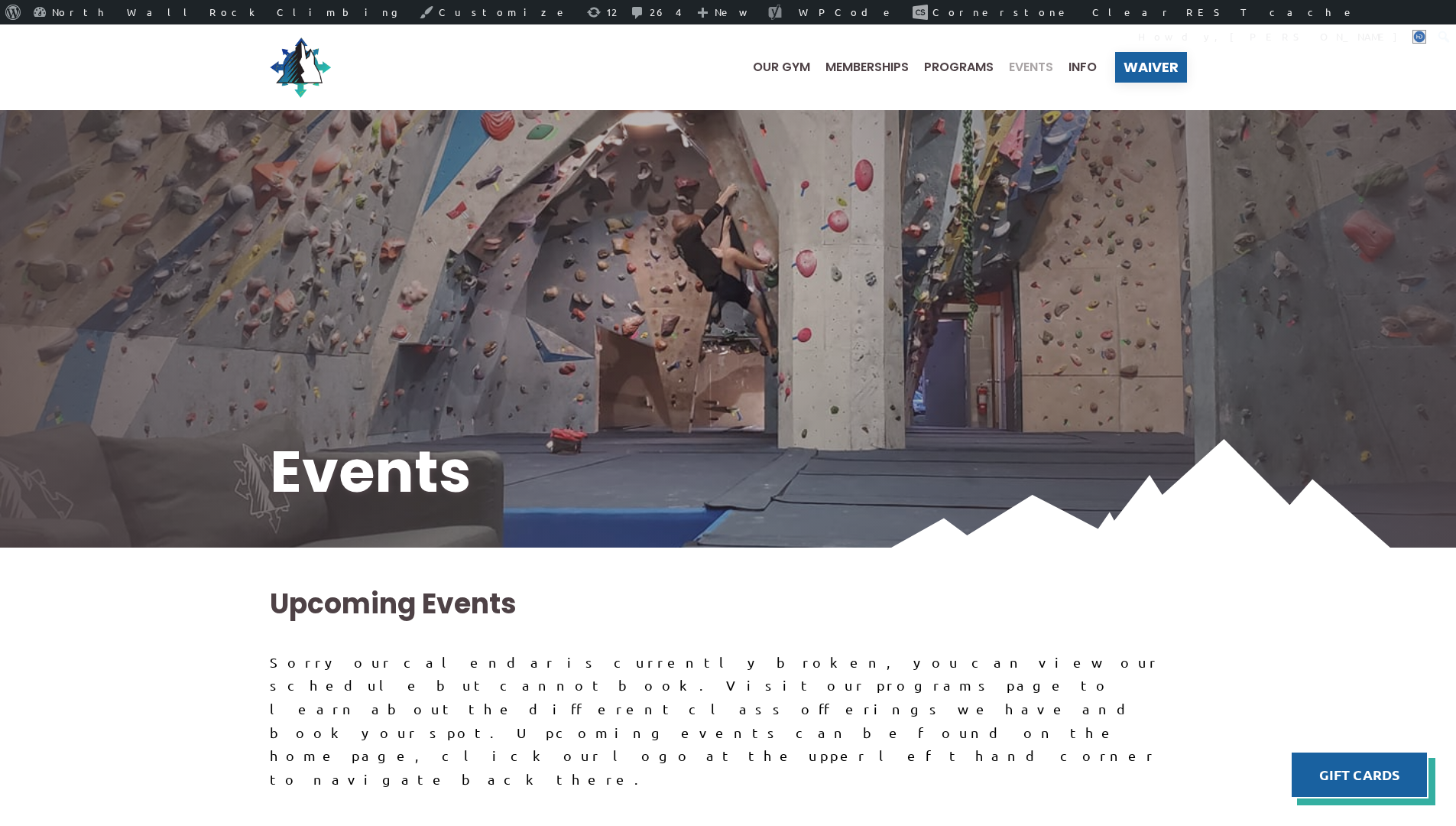
scroll to position [246, 0]
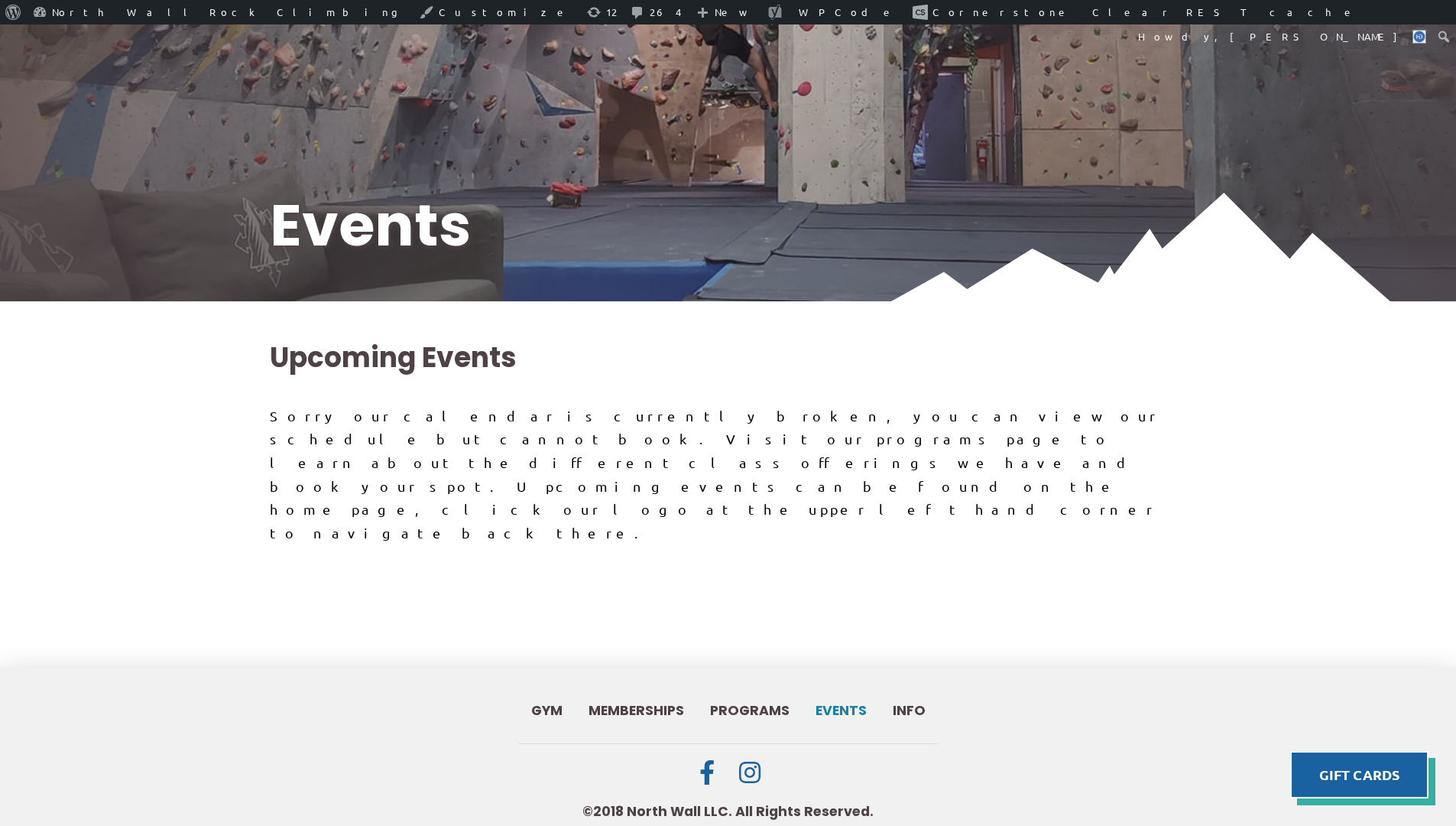
click at [512, 373] on h2 "Upcoming Events" at bounding box center [728, 358] width 918 height 38
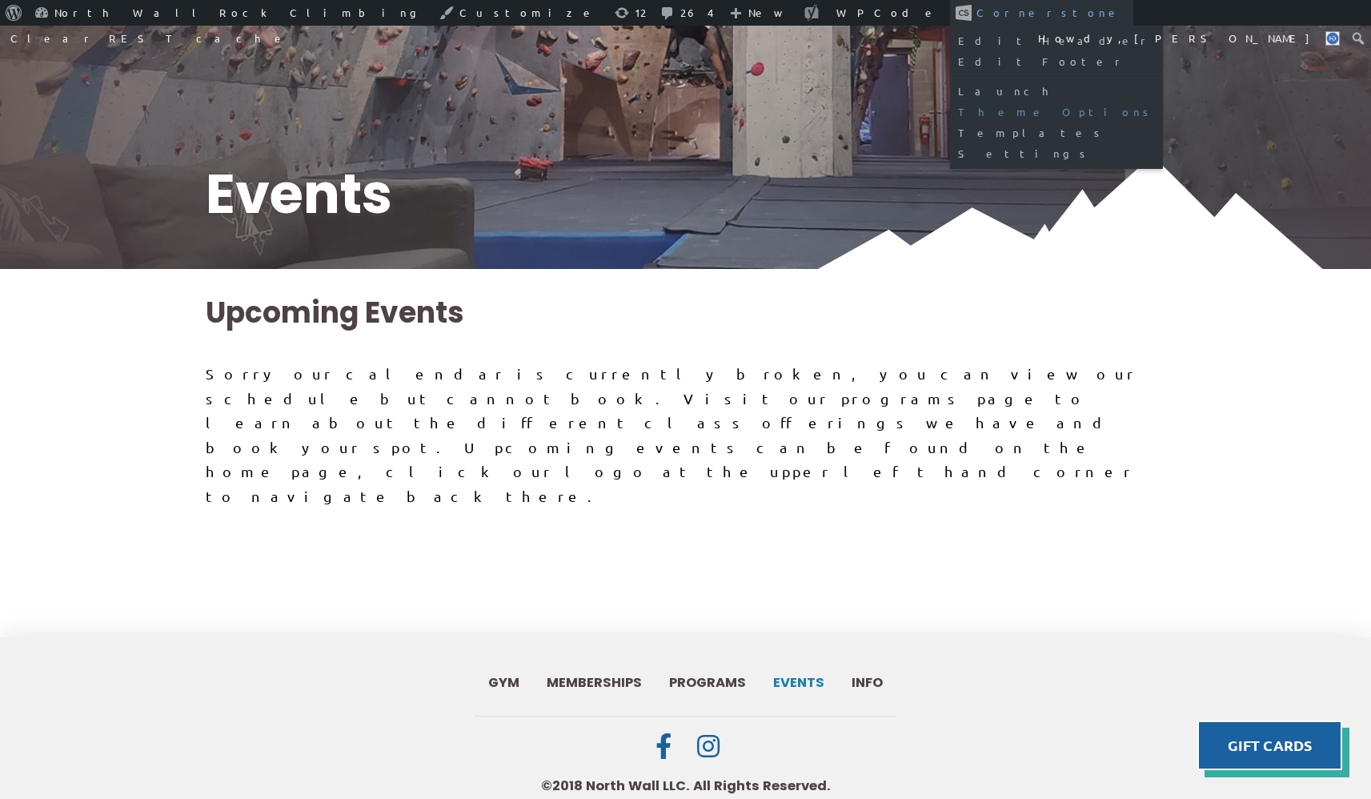
click at [950, 109] on link "Theme Options" at bounding box center [1056, 112] width 213 height 21
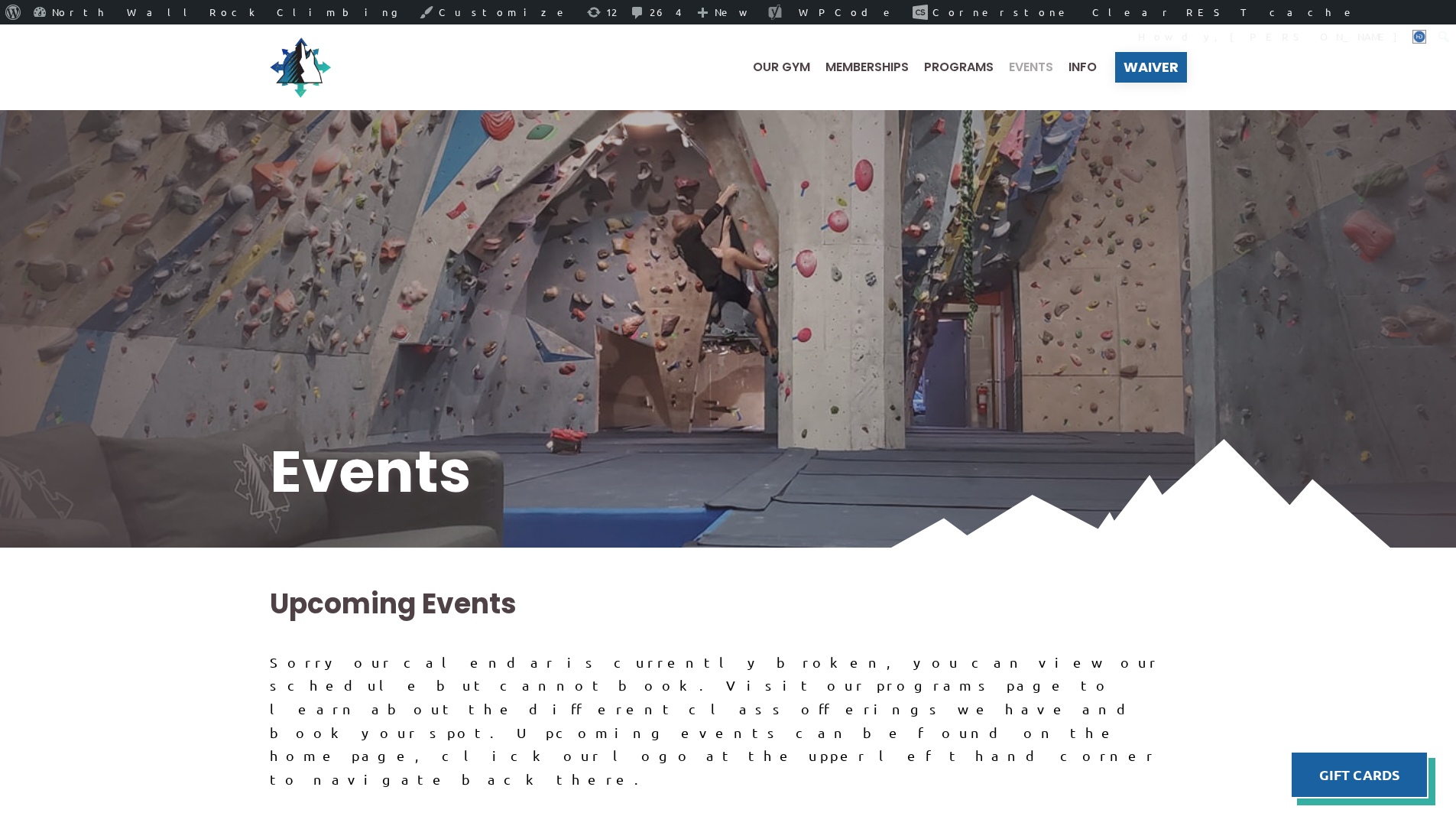
scroll to position [246, 0]
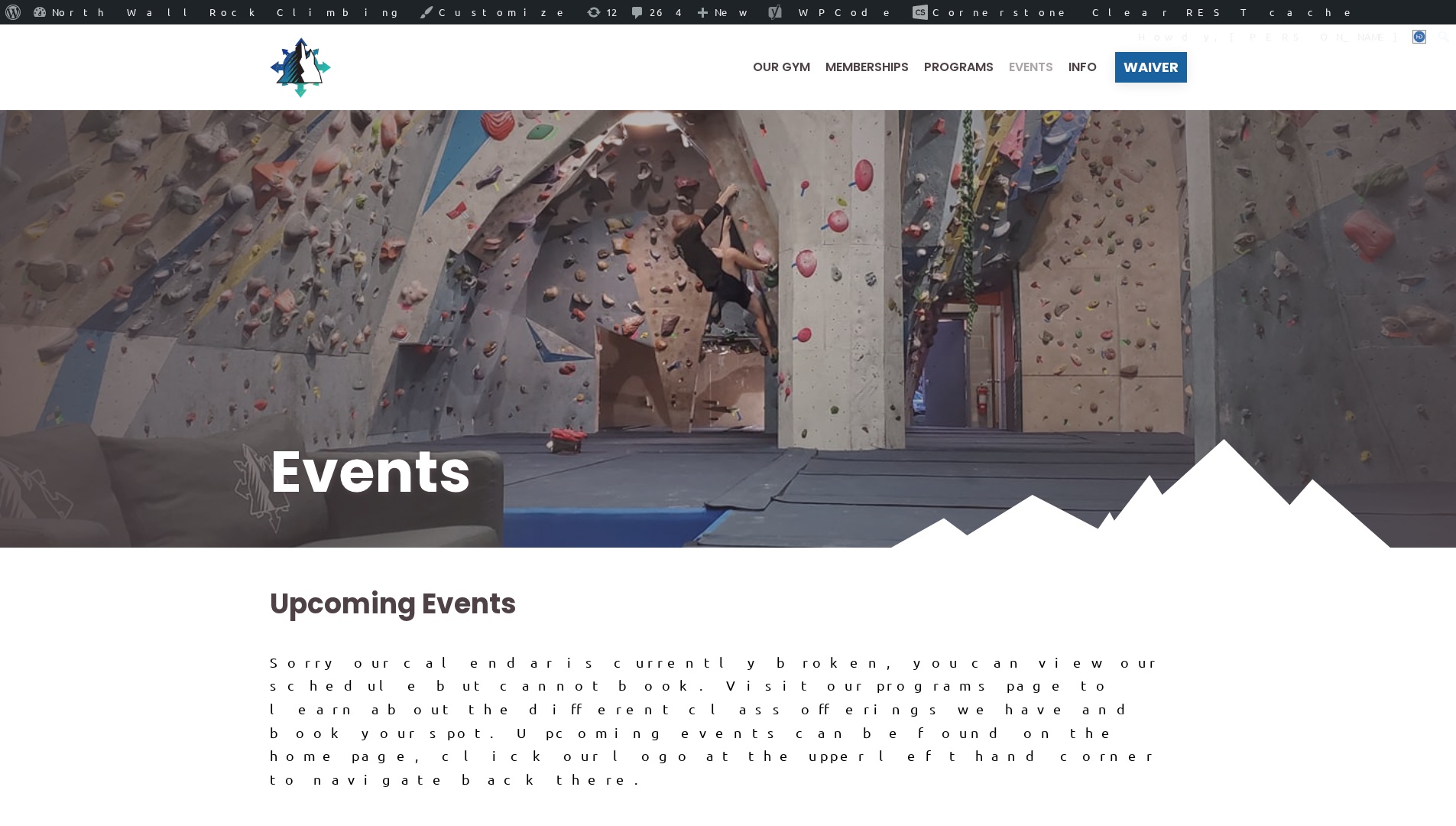
scroll to position [246, 0]
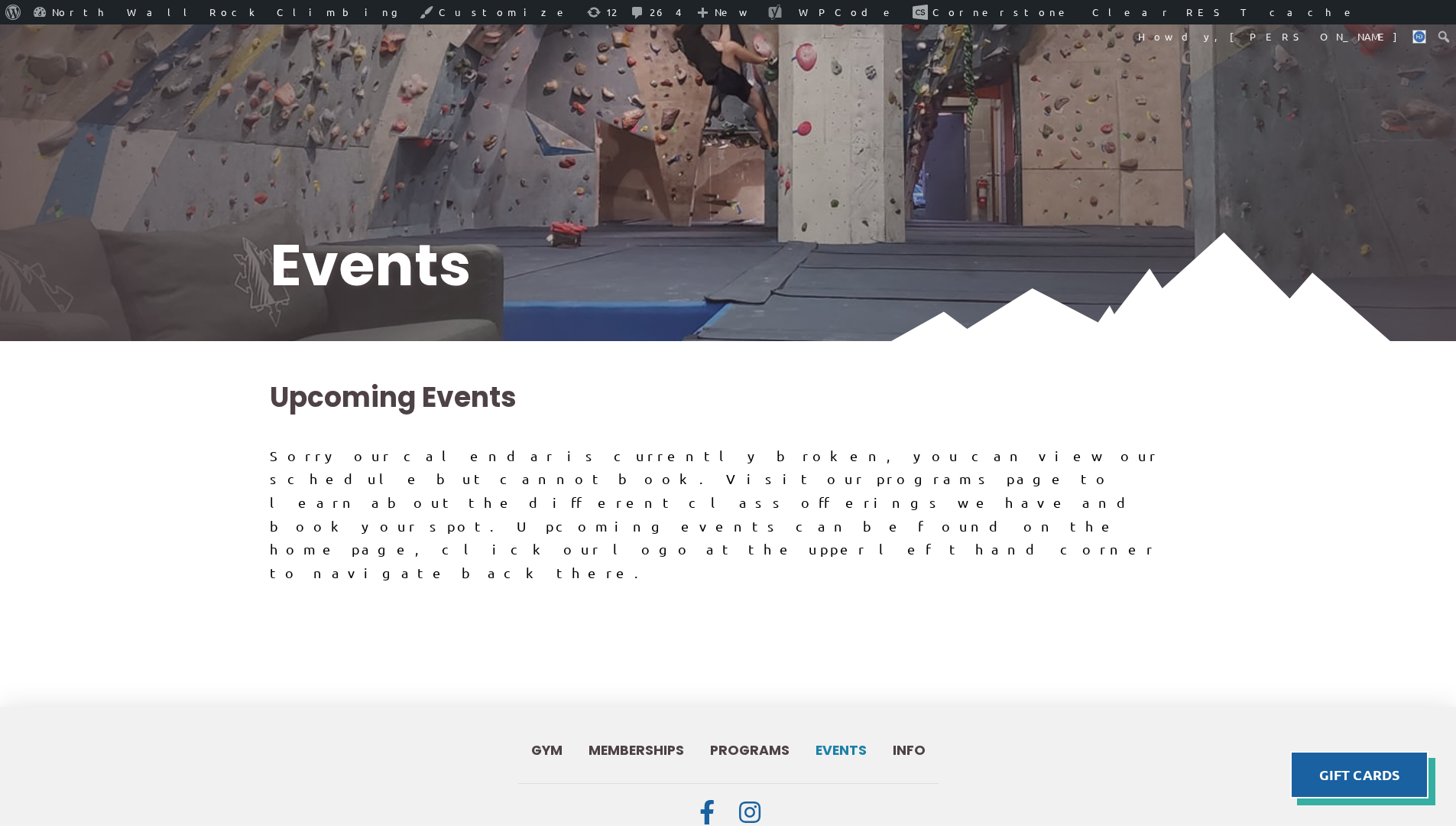
scroll to position [217, 0]
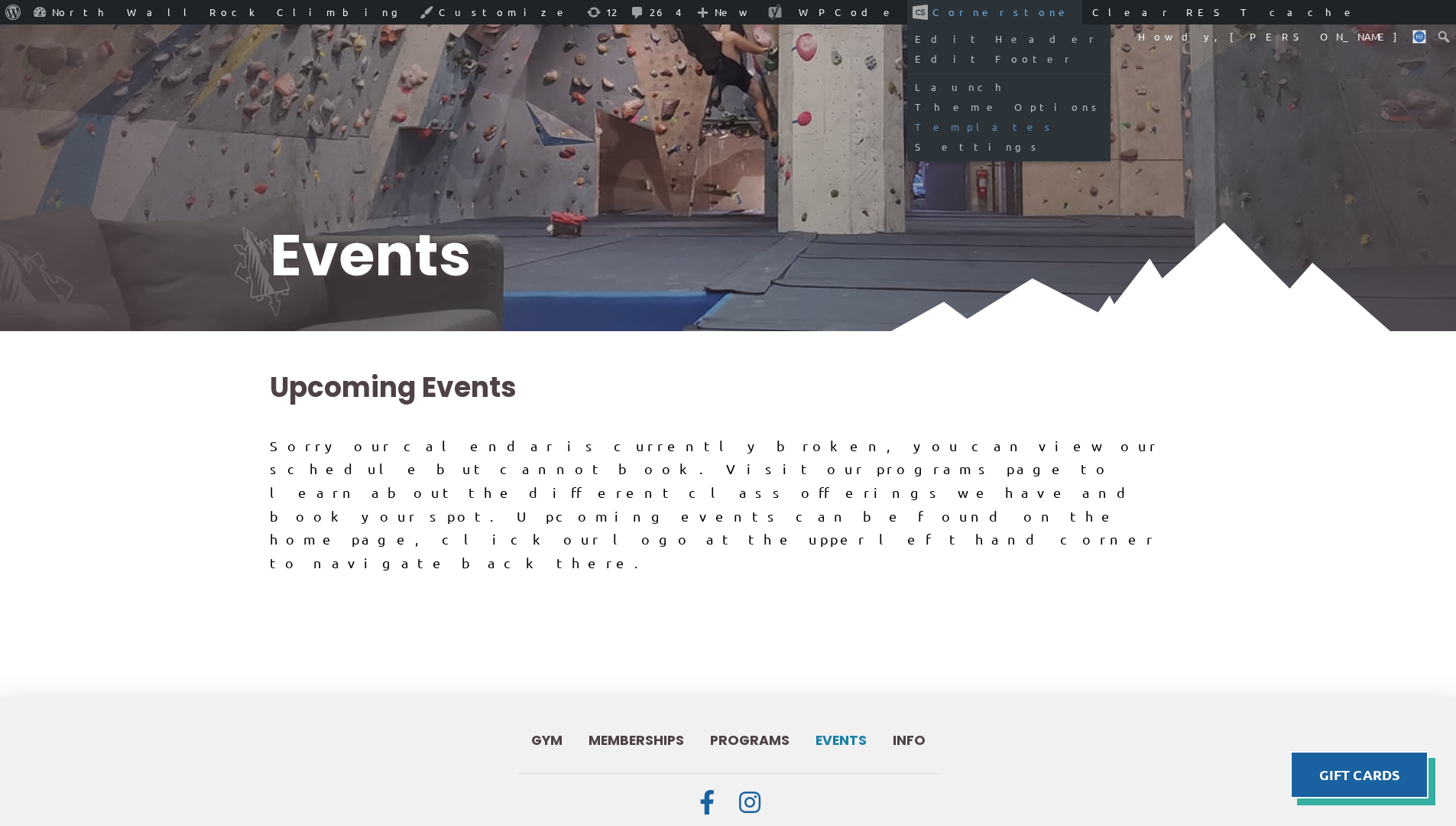
click at [907, 127] on link "Templates" at bounding box center [1008, 126] width 203 height 20
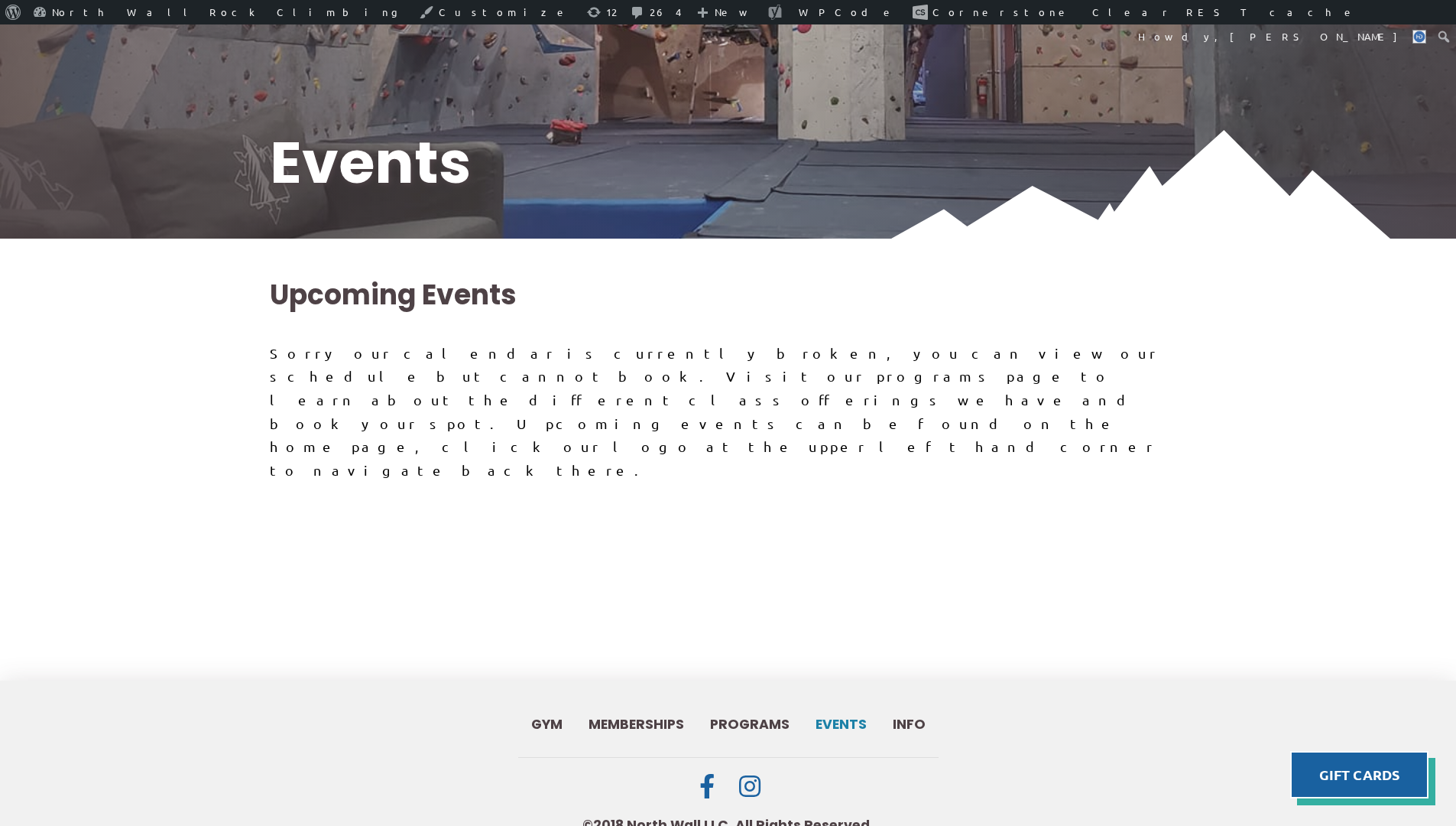
scroll to position [323, 0]
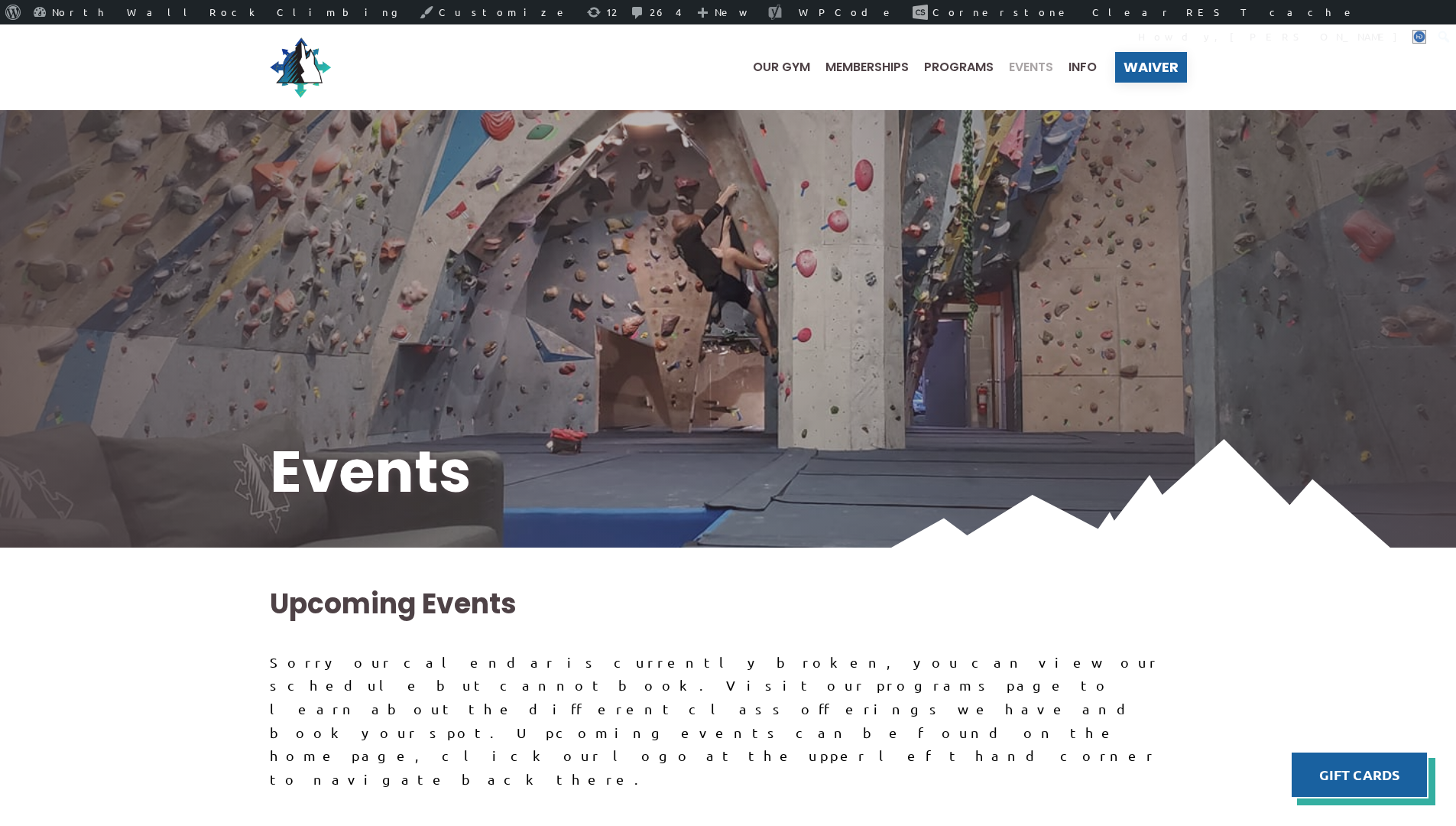
scroll to position [285, 0]
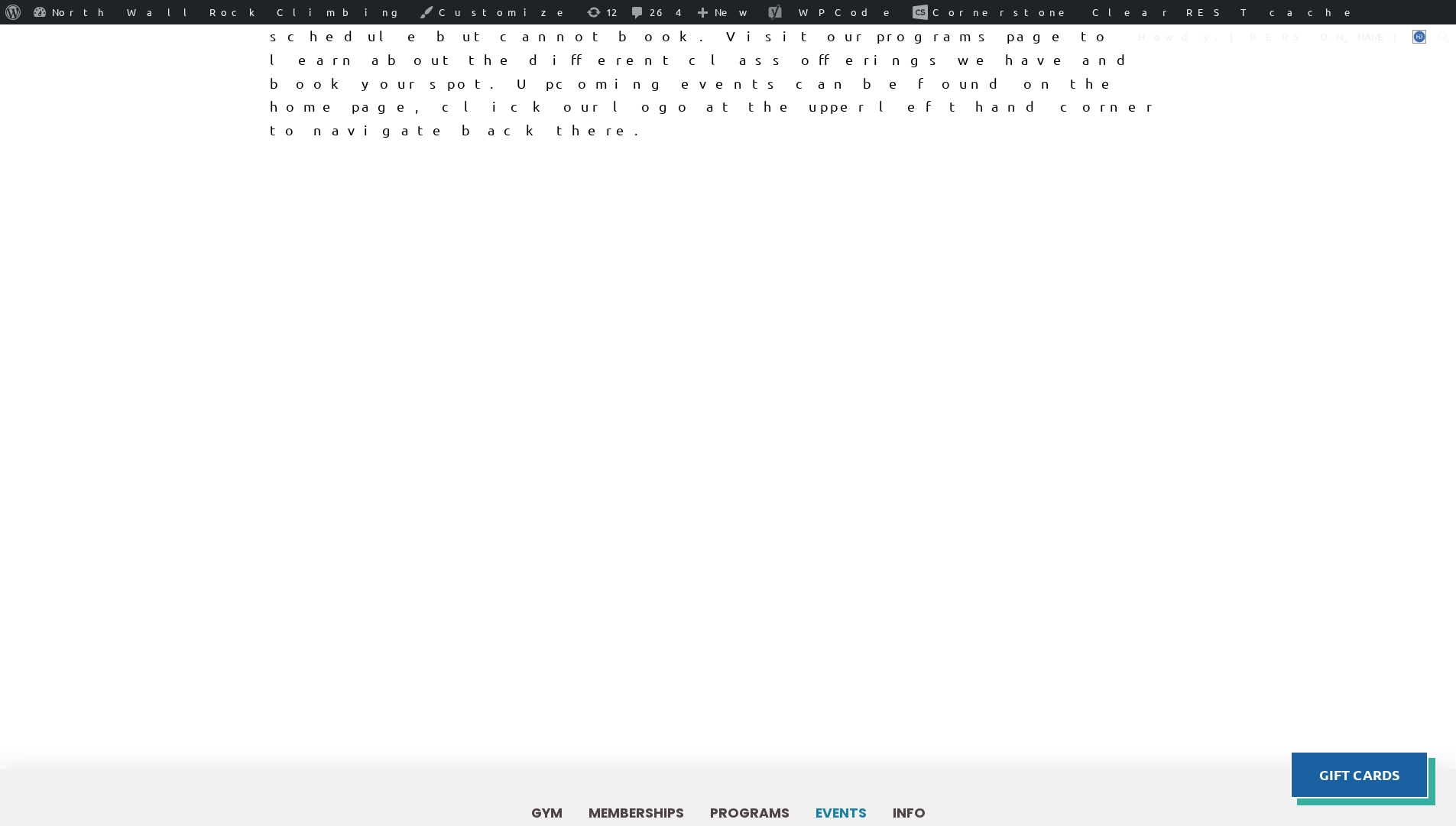
scroll to position [662, 0]
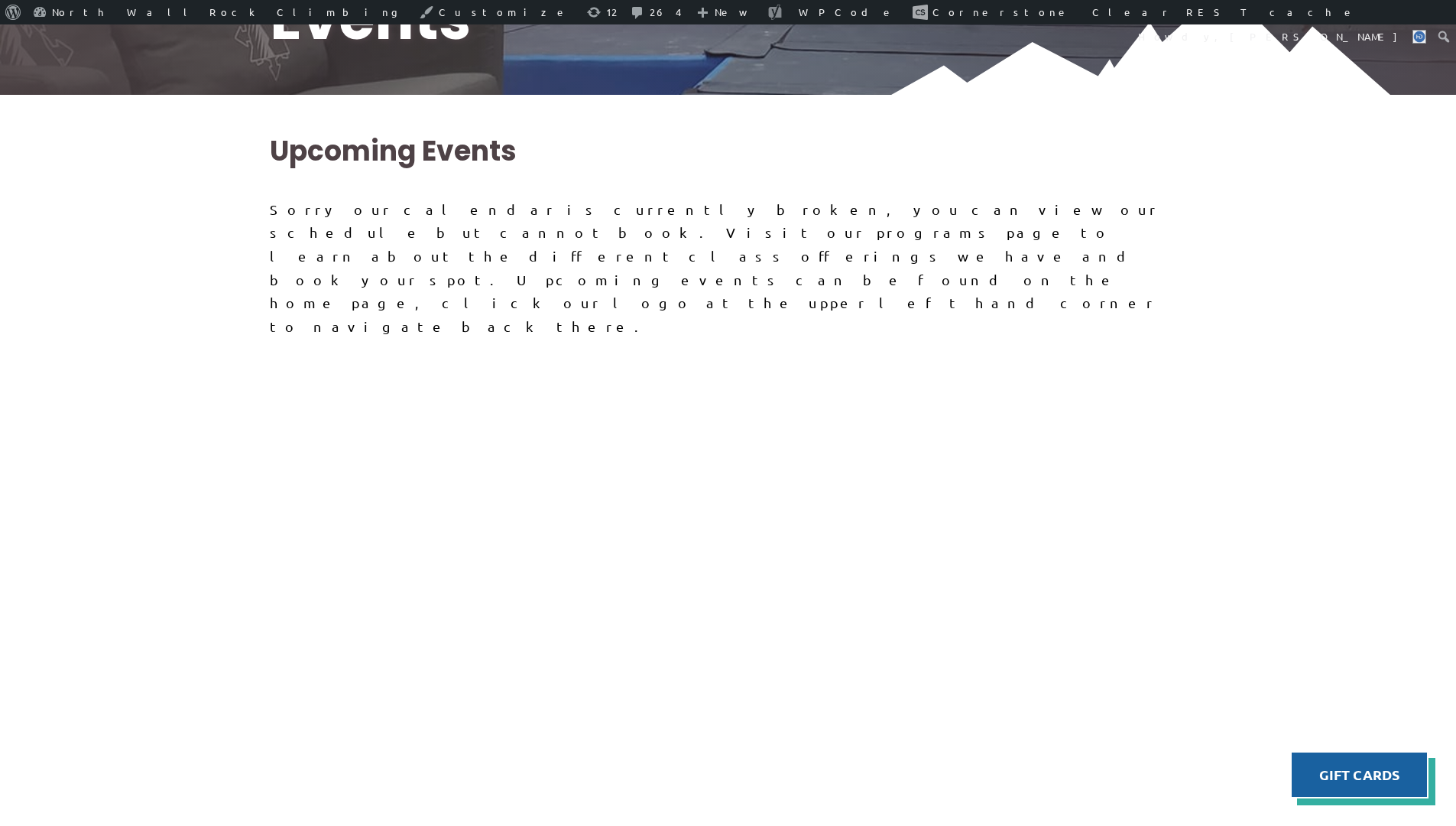
scroll to position [458, 0]
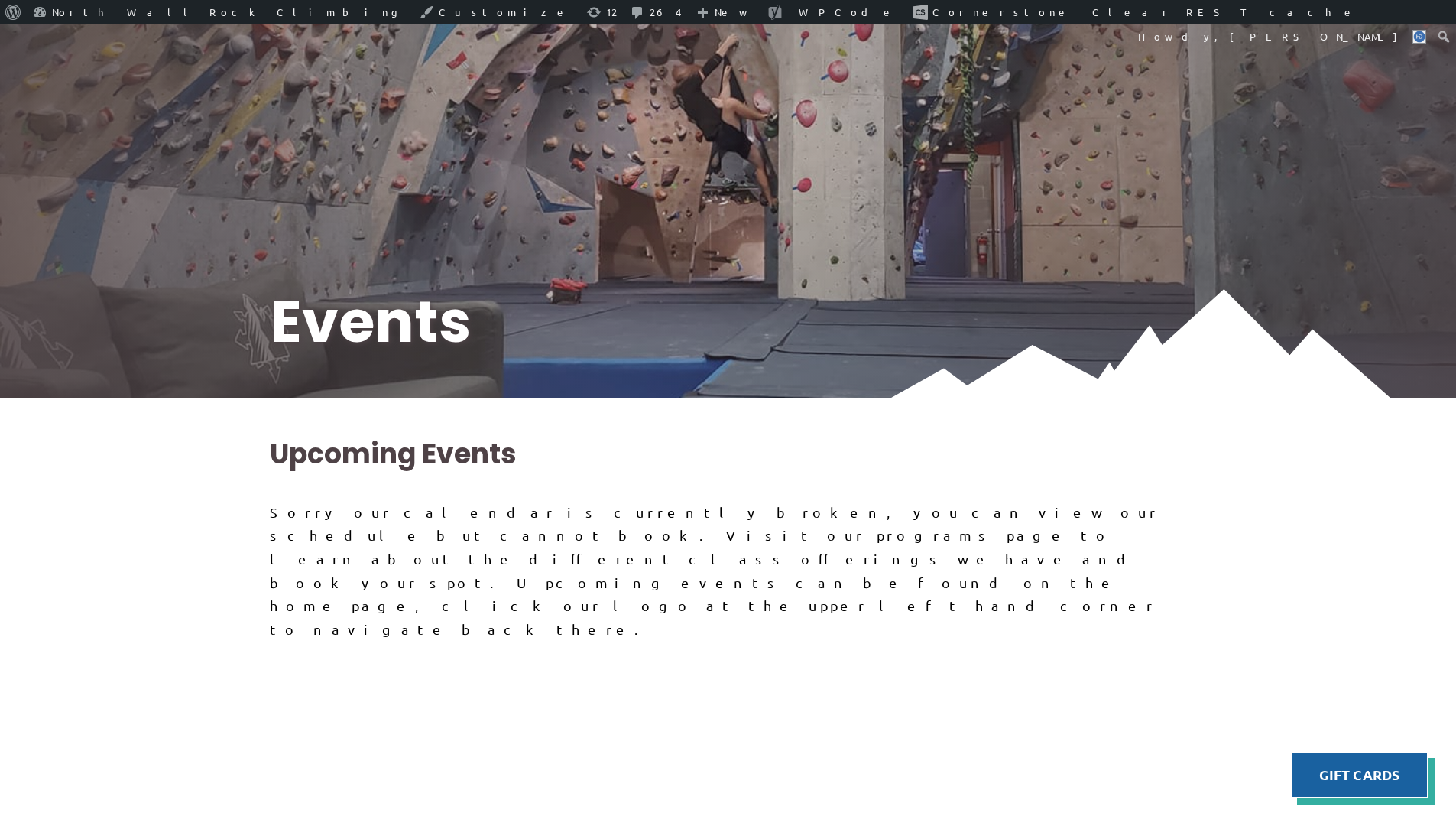
click at [683, 352] on img at bounding box center [728, 362] width 1456 height 146
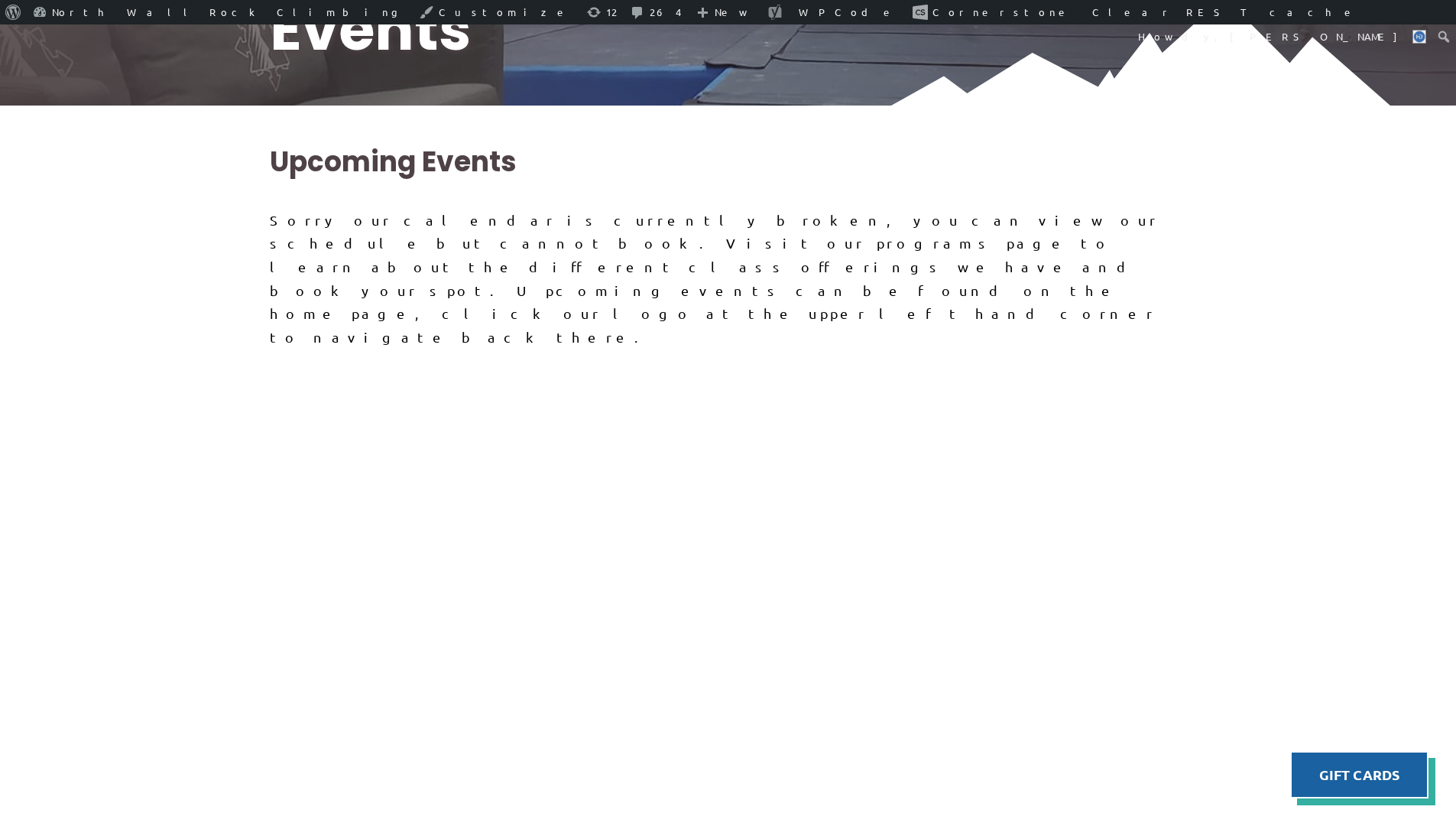
scroll to position [538, 0]
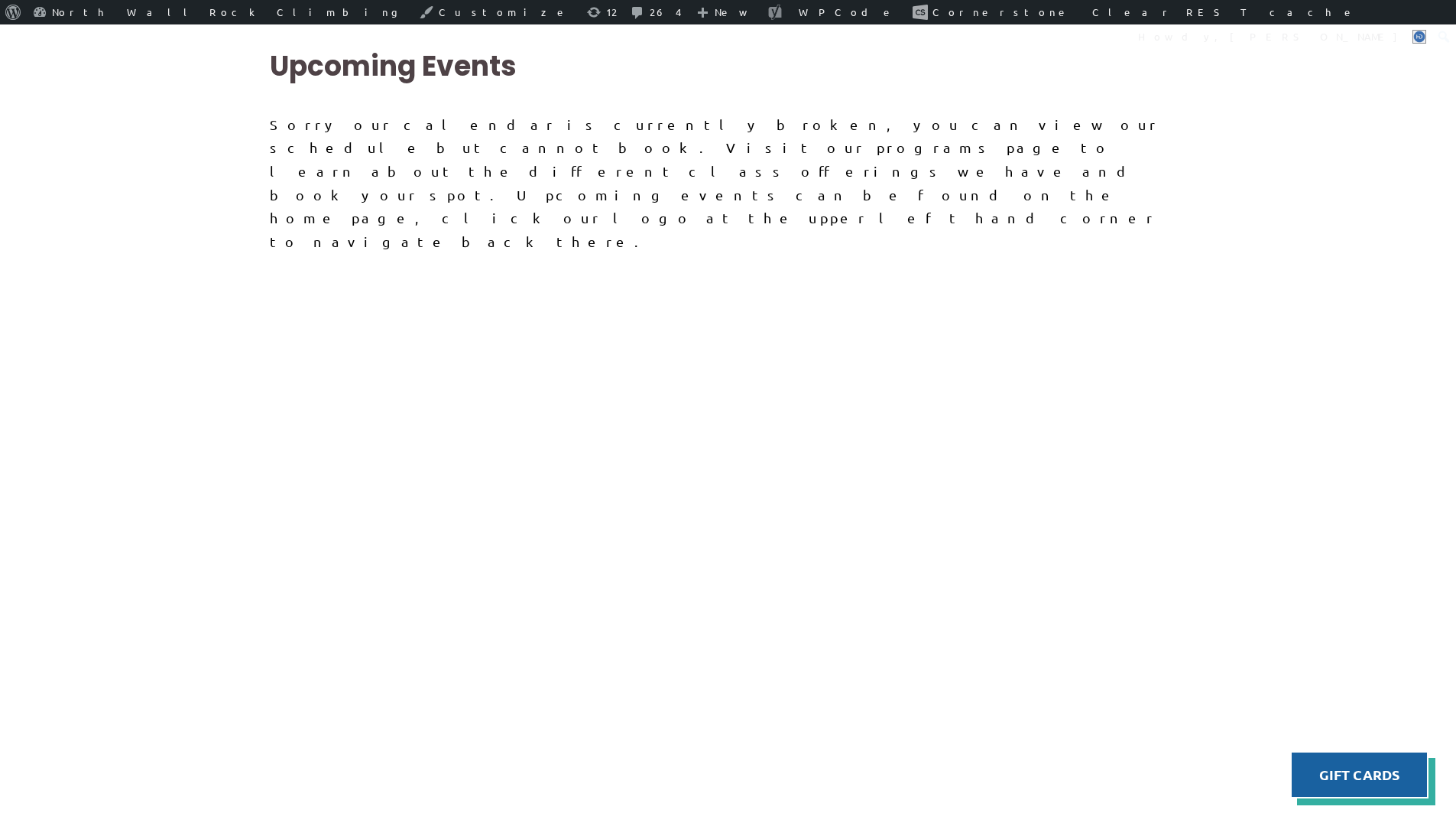
click at [683, 352] on div at bounding box center [728, 524] width 918 height 543
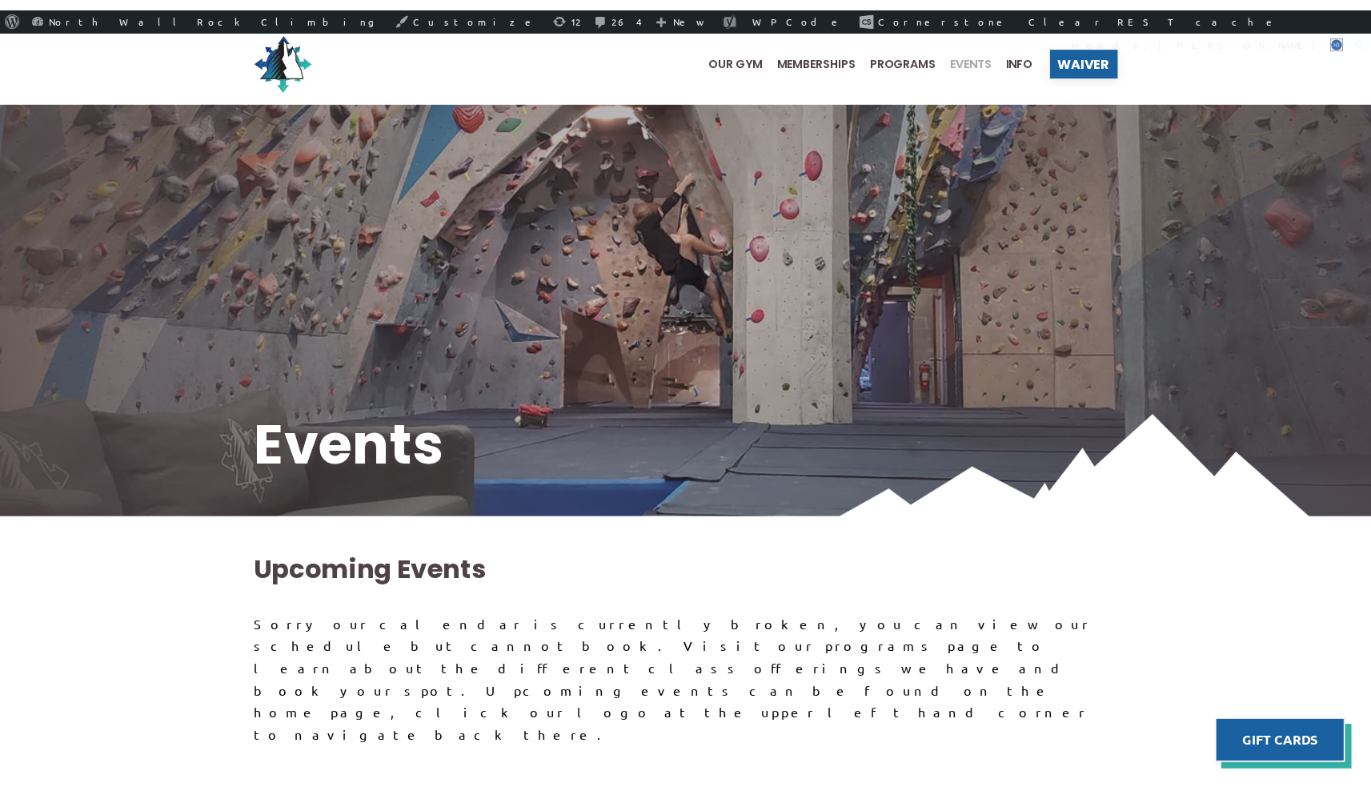
scroll to position [0, 0]
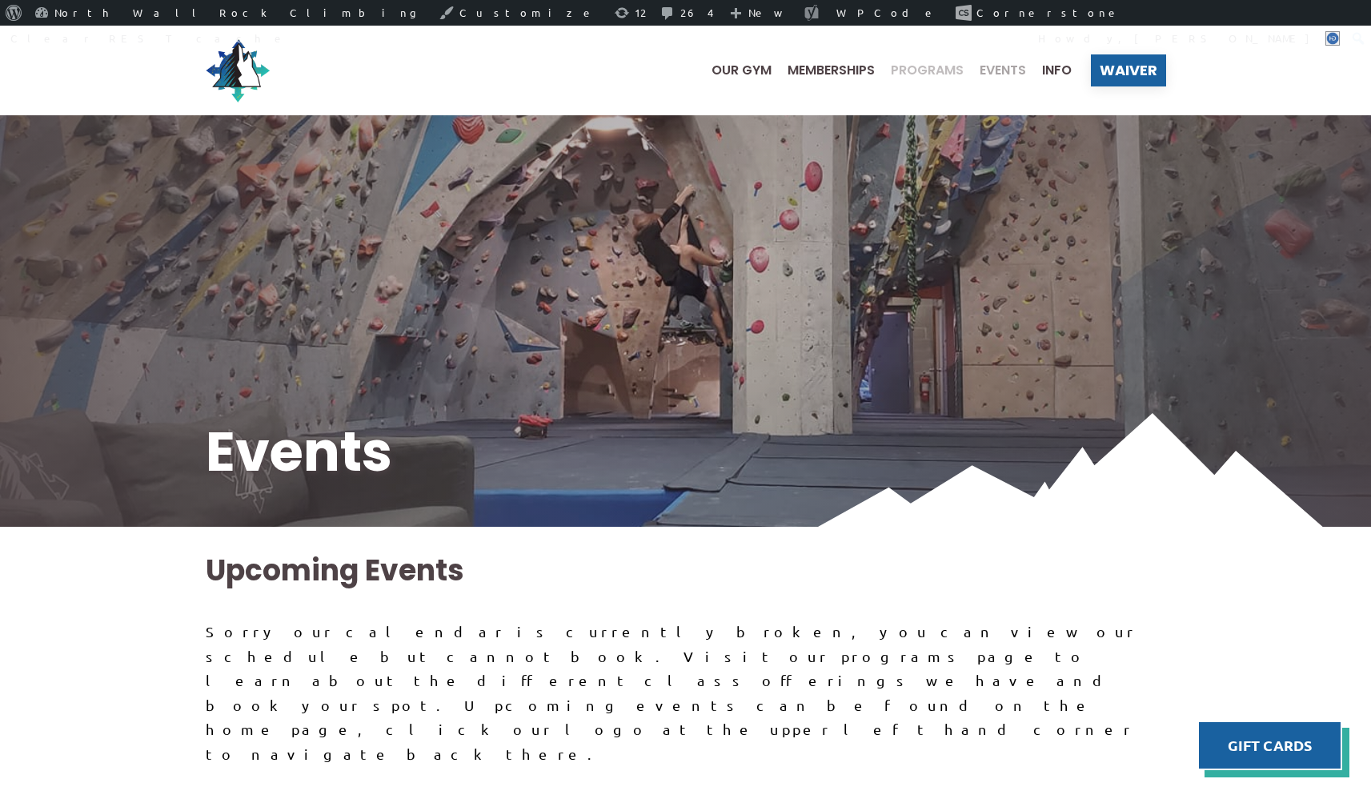
click at [942, 70] on span "Programs" at bounding box center [927, 70] width 73 height 13
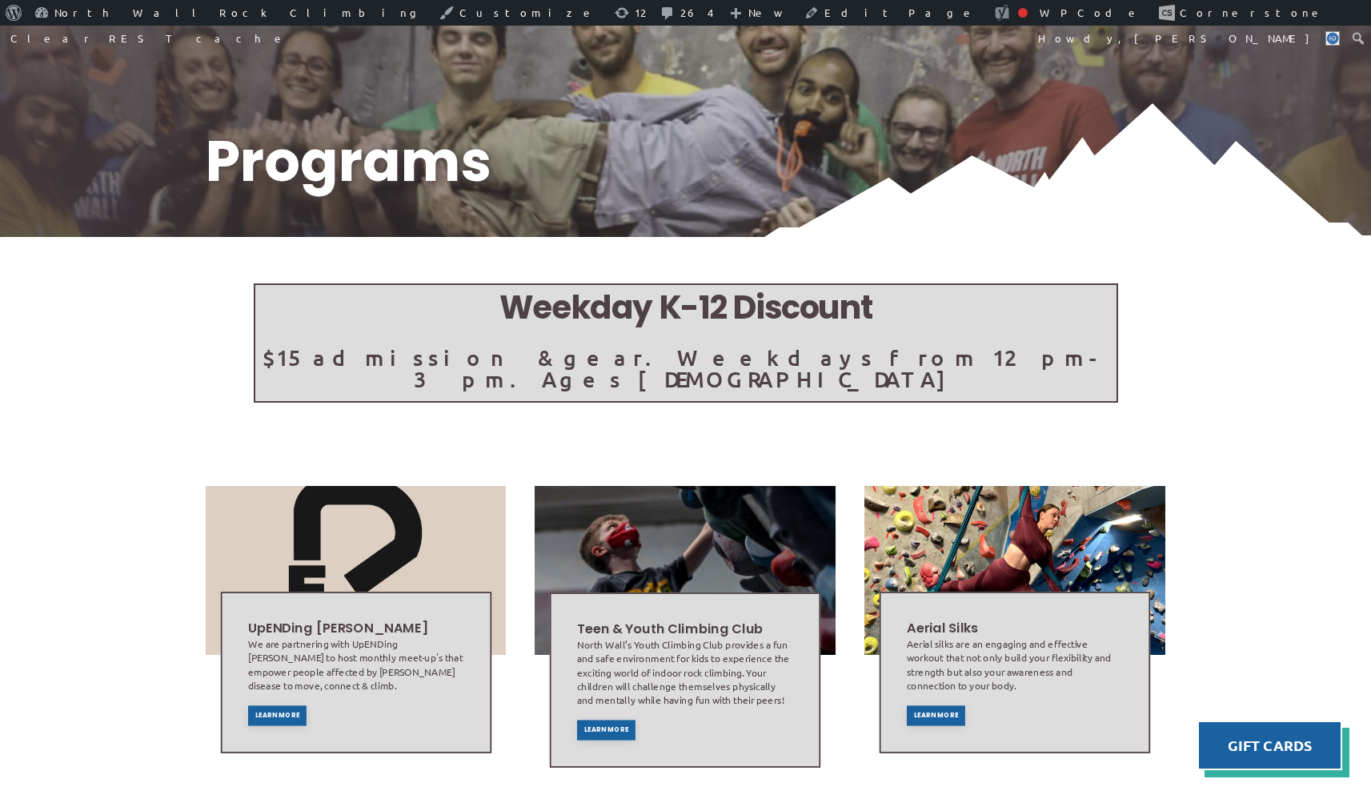
scroll to position [333, 0]
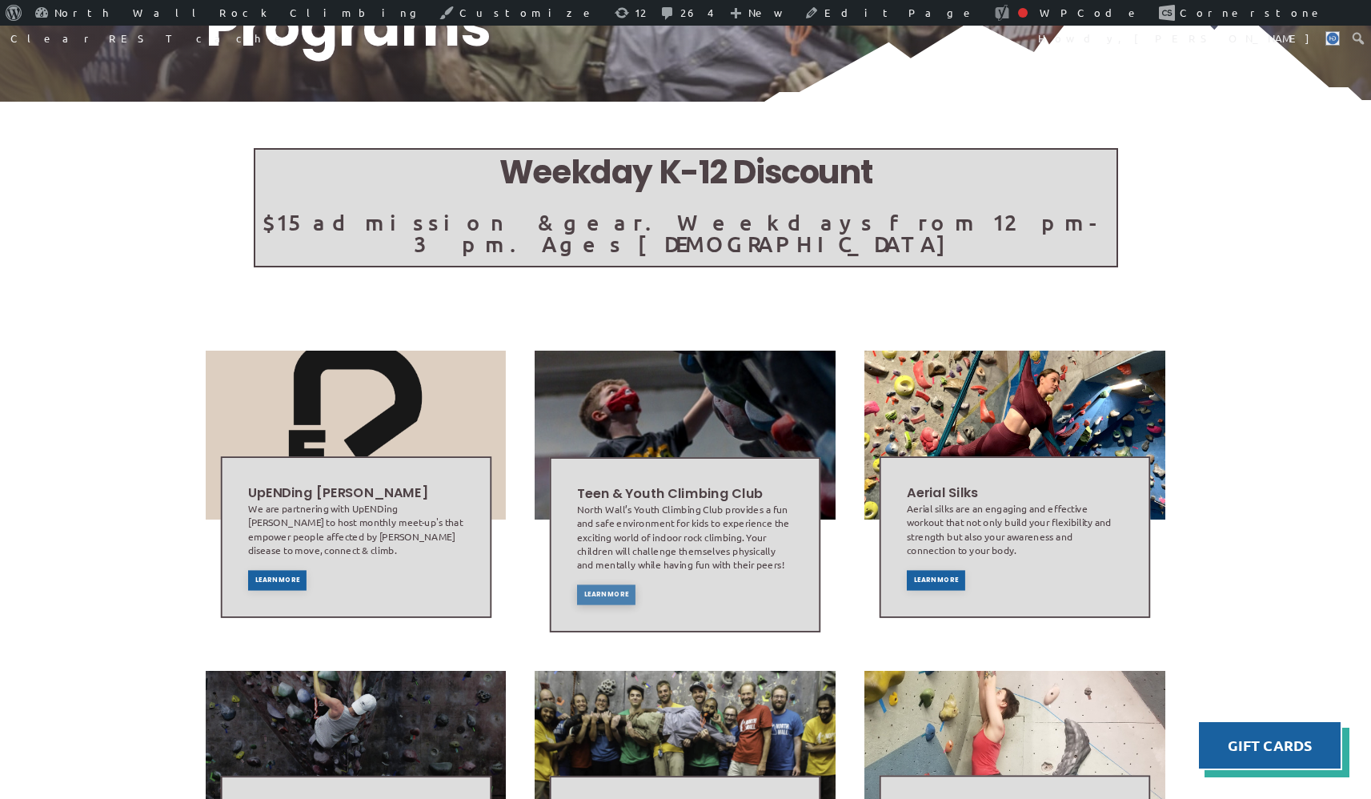
click at [594, 584] on div "Learn More" at bounding box center [606, 594] width 58 height 20
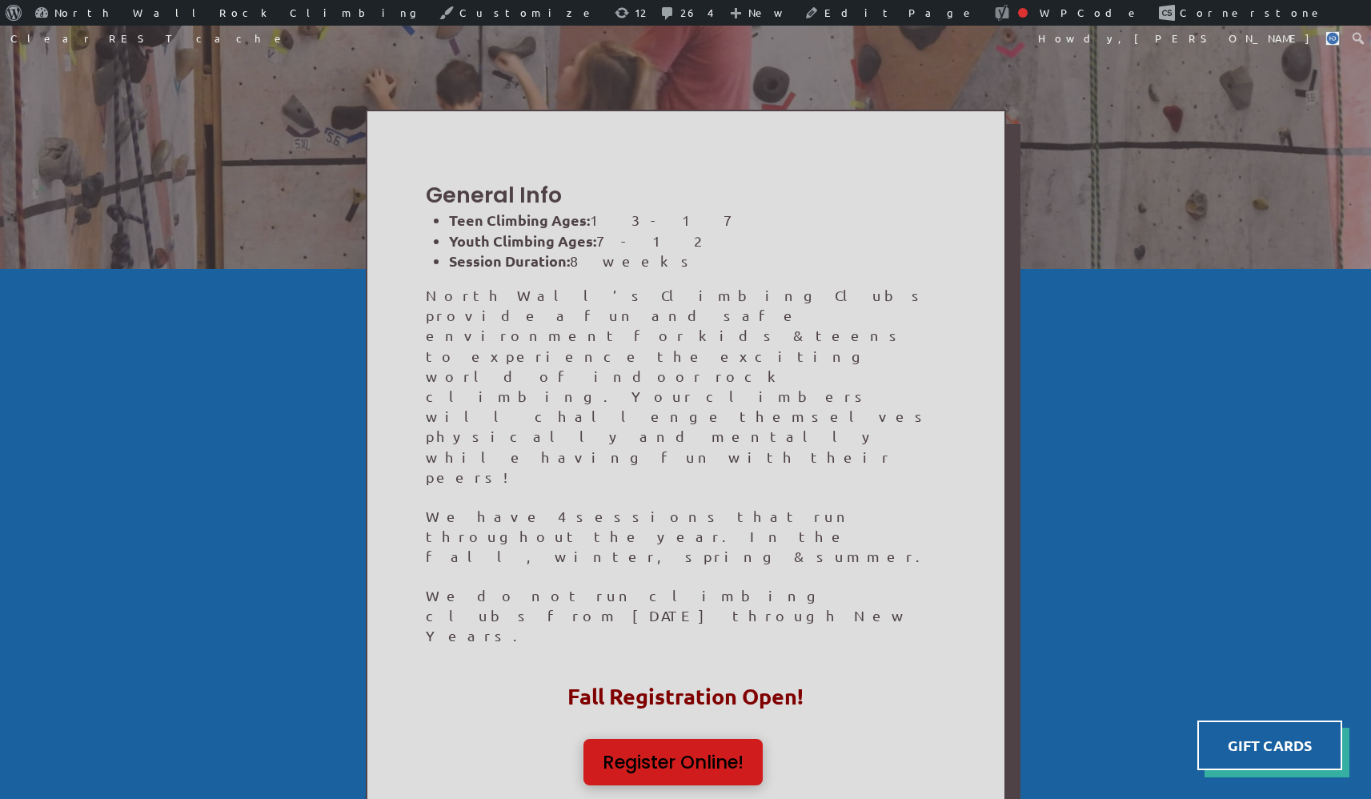
scroll to position [598, 0]
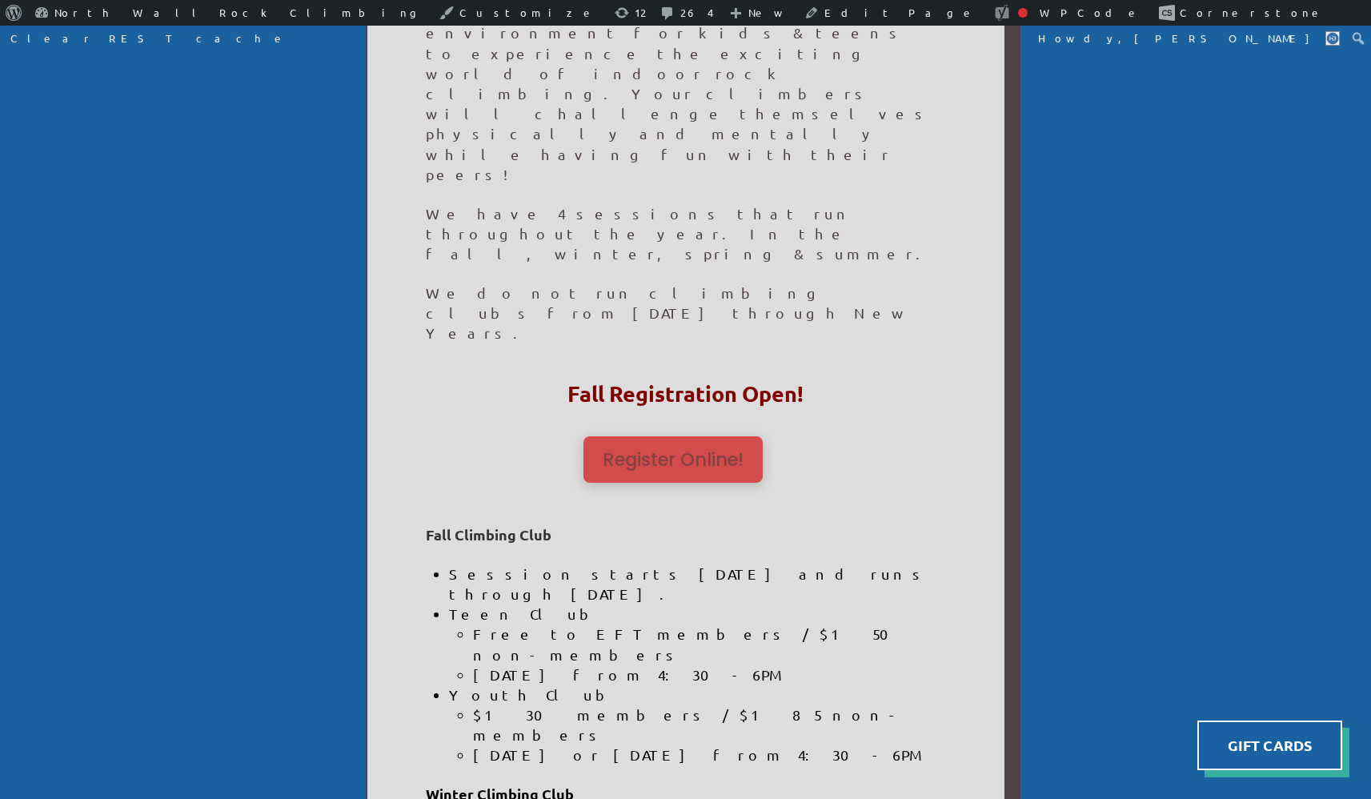
click at [647, 436] on div "Register Online!" at bounding box center [673, 459] width 179 height 46
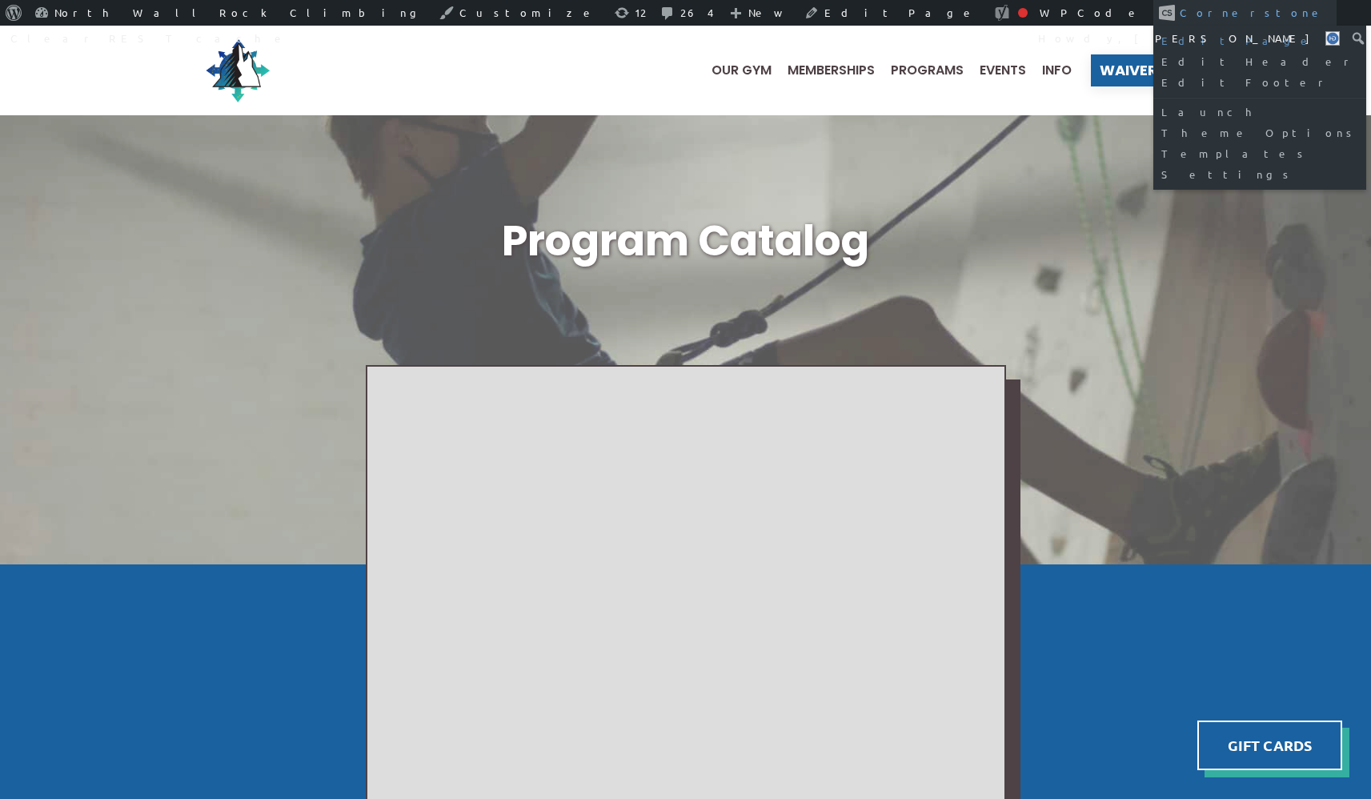
click at [1154, 42] on link "Edit Page" at bounding box center [1260, 40] width 213 height 21
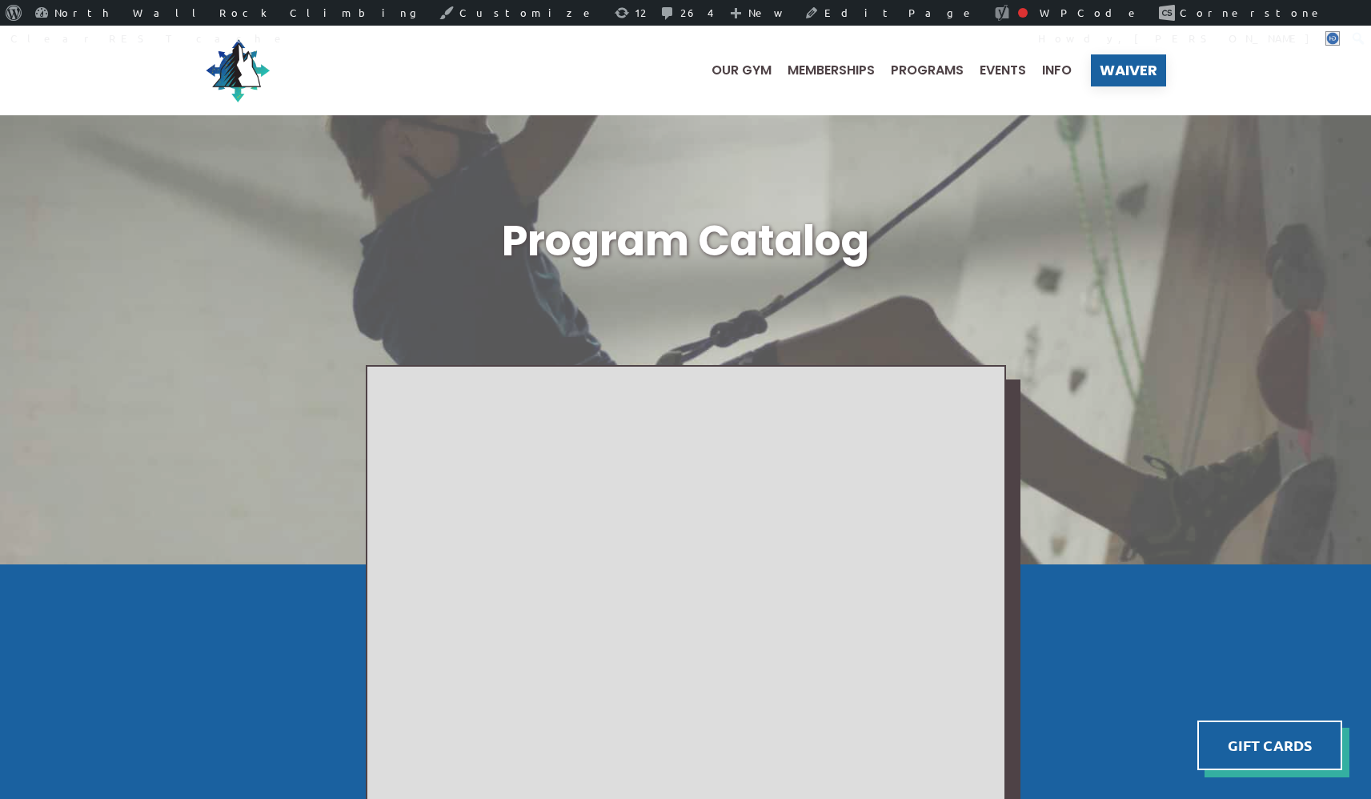
click at [310, 333] on div "Program Catalog" at bounding box center [686, 339] width 961 height 377
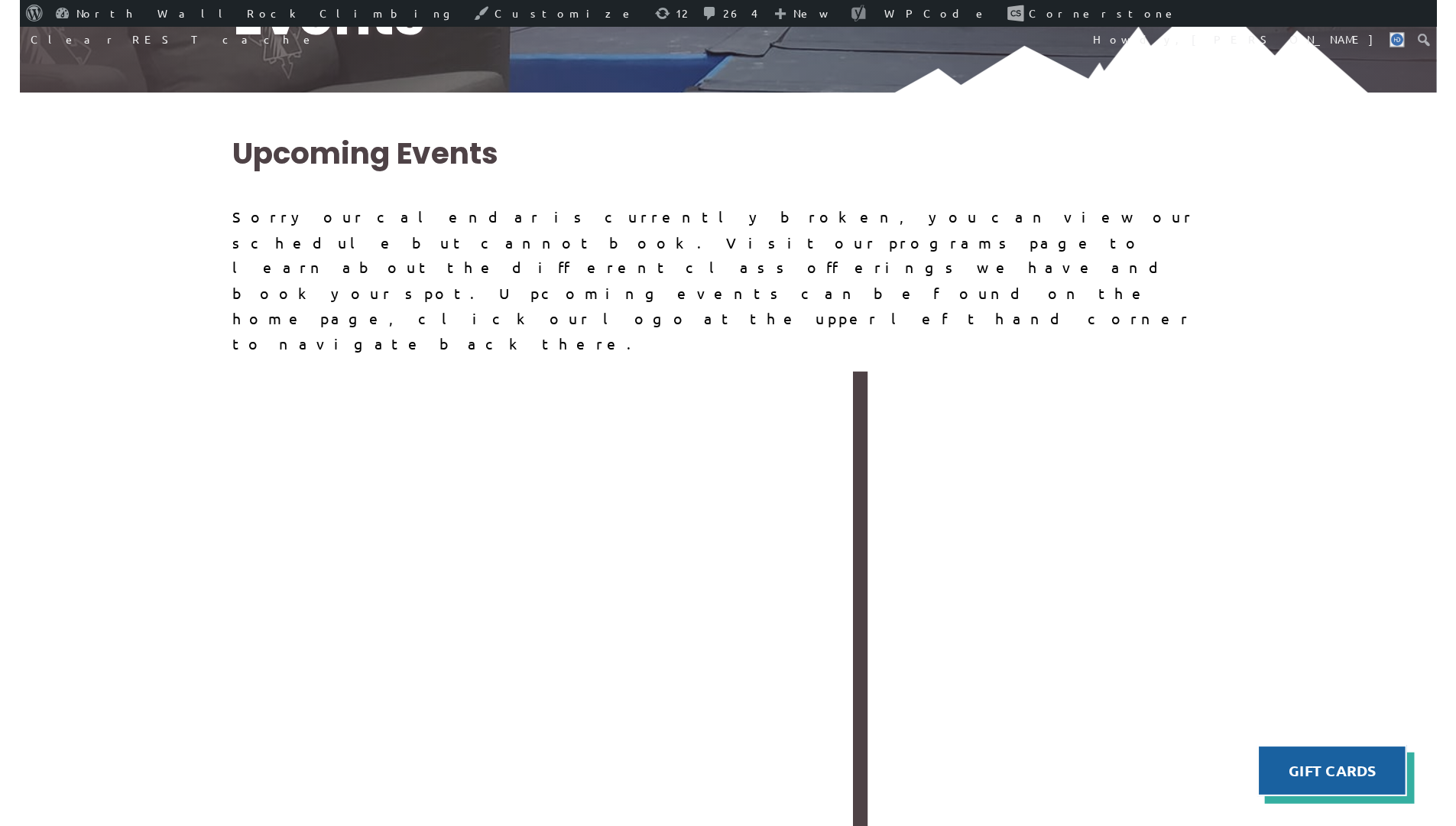
scroll to position [374, 0]
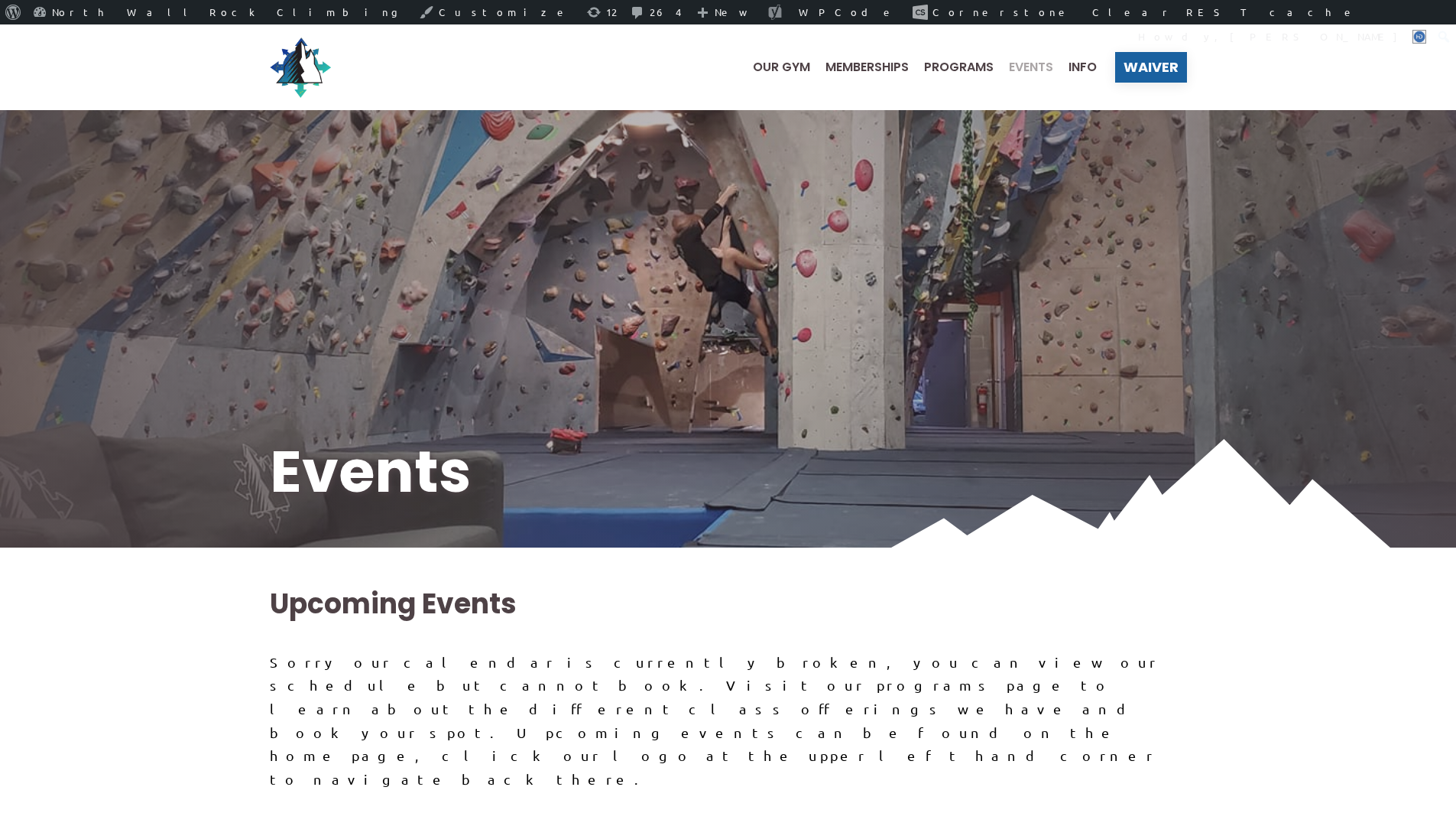
scroll to position [374, 0]
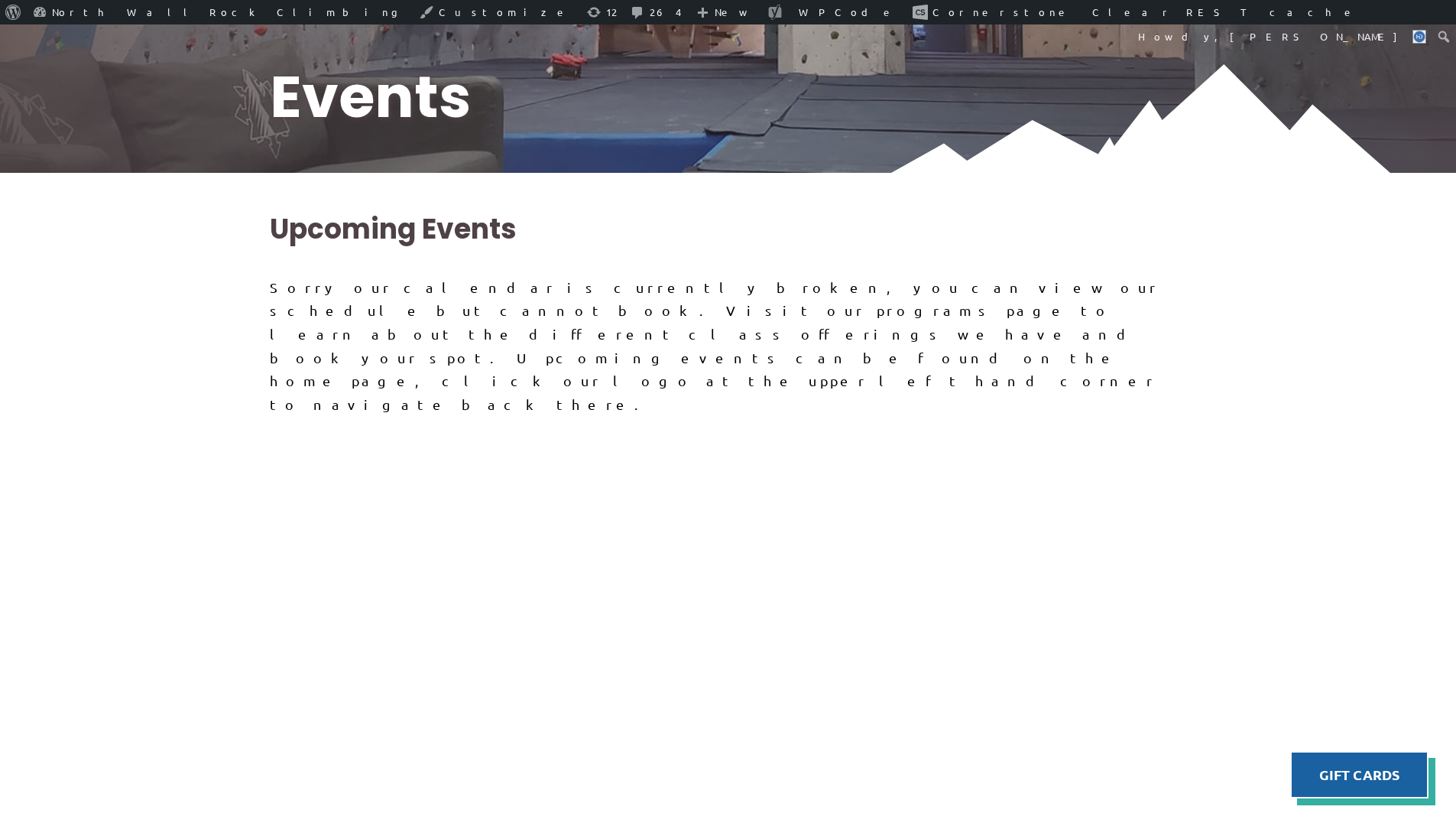
click at [1033, 478] on div at bounding box center [728, 688] width 918 height 542
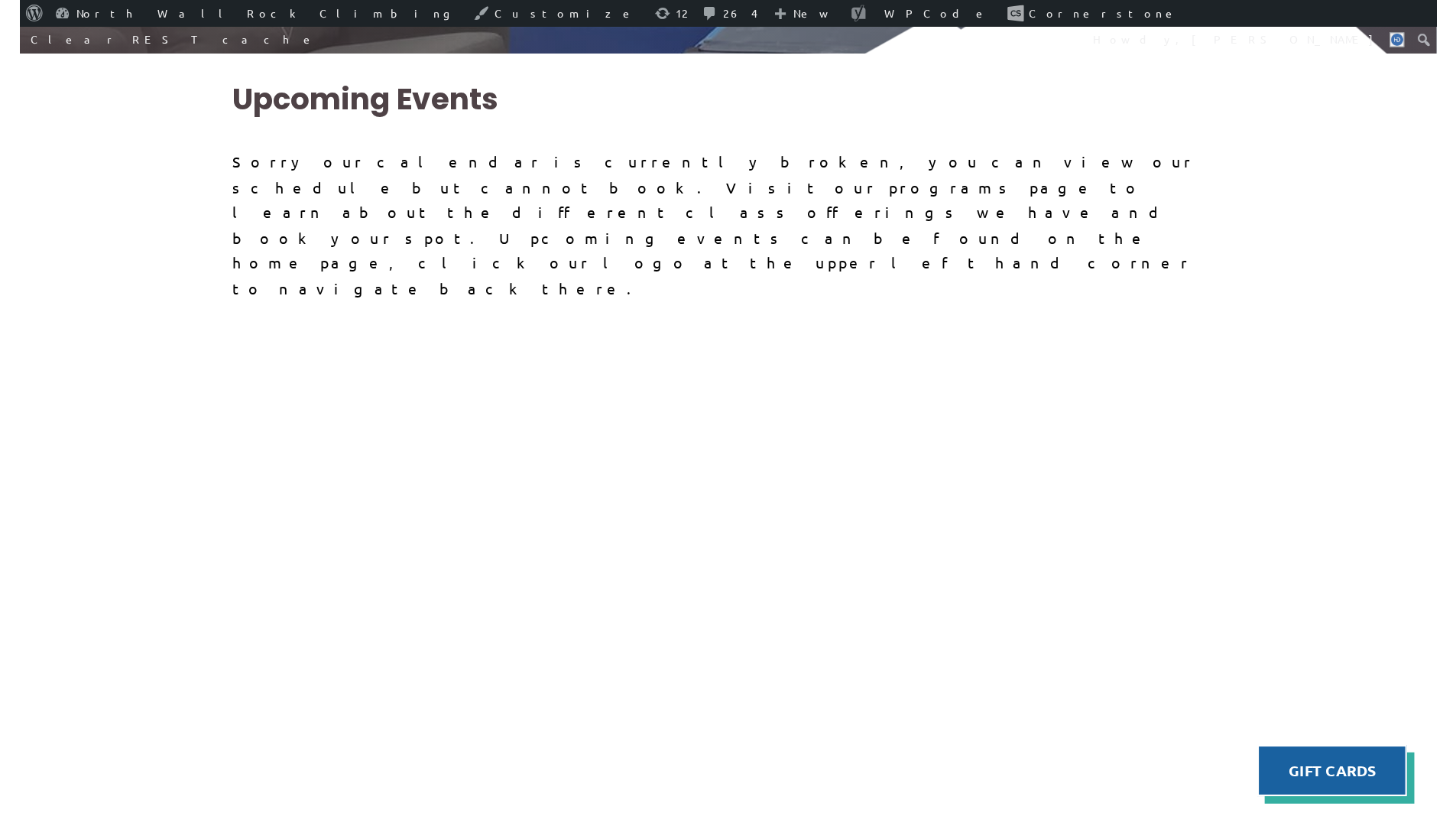
scroll to position [382, 0]
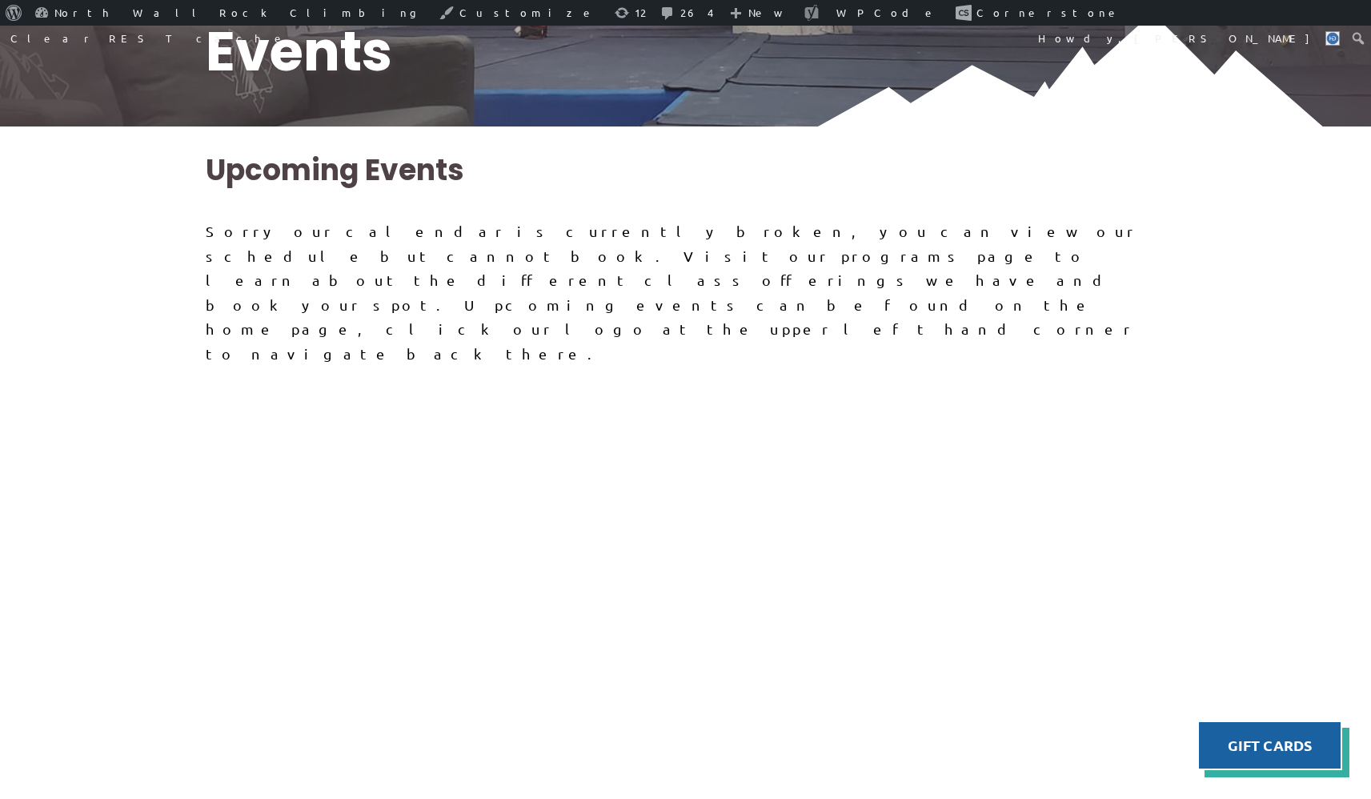
click at [845, 367] on div at bounding box center [686, 651] width 961 height 568
